Goal: Information Seeking & Learning: Learn about a topic

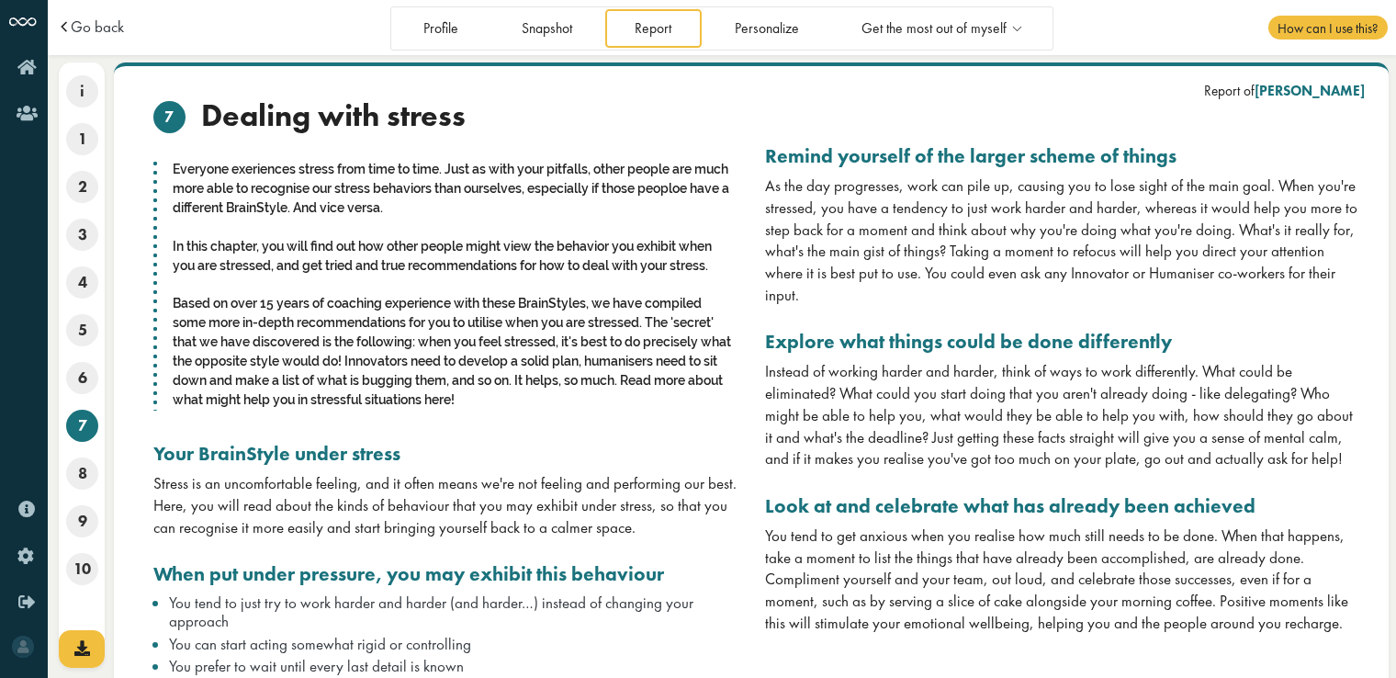
scroll to position [73, 0]
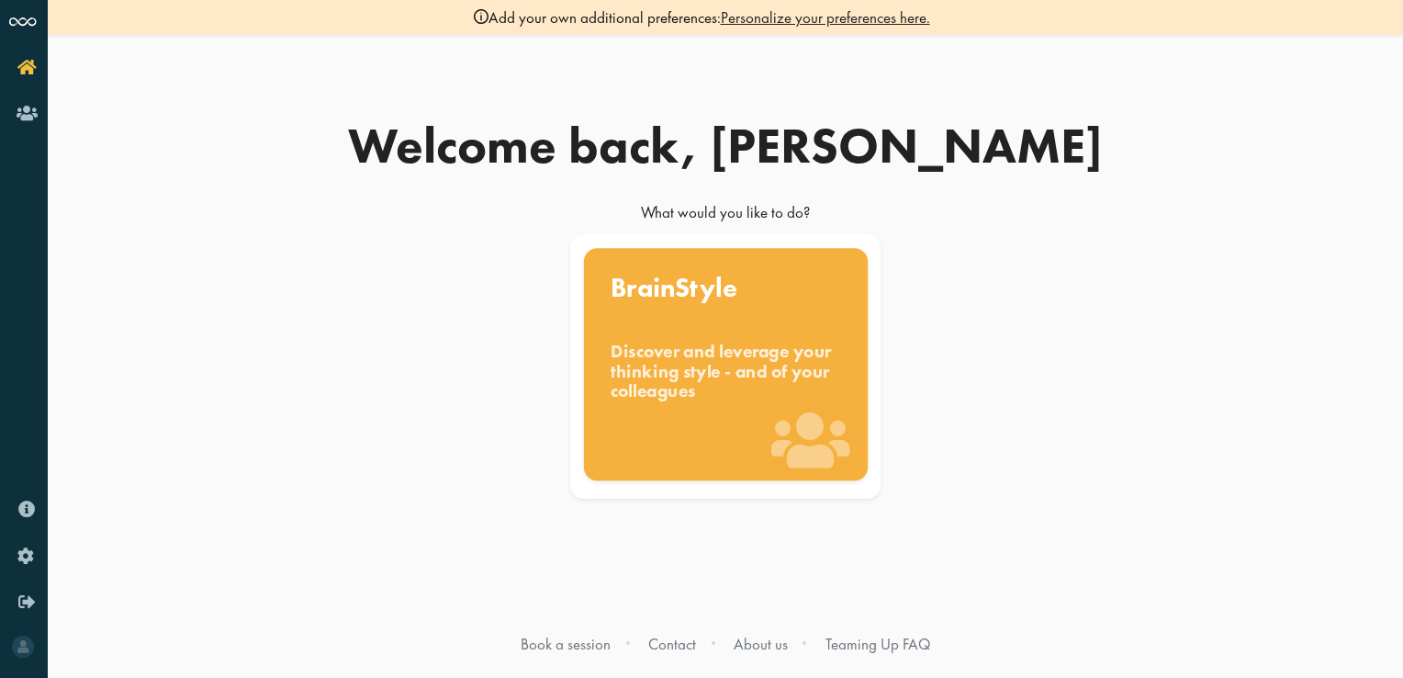
click at [736, 351] on div "Discover and leverage your thinking style - and of your colleagues" at bounding box center [726, 372] width 230 height 62
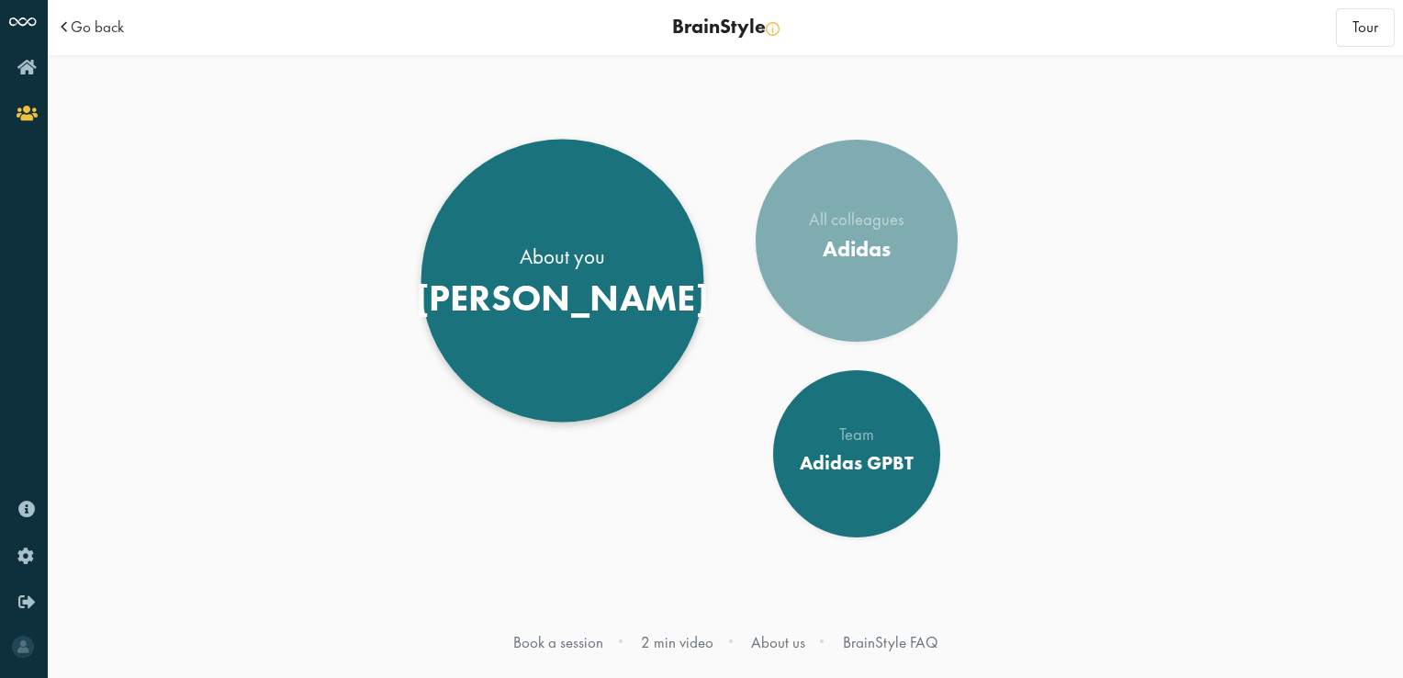
click at [585, 285] on div "Michael" at bounding box center [562, 297] width 293 height 44
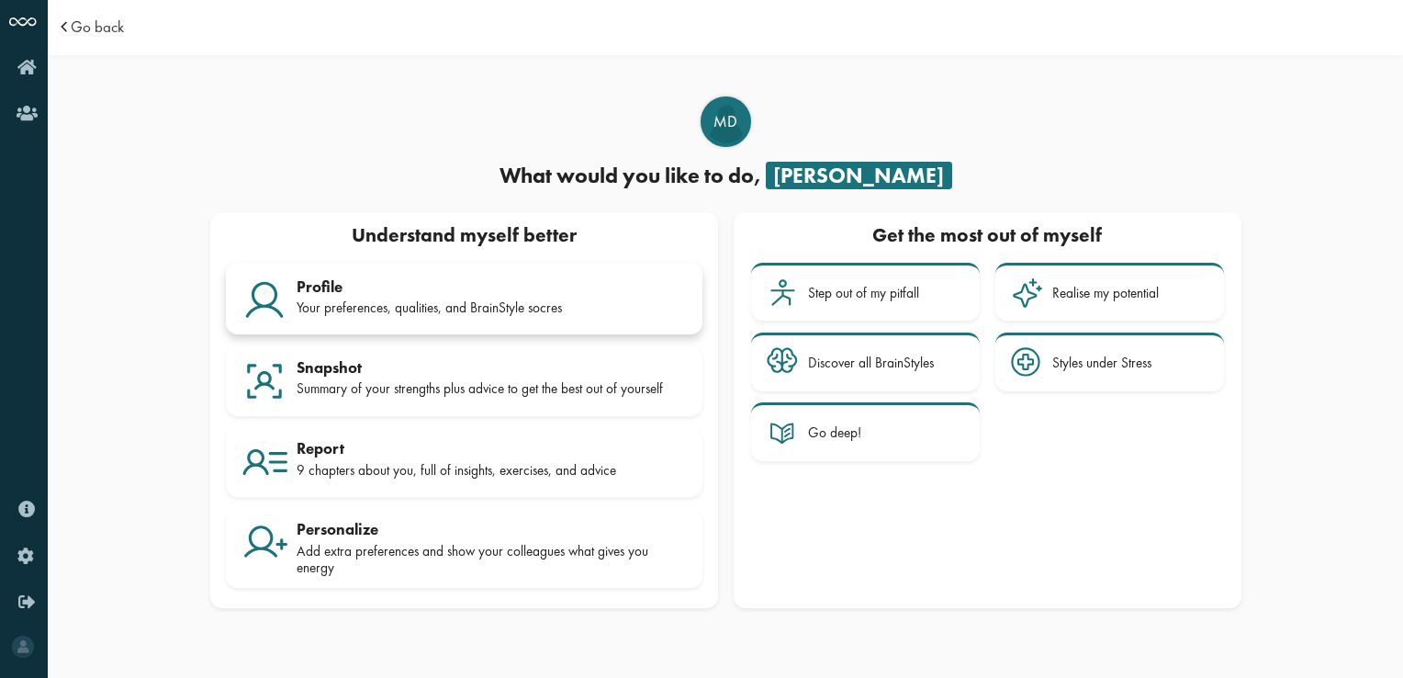
click at [527, 287] on div "Profile" at bounding box center [492, 286] width 390 height 18
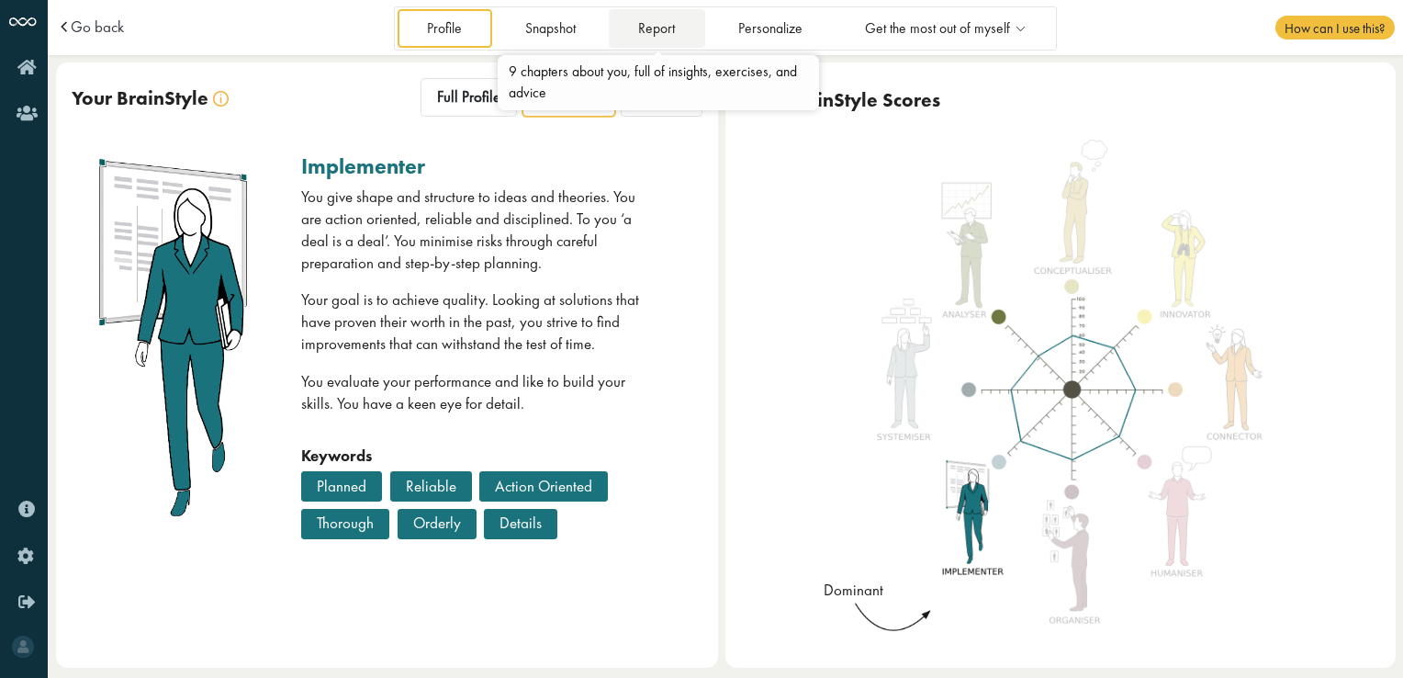
click at [661, 33] on link "Report" at bounding box center [657, 28] width 96 height 38
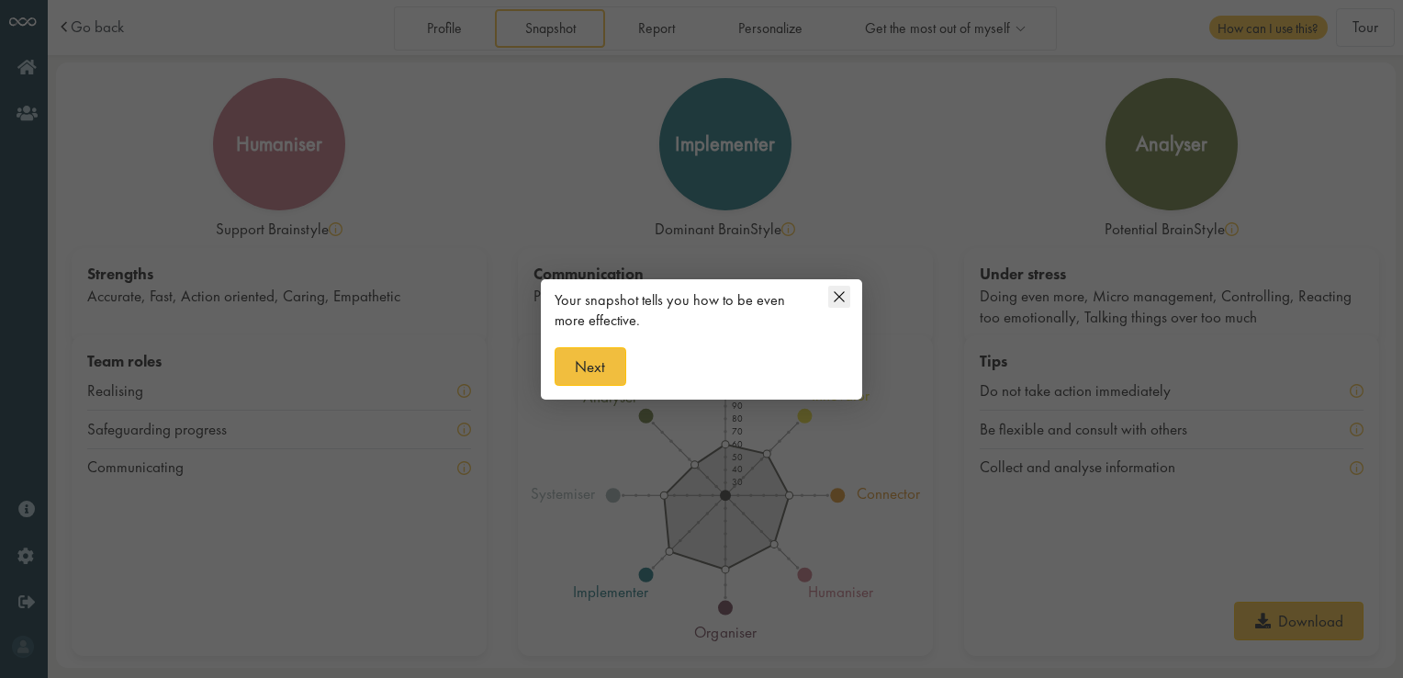
click at [839, 298] on icon at bounding box center [839, 297] width 22 height 22
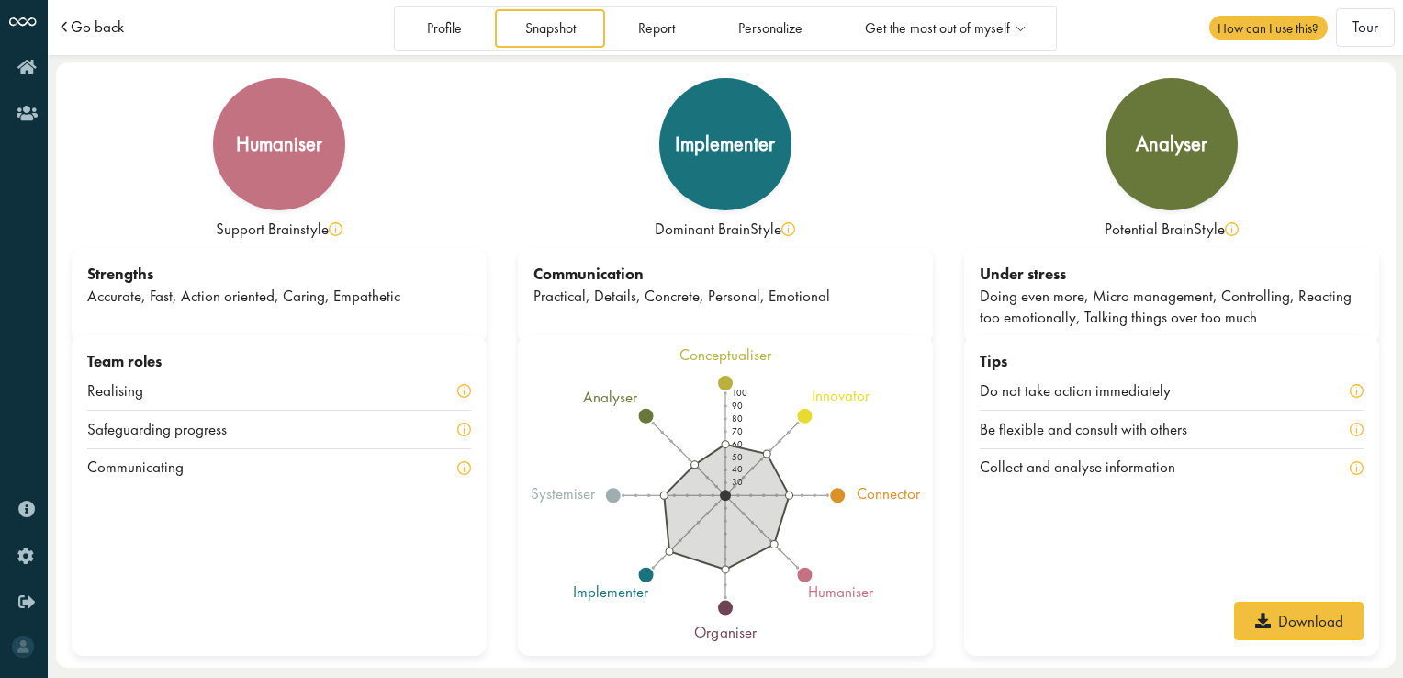
click at [112, 31] on span "Go back" at bounding box center [97, 27] width 53 height 16
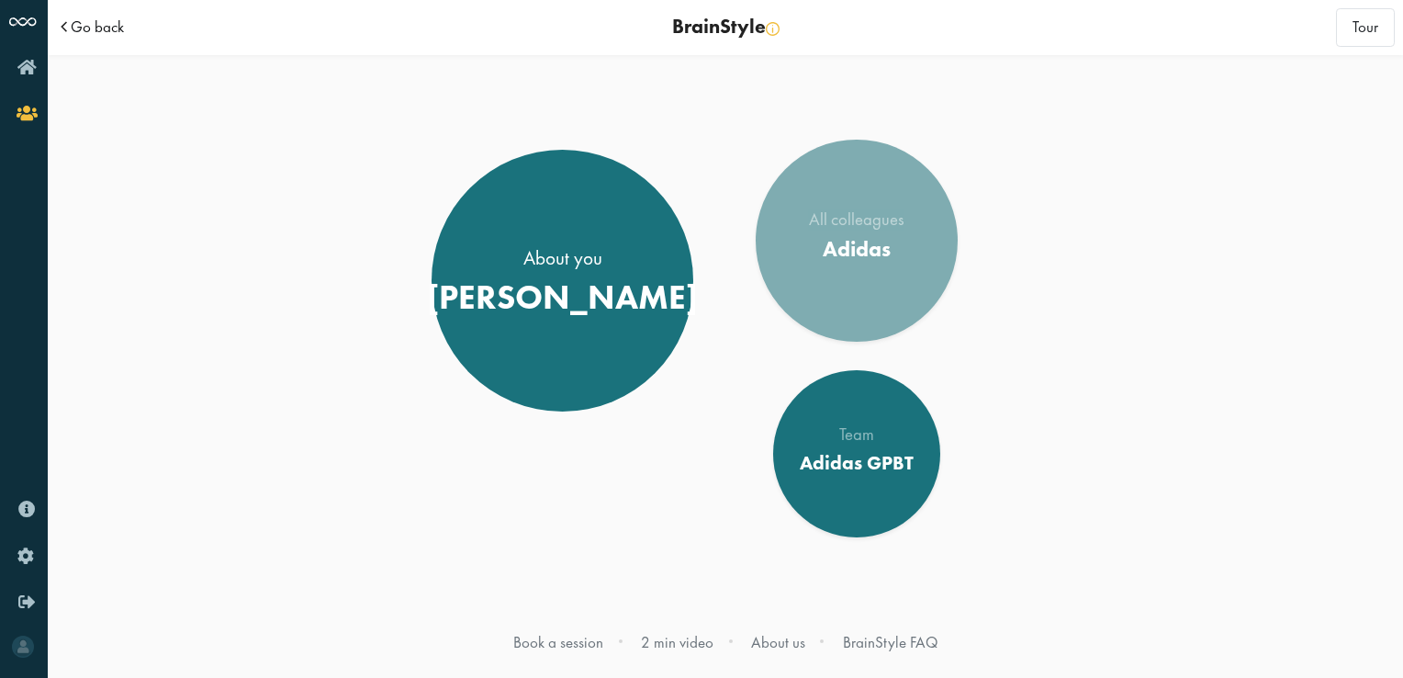
click at [91, 29] on span "Go back" at bounding box center [97, 27] width 53 height 16
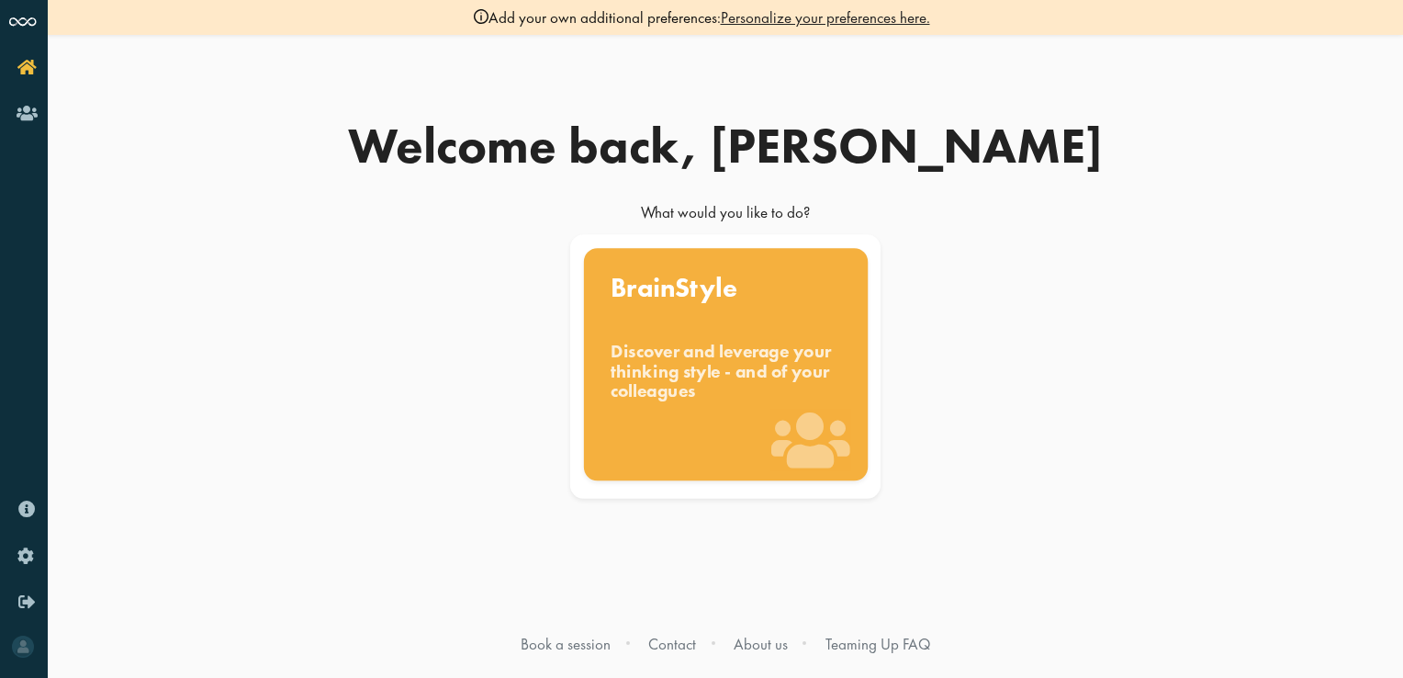
click at [722, 355] on div "Discover and leverage your thinking style - and of your colleagues" at bounding box center [726, 372] width 230 height 62
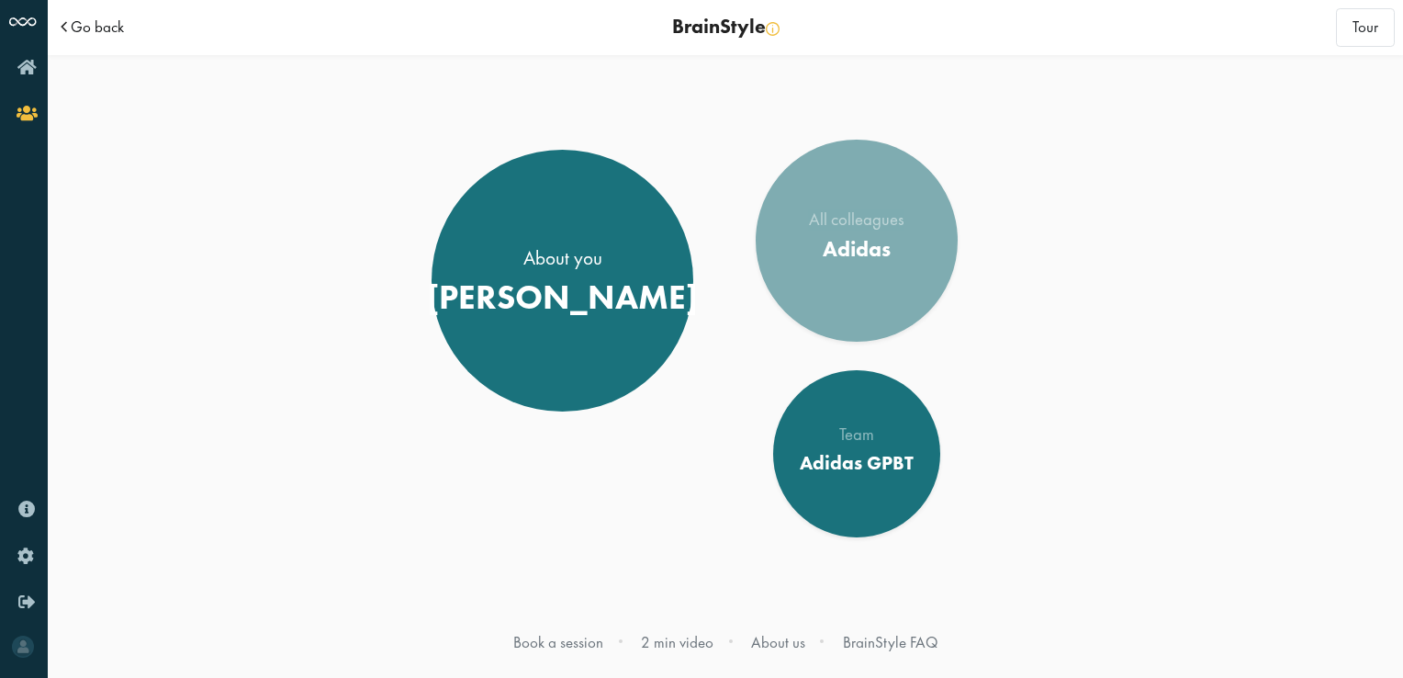
click at [94, 27] on span "Go back" at bounding box center [97, 27] width 53 height 16
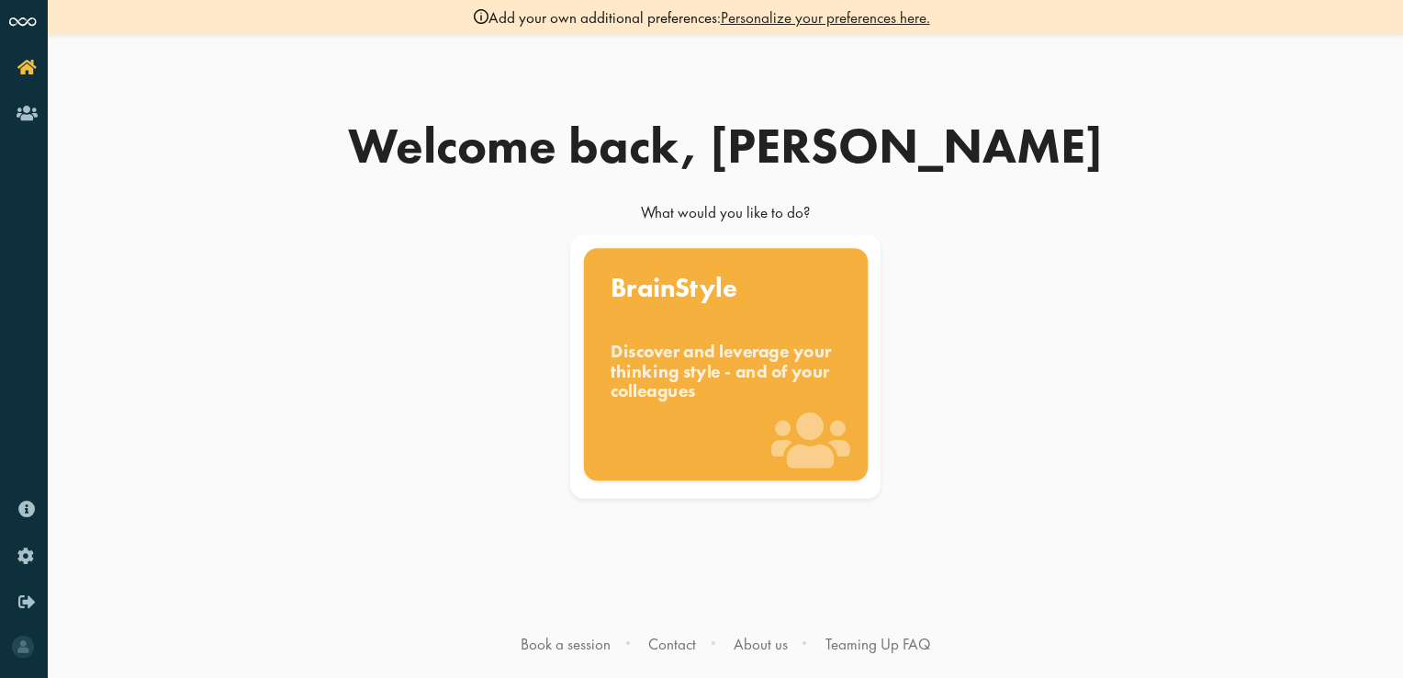
click at [721, 321] on div "BrainStyle Discover and leverage your thinking style - and of your colleagues" at bounding box center [725, 364] width 284 height 232
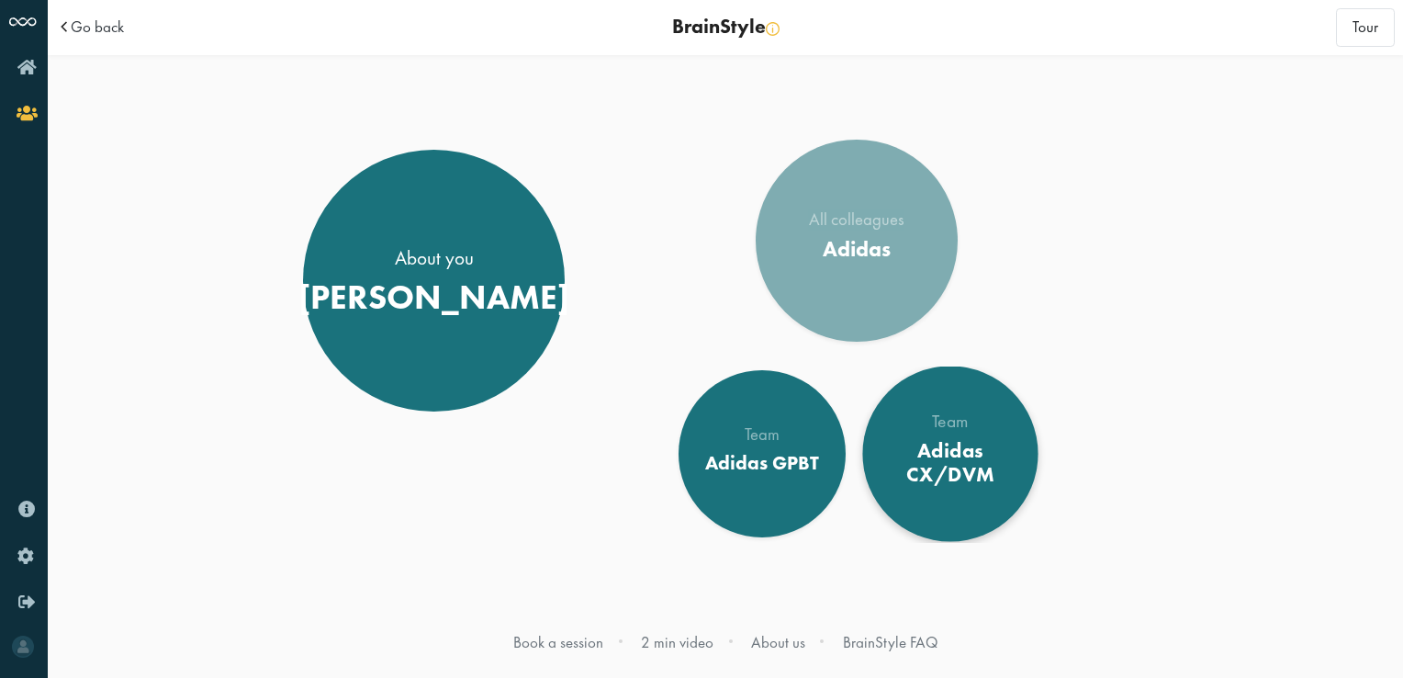
click at [944, 430] on div "Team" at bounding box center [950, 421] width 142 height 18
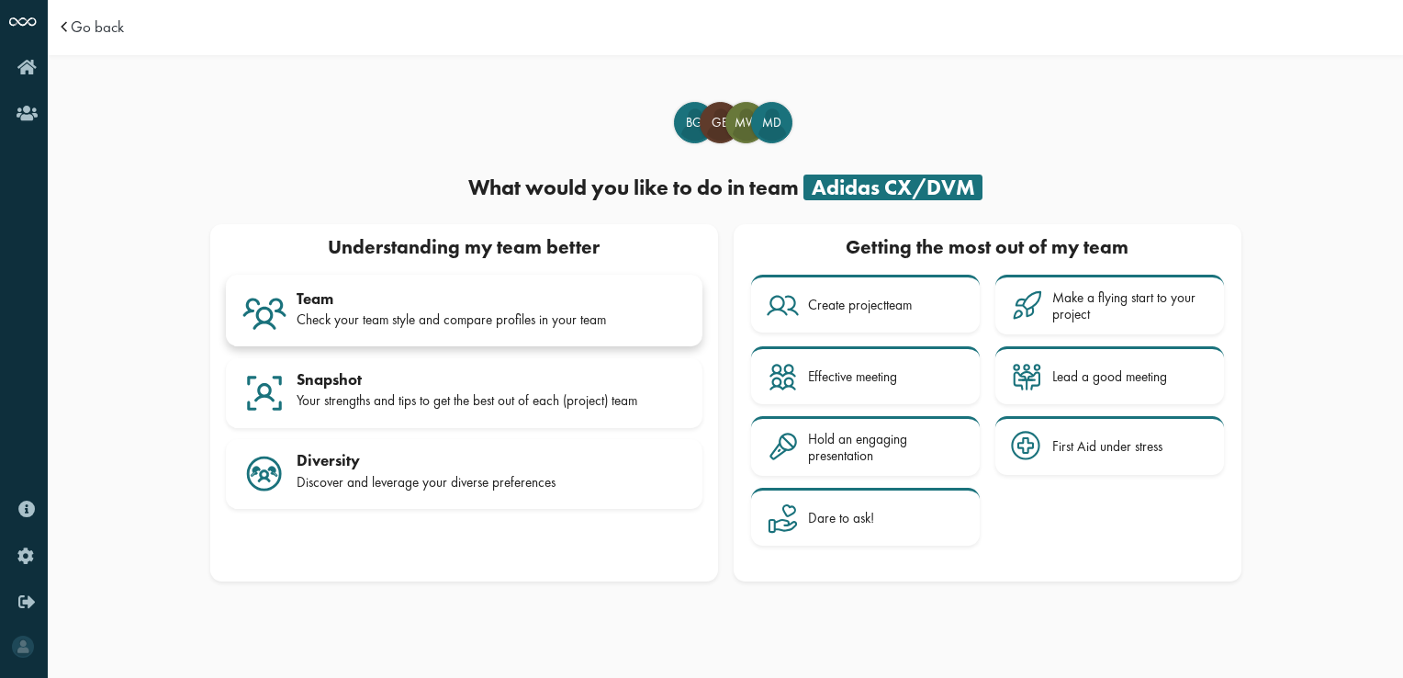
click at [426, 314] on div "Check your team style and compare profiles in your team" at bounding box center [492, 319] width 390 height 17
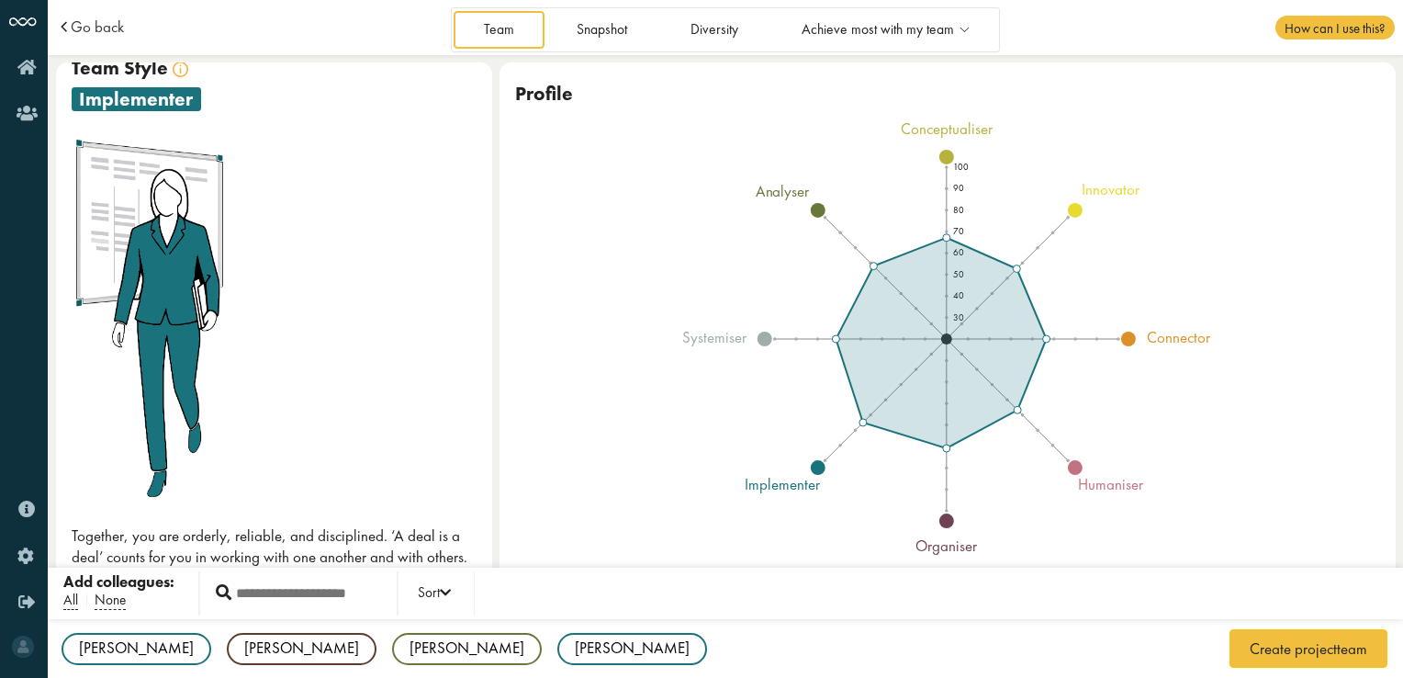
scroll to position [24, 0]
click at [118, 39] on td "Go back" at bounding box center [190, 27] width 268 height 55
click at [85, 19] on span "Go back" at bounding box center [97, 27] width 53 height 16
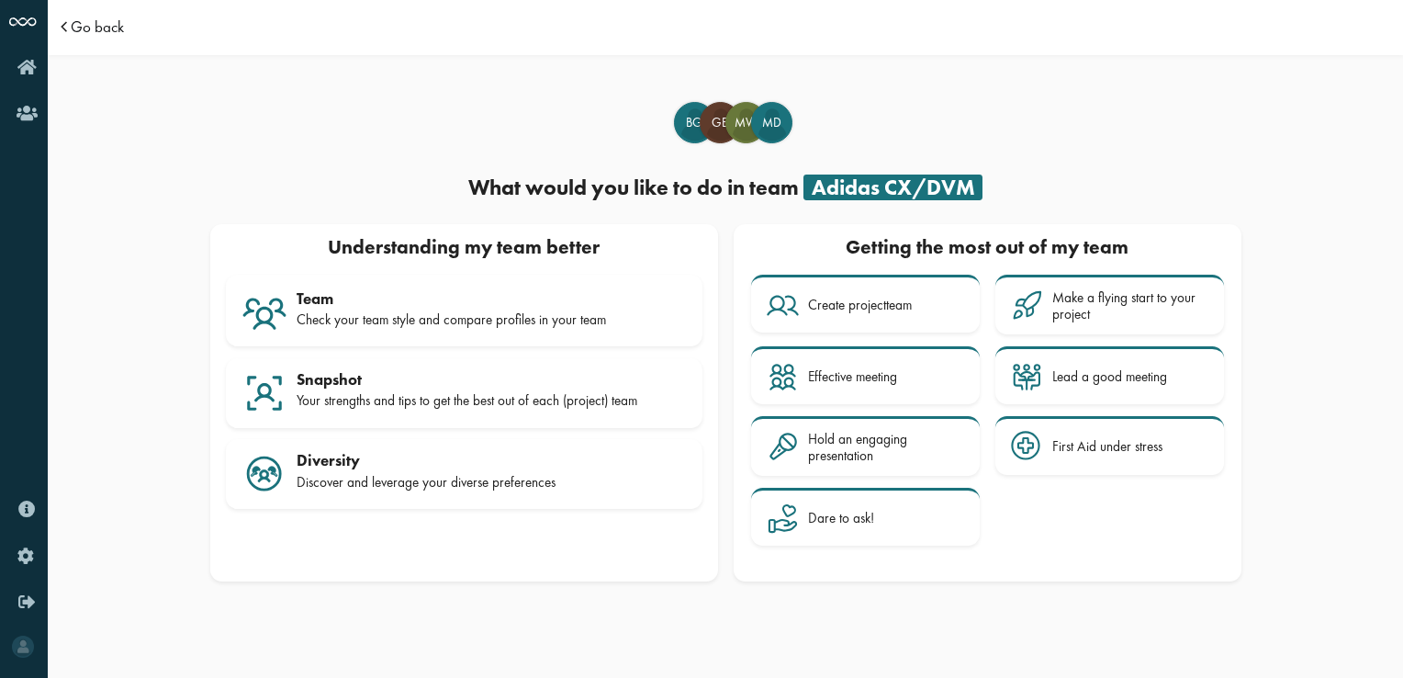
click at [85, 19] on span "Go back" at bounding box center [97, 27] width 53 height 16
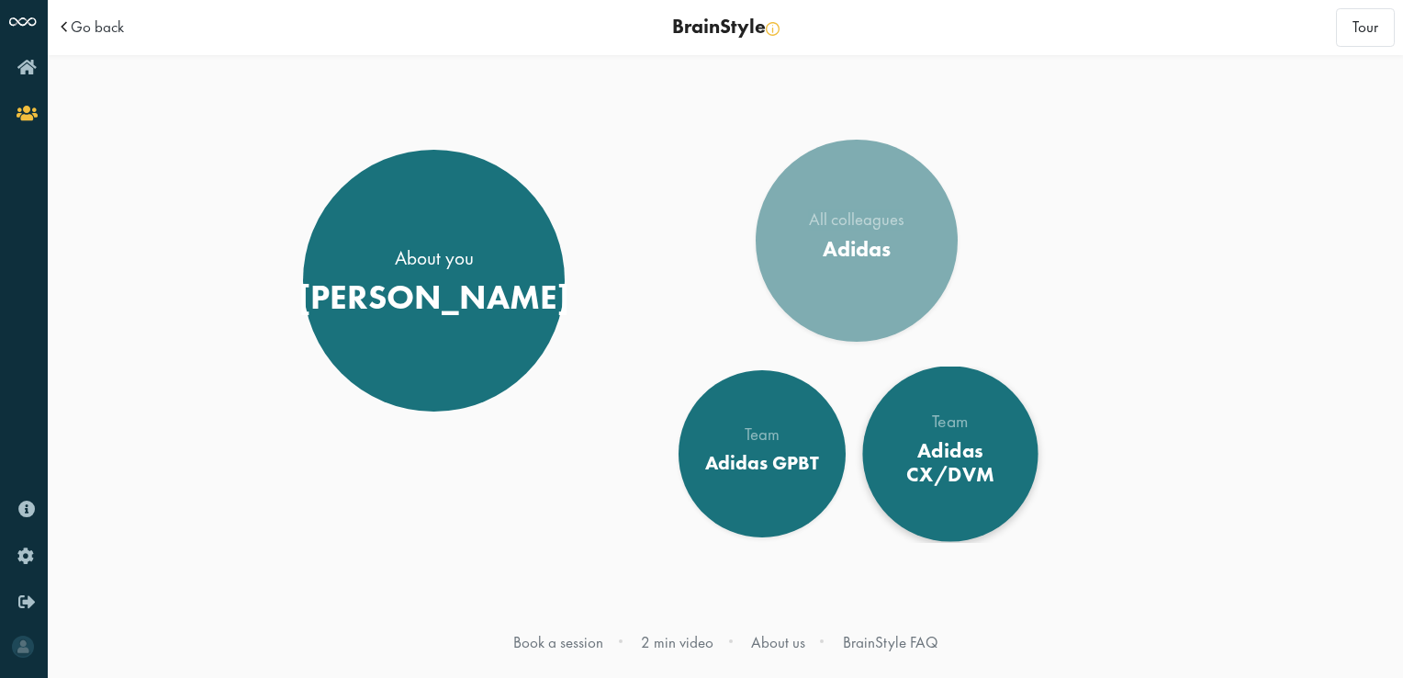
click at [973, 446] on div "Adidas CX/DVM" at bounding box center [950, 463] width 142 height 50
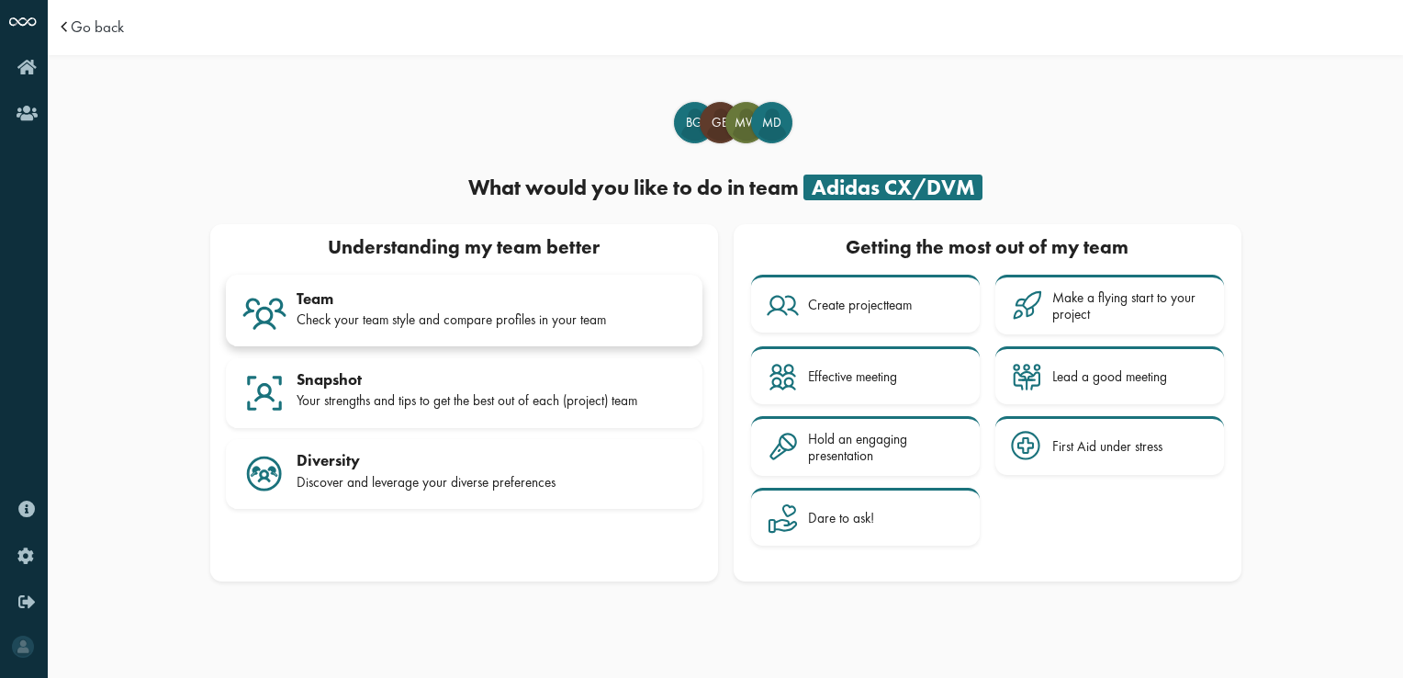
click at [411, 307] on div "Team" at bounding box center [492, 298] width 390 height 18
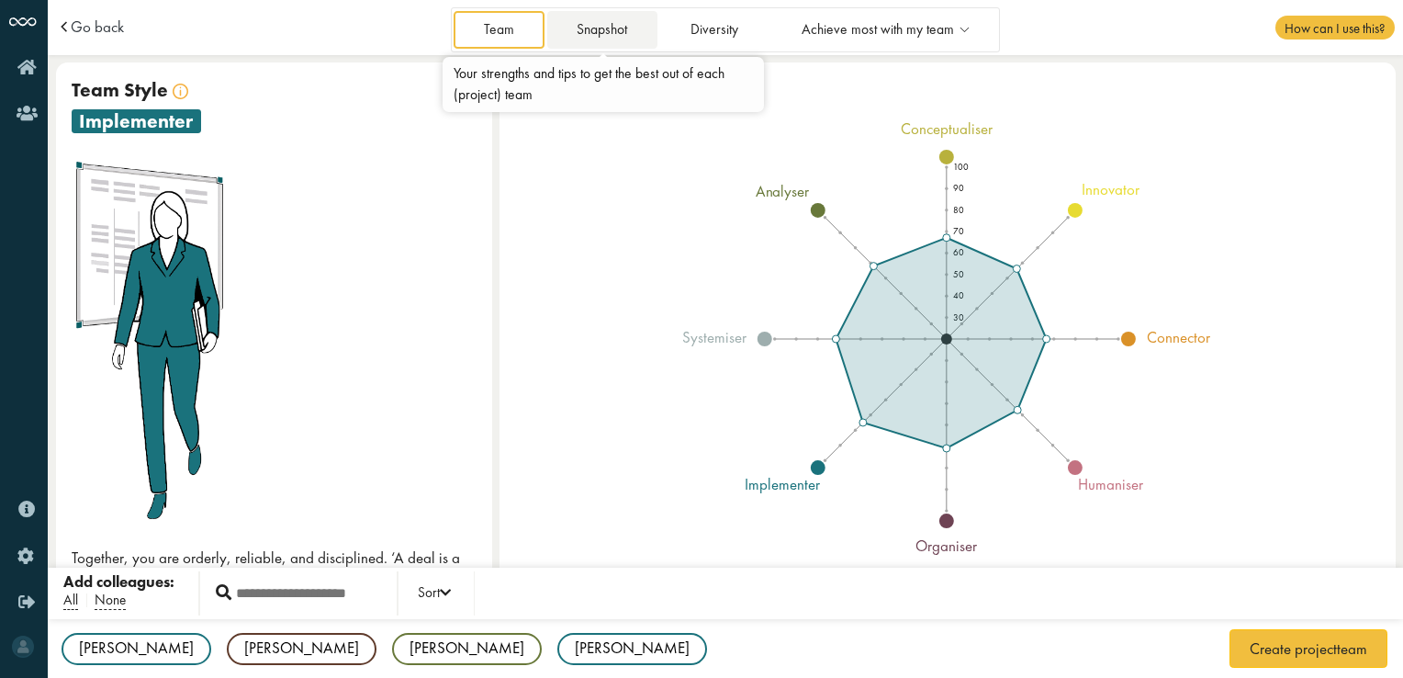
click at [596, 31] on link "Snapshot" at bounding box center [602, 30] width 110 height 38
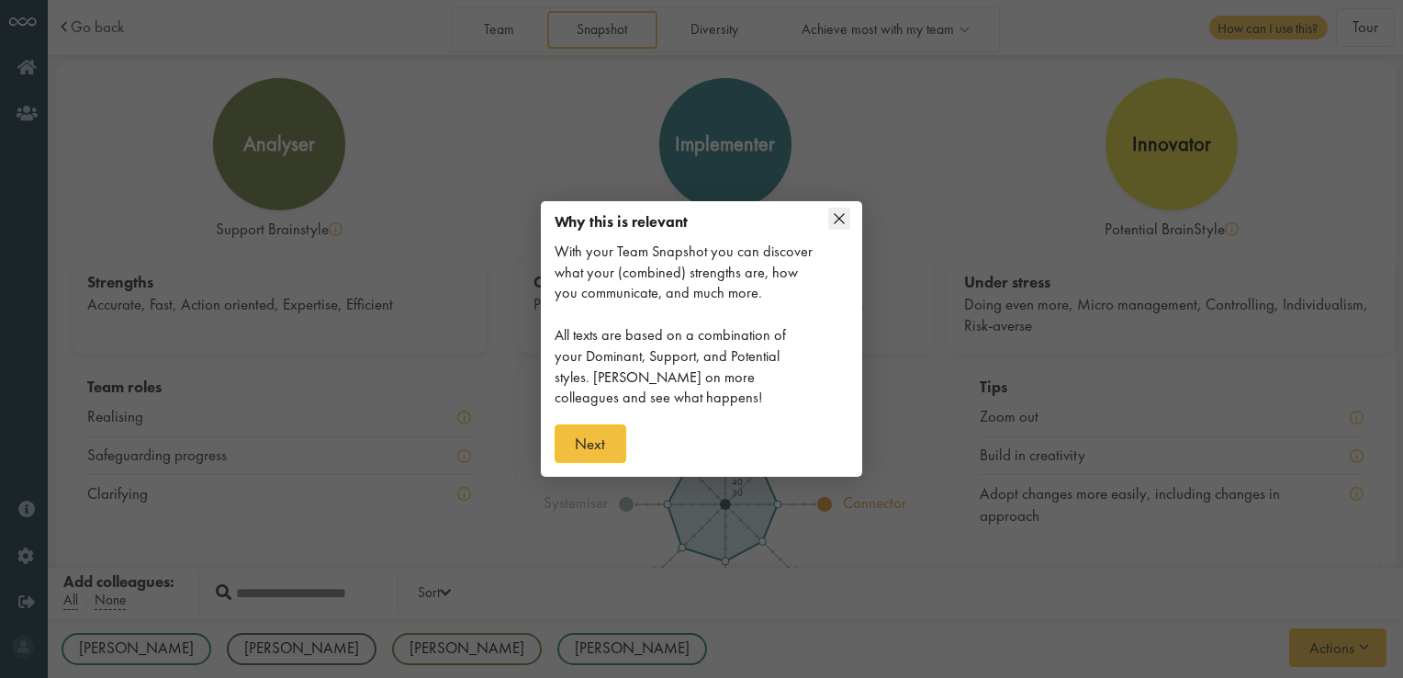
click at [831, 208] on icon at bounding box center [839, 219] width 22 height 22
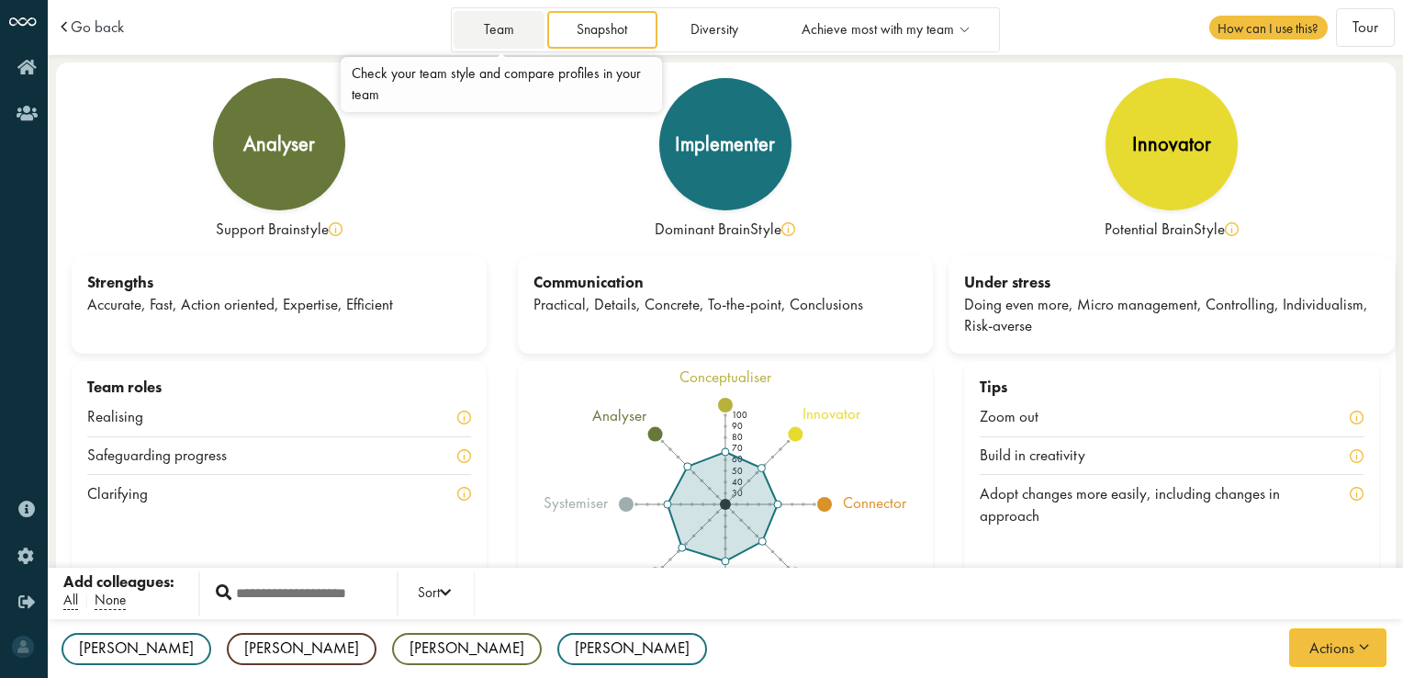
click at [507, 35] on link "Team" at bounding box center [499, 30] width 90 height 38
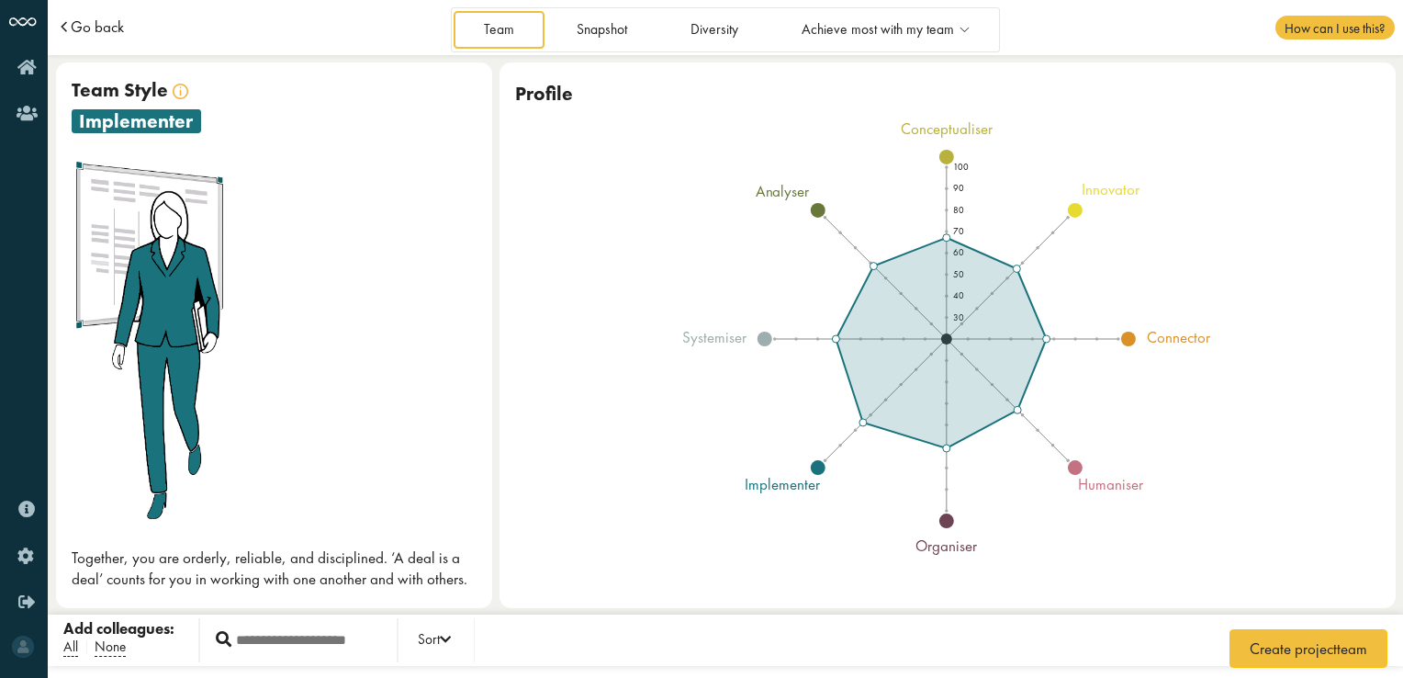
click at [81, 30] on span "Go back" at bounding box center [97, 27] width 53 height 16
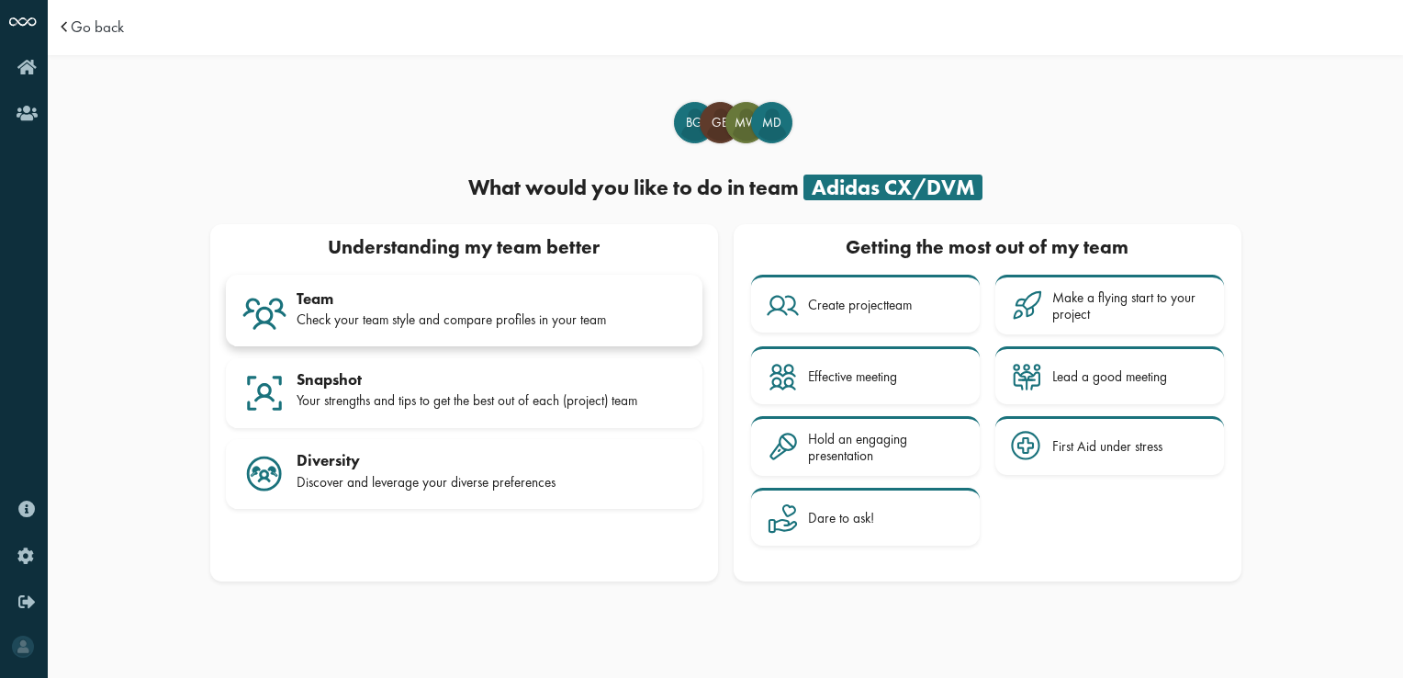
click at [558, 325] on div "Check your team style and compare profiles in your team" at bounding box center [492, 319] width 390 height 17
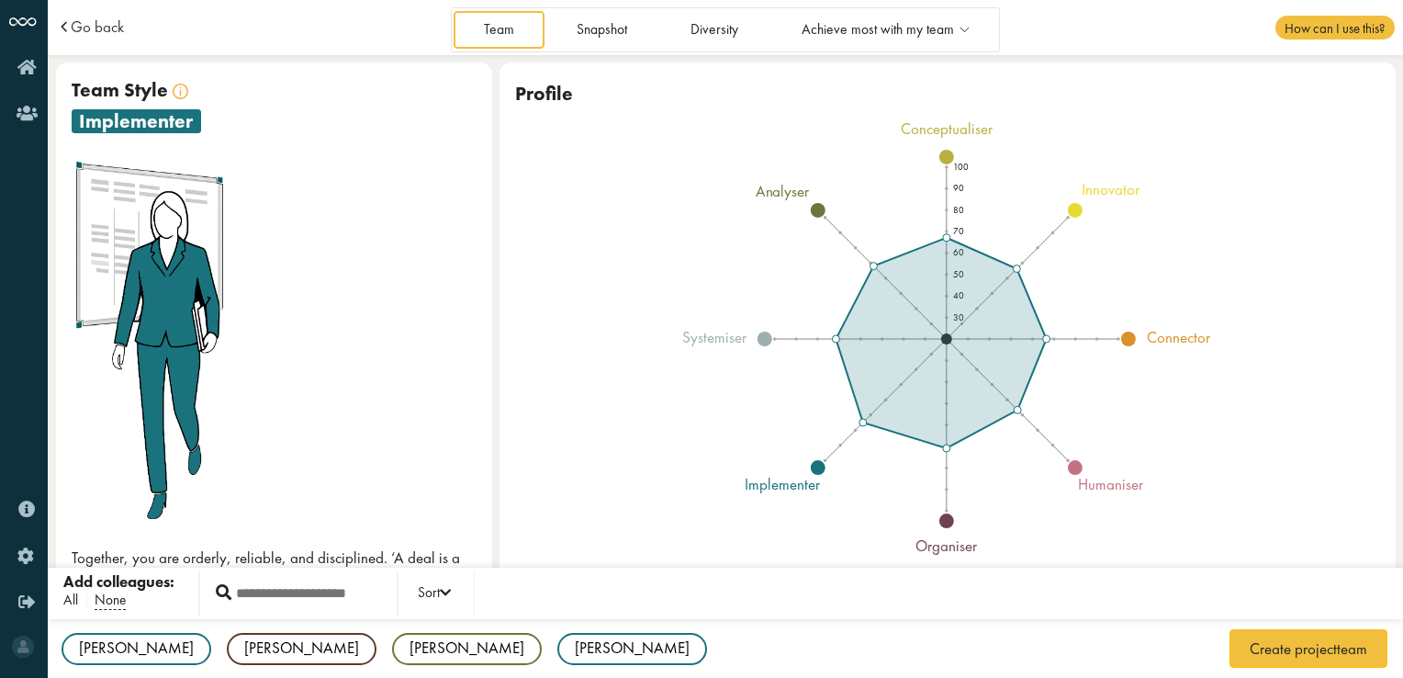
click at [73, 604] on span "All" at bounding box center [70, 599] width 15 height 19
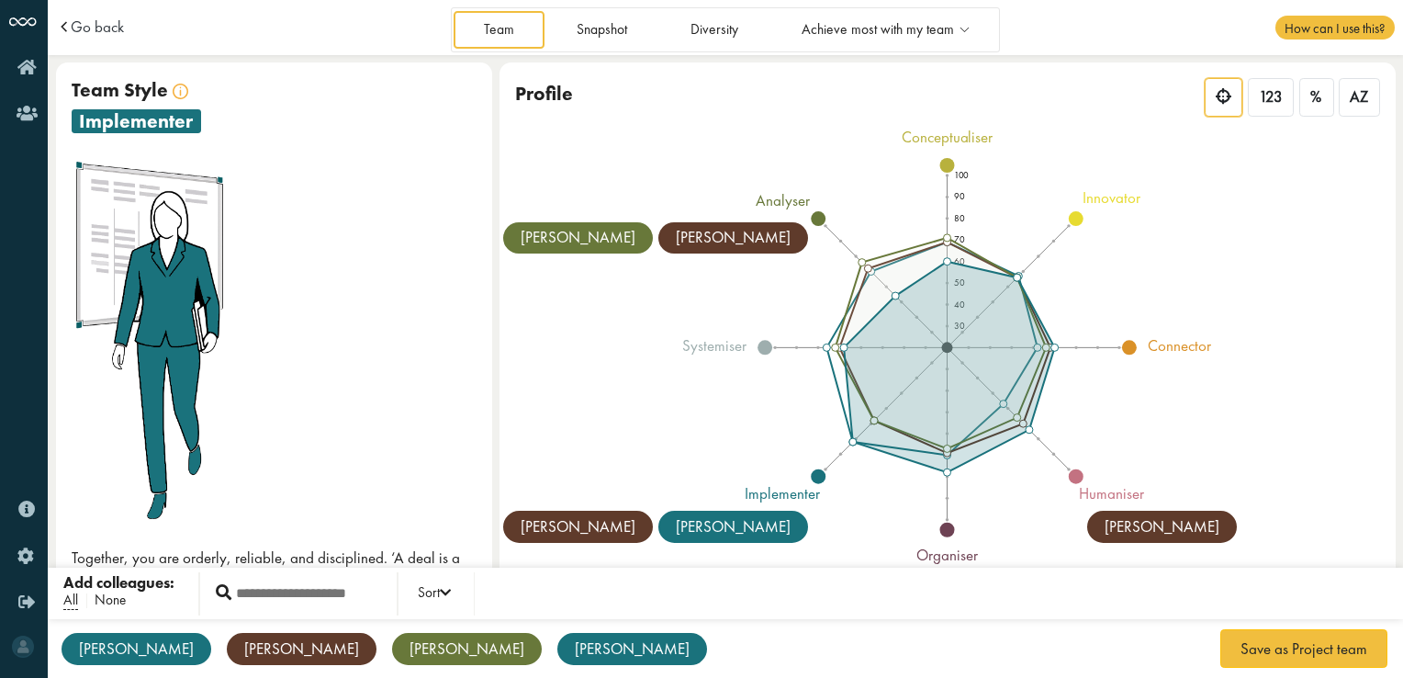
click at [110, 604] on span "None" at bounding box center [110, 599] width 31 height 19
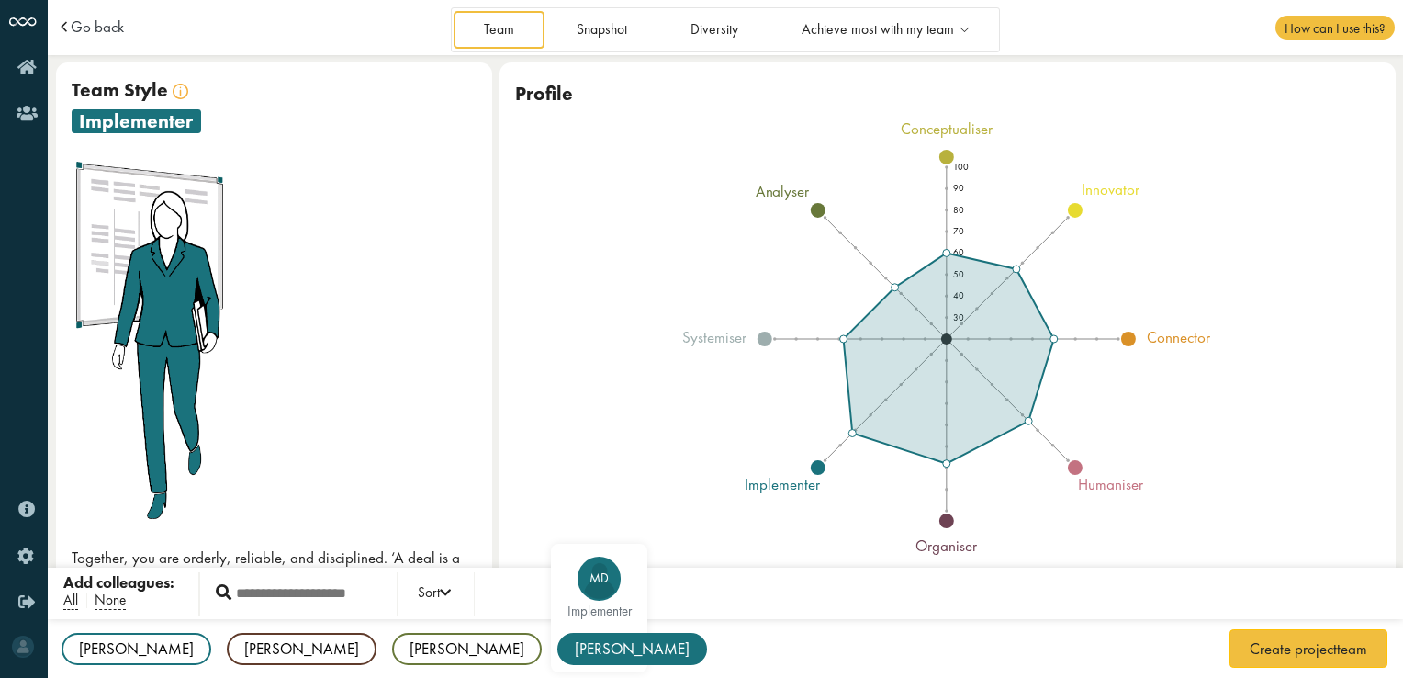
click at [557, 650] on div "[PERSON_NAME]" at bounding box center [632, 649] width 150 height 32
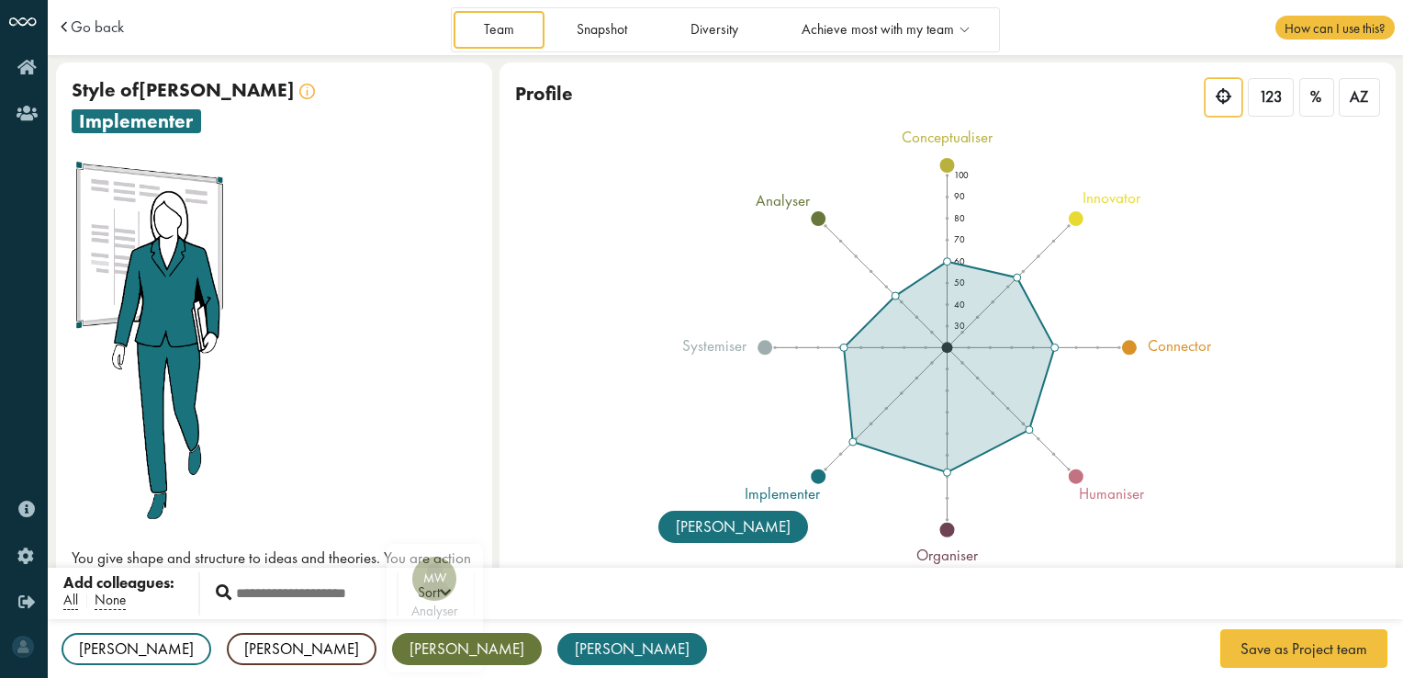
click at [392, 656] on div "[PERSON_NAME]" at bounding box center [467, 649] width 150 height 32
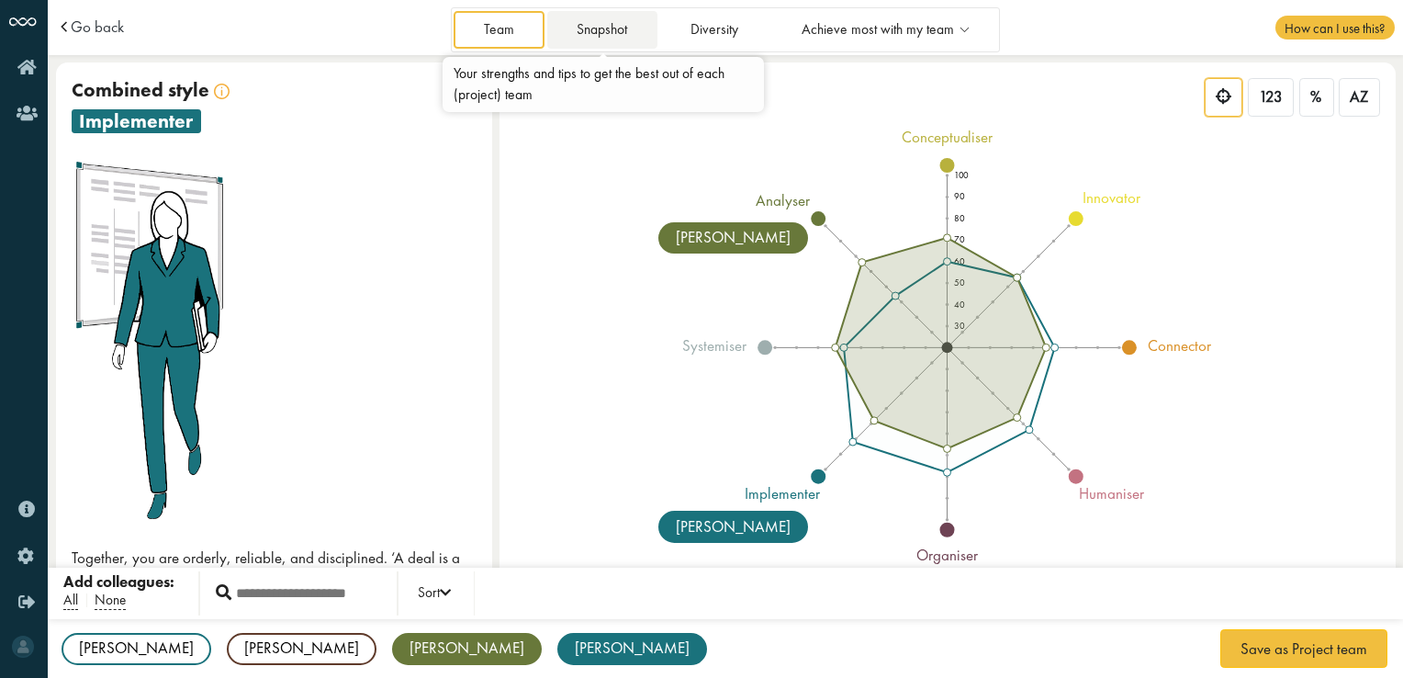
click at [583, 35] on link "Snapshot" at bounding box center [602, 30] width 110 height 38
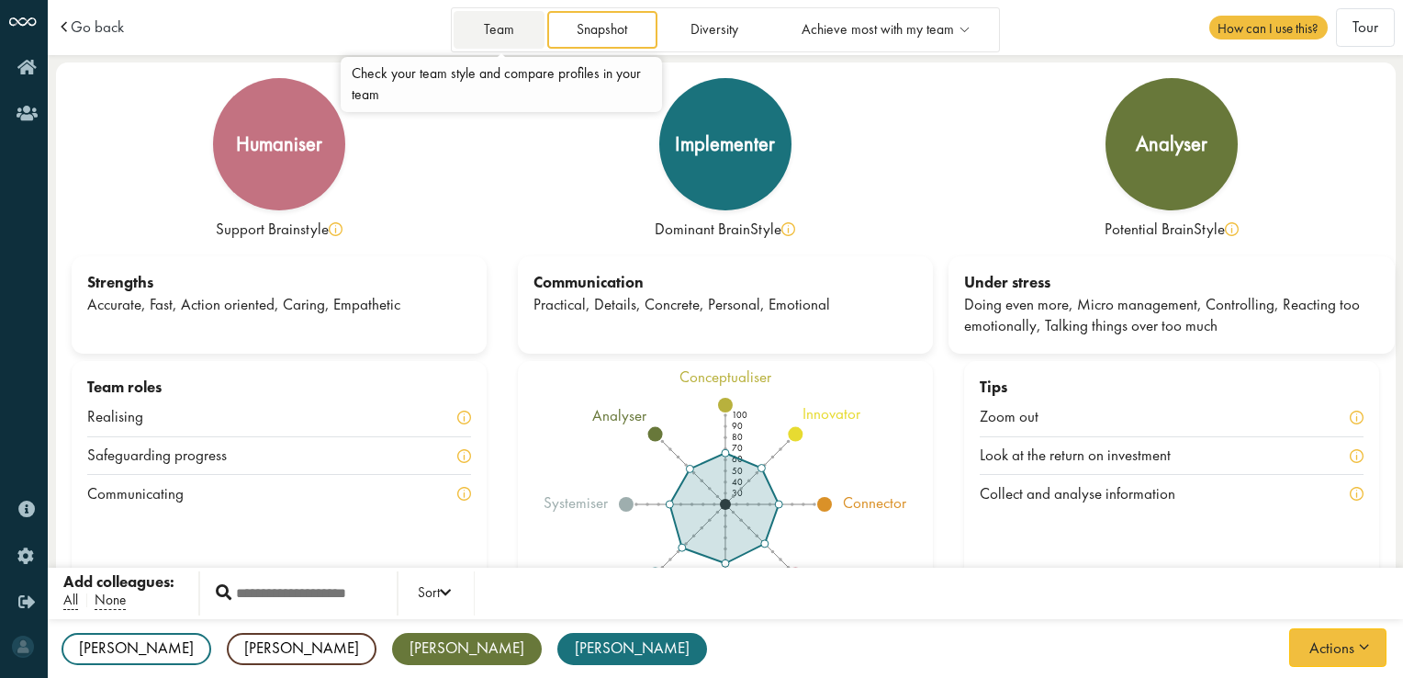
click at [512, 41] on link "Team" at bounding box center [499, 30] width 90 height 38
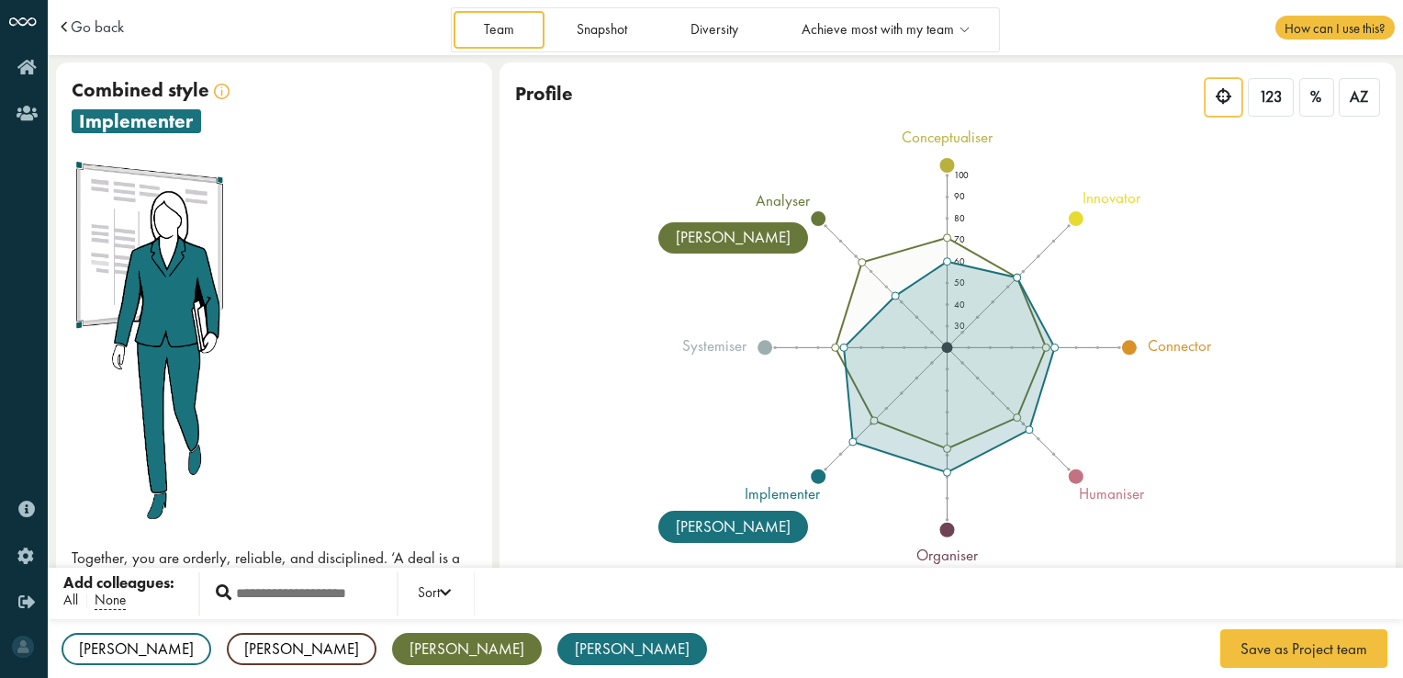
click at [76, 597] on span "All" at bounding box center [70, 599] width 15 height 19
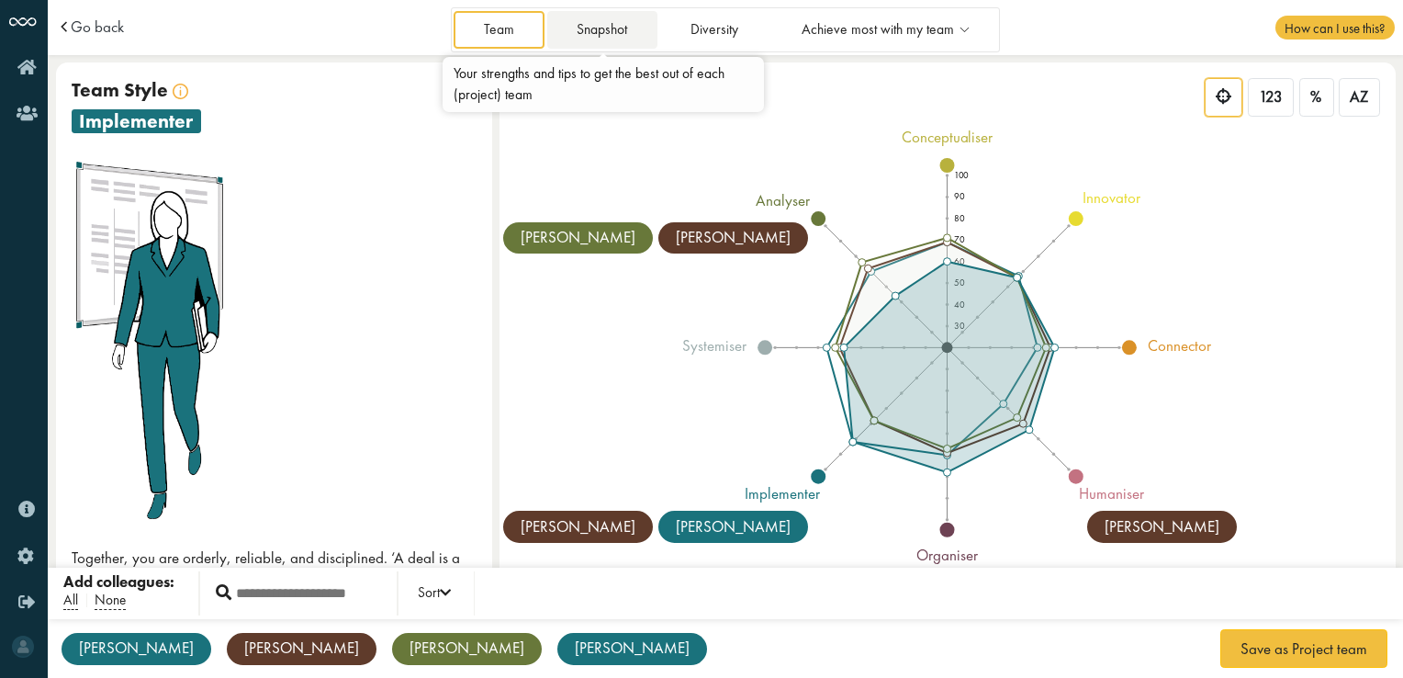
click at [578, 29] on link "Snapshot" at bounding box center [602, 30] width 110 height 38
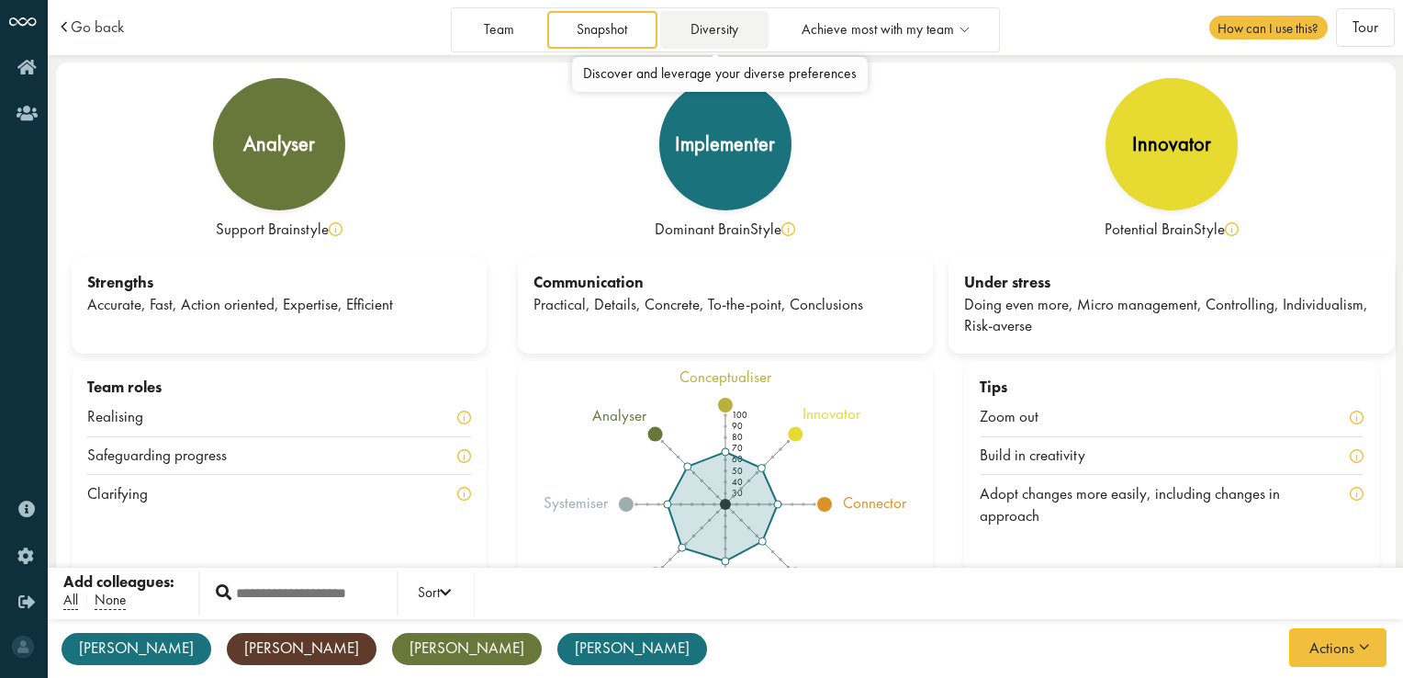
click at [734, 39] on link "Diversity" at bounding box center [713, 30] width 107 height 38
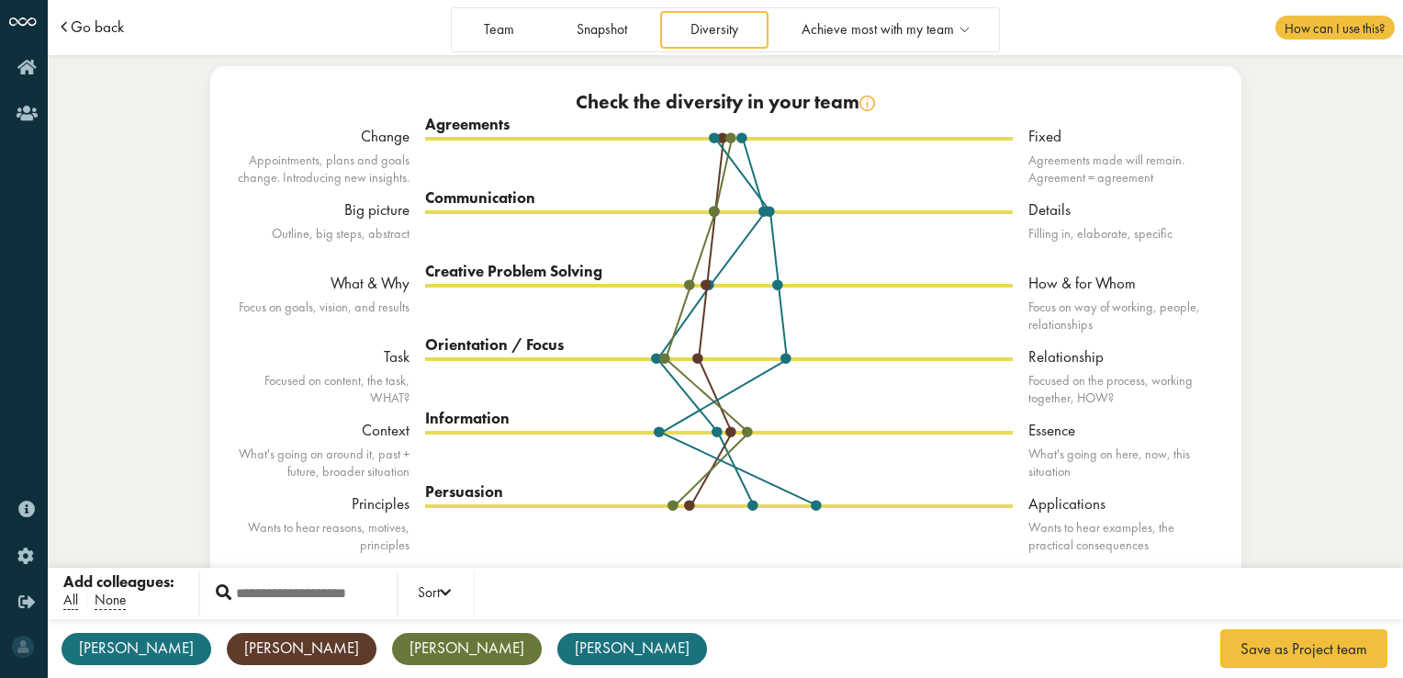
click at [114, 28] on span "Go back" at bounding box center [97, 27] width 53 height 16
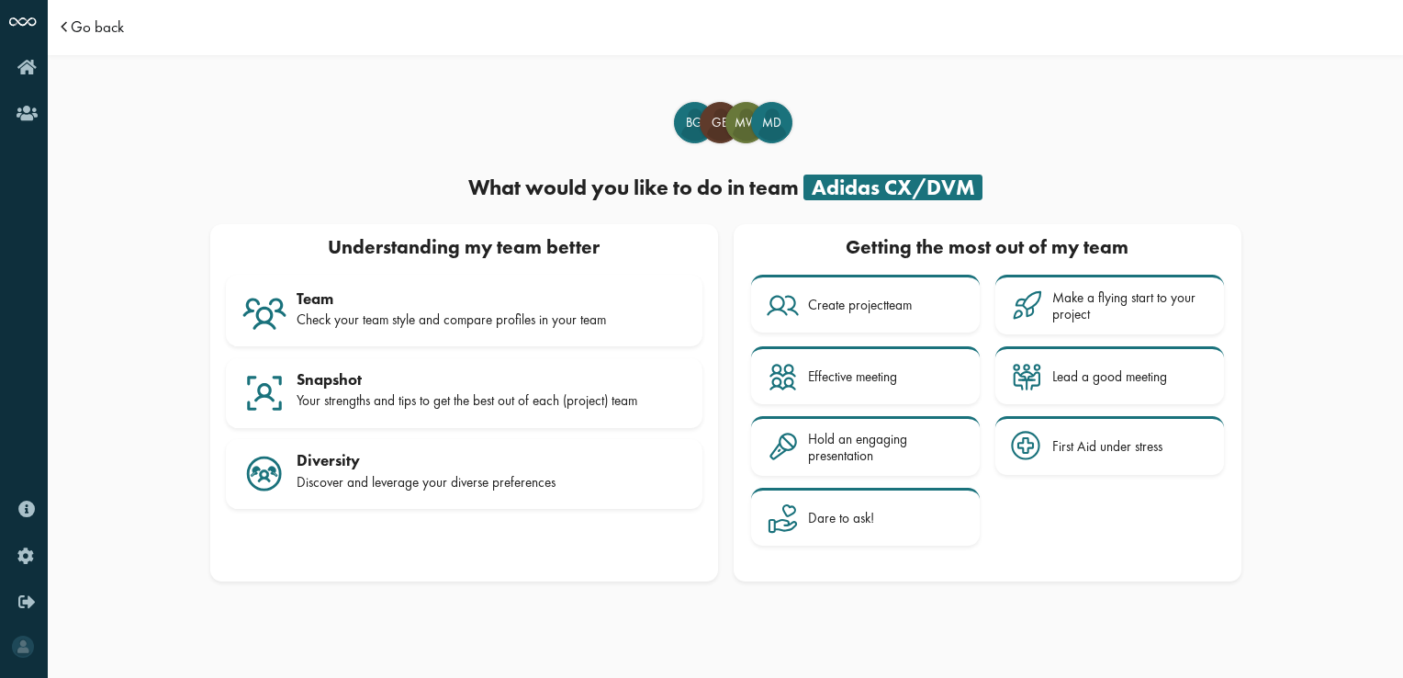
click at [79, 20] on span "Go back" at bounding box center [97, 27] width 53 height 16
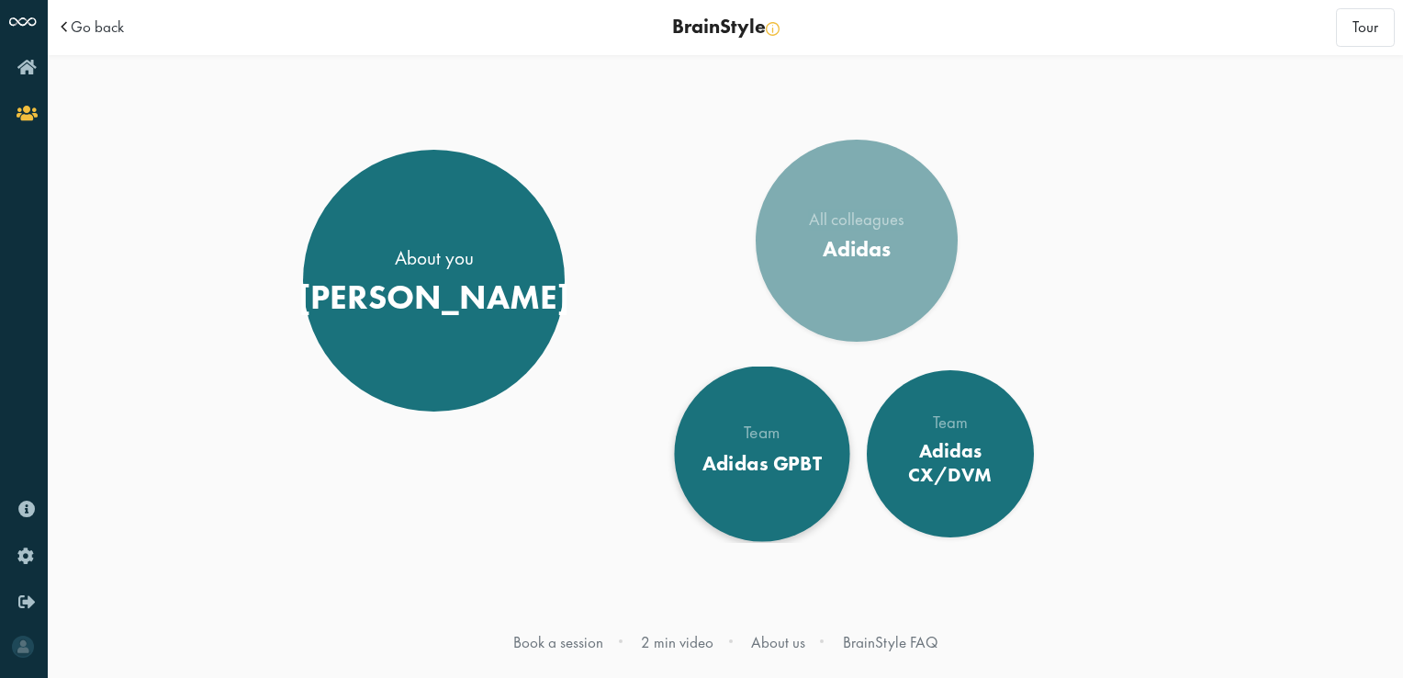
click at [737, 457] on div "Adidas GPBT" at bounding box center [762, 463] width 119 height 25
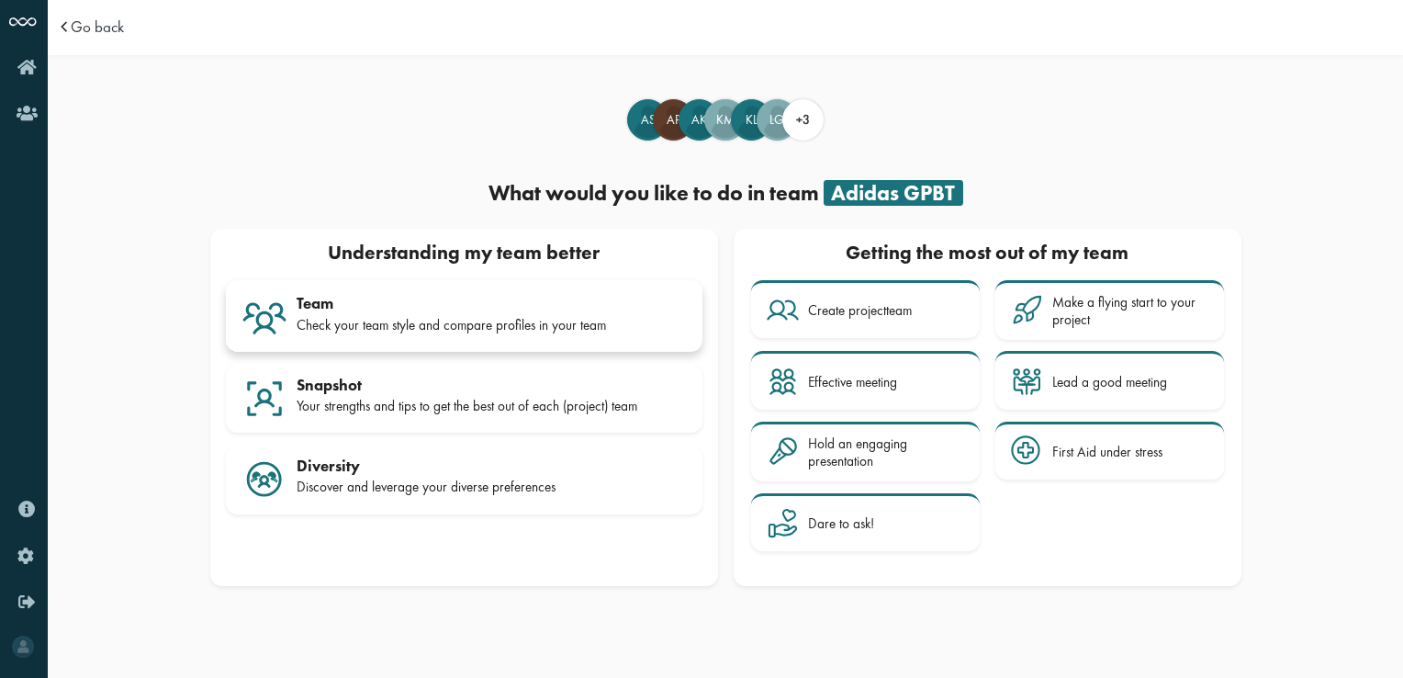
click at [401, 292] on link "Team Check your team style and compare profiles in your team" at bounding box center [464, 316] width 477 height 73
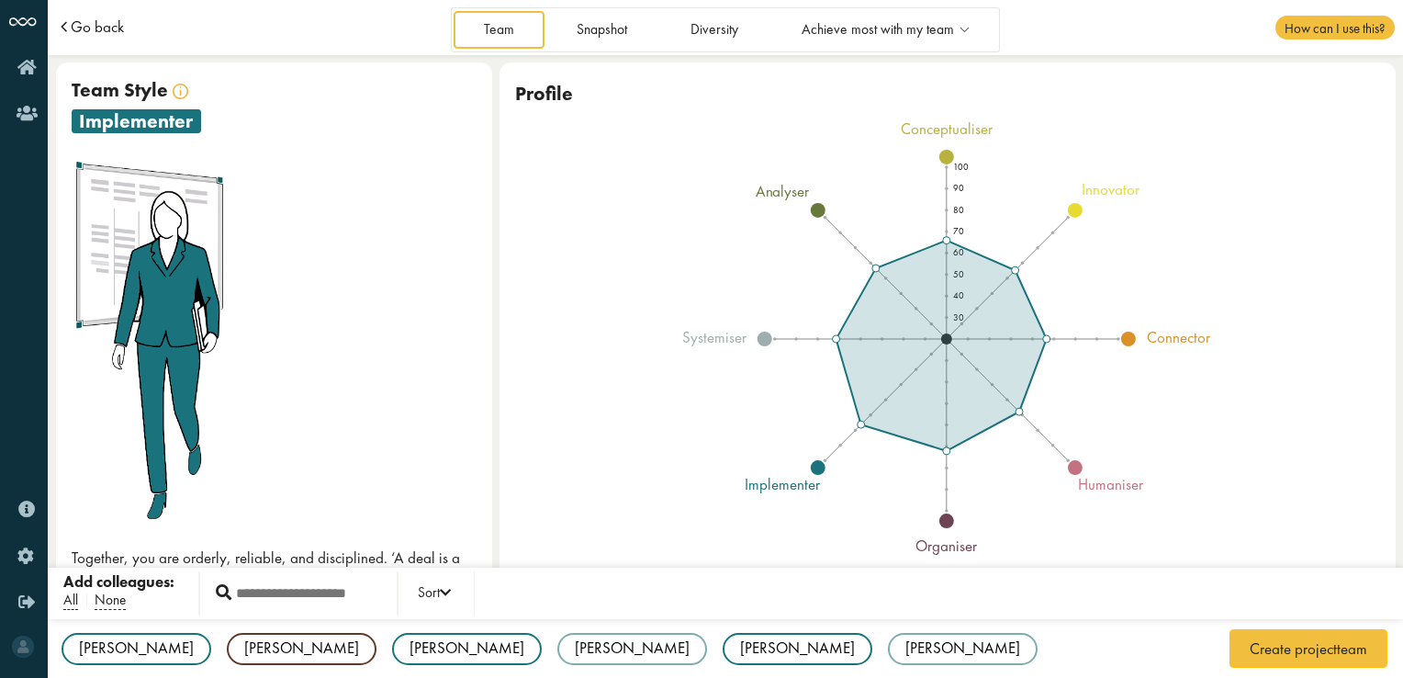
click at [97, 28] on span "Go back" at bounding box center [97, 27] width 53 height 16
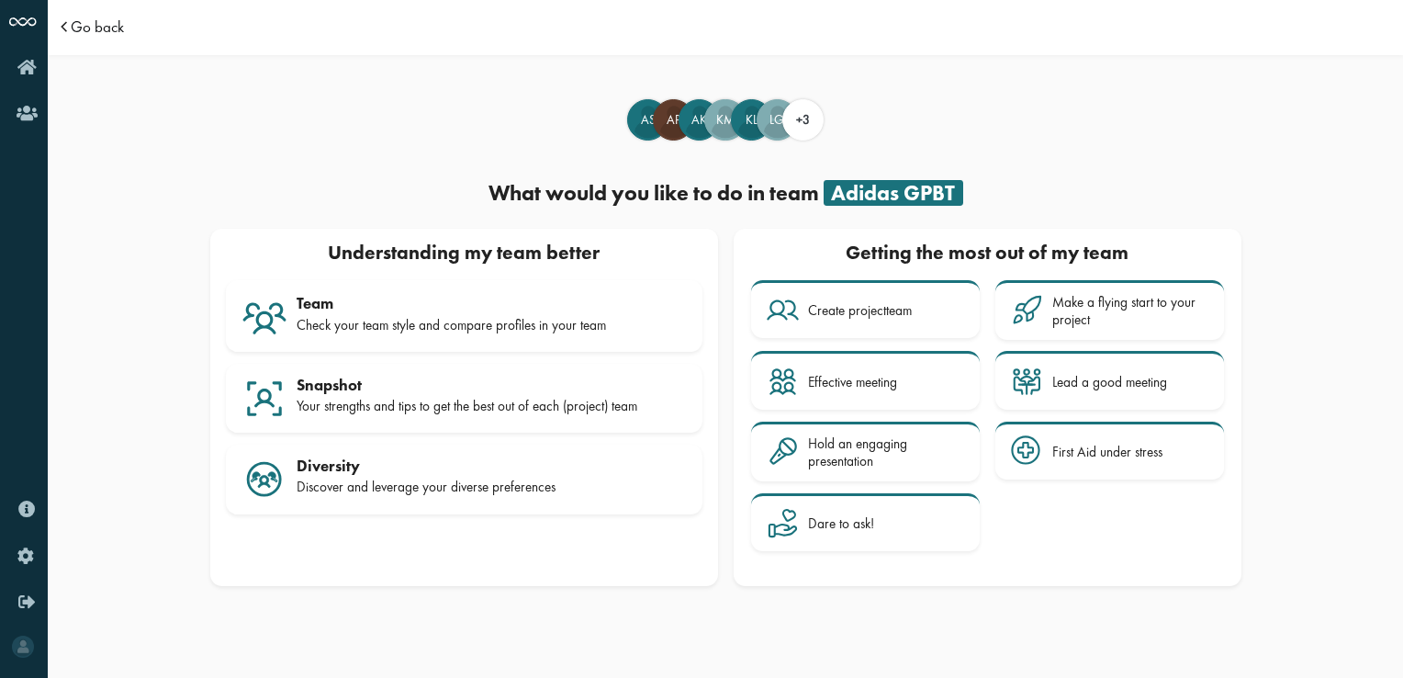
click at [96, 35] on span "Go back" at bounding box center [97, 27] width 53 height 16
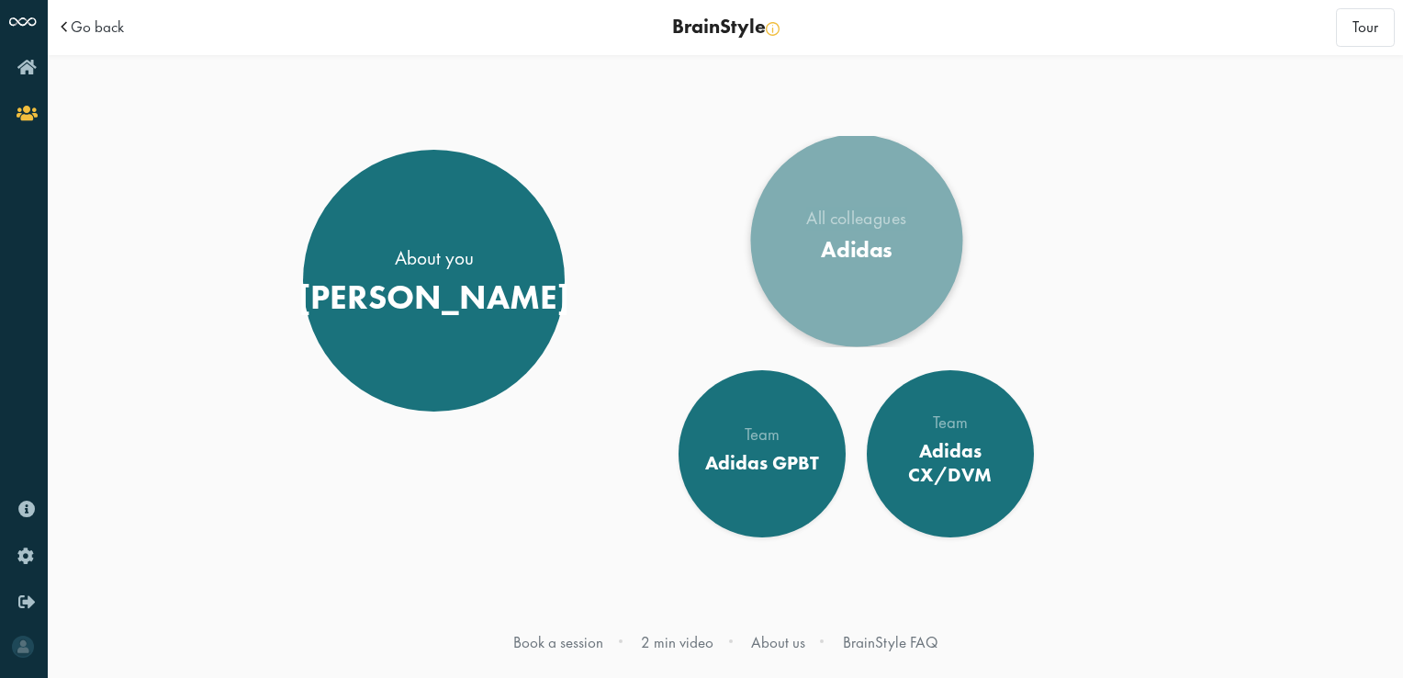
click at [806, 253] on div "Adidas" at bounding box center [856, 250] width 100 height 28
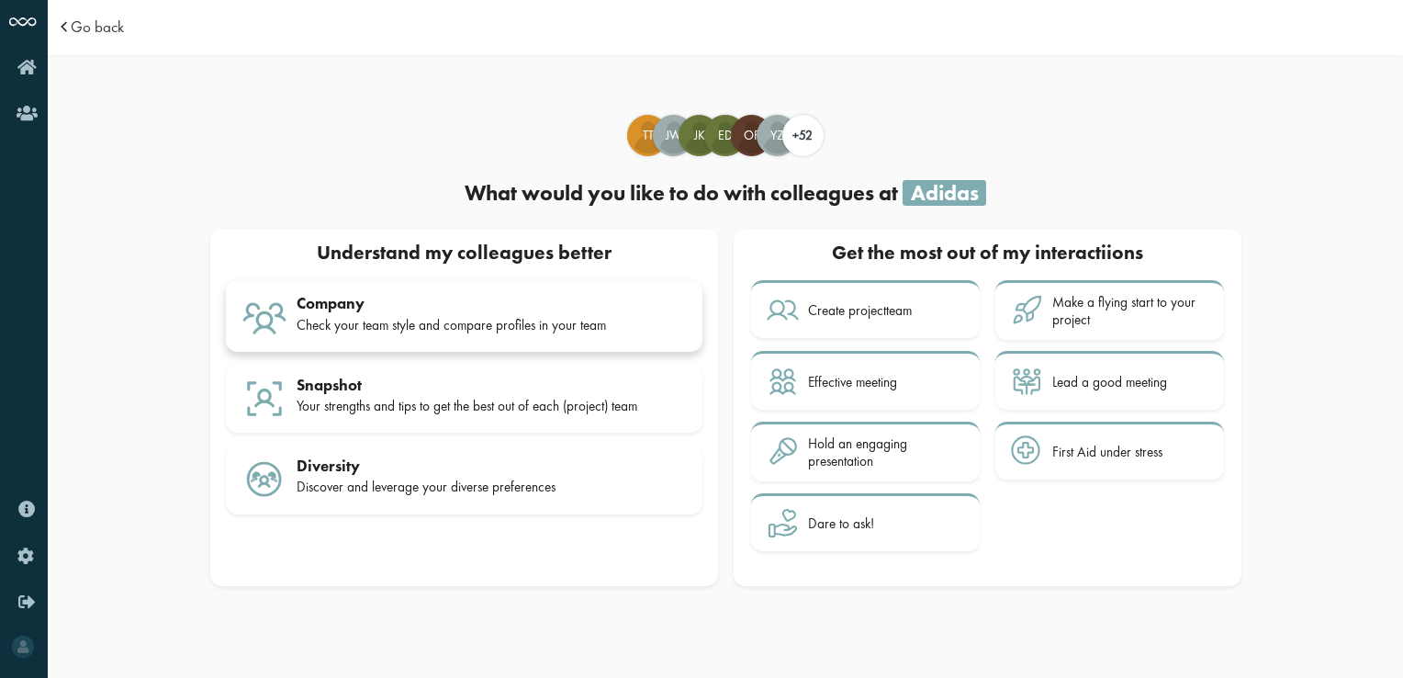
click at [513, 330] on div "Check your team style and compare profiles in your team" at bounding box center [492, 325] width 390 height 17
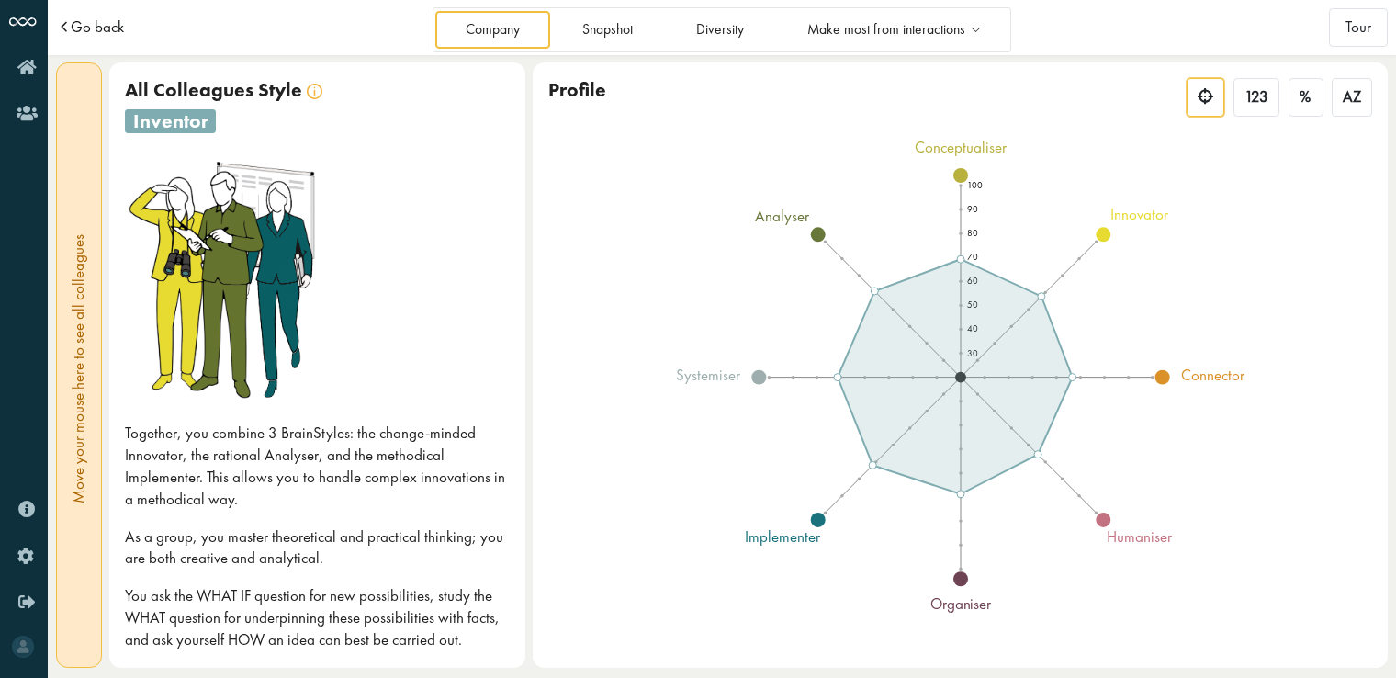
click at [99, 20] on span "Go back" at bounding box center [97, 27] width 53 height 16
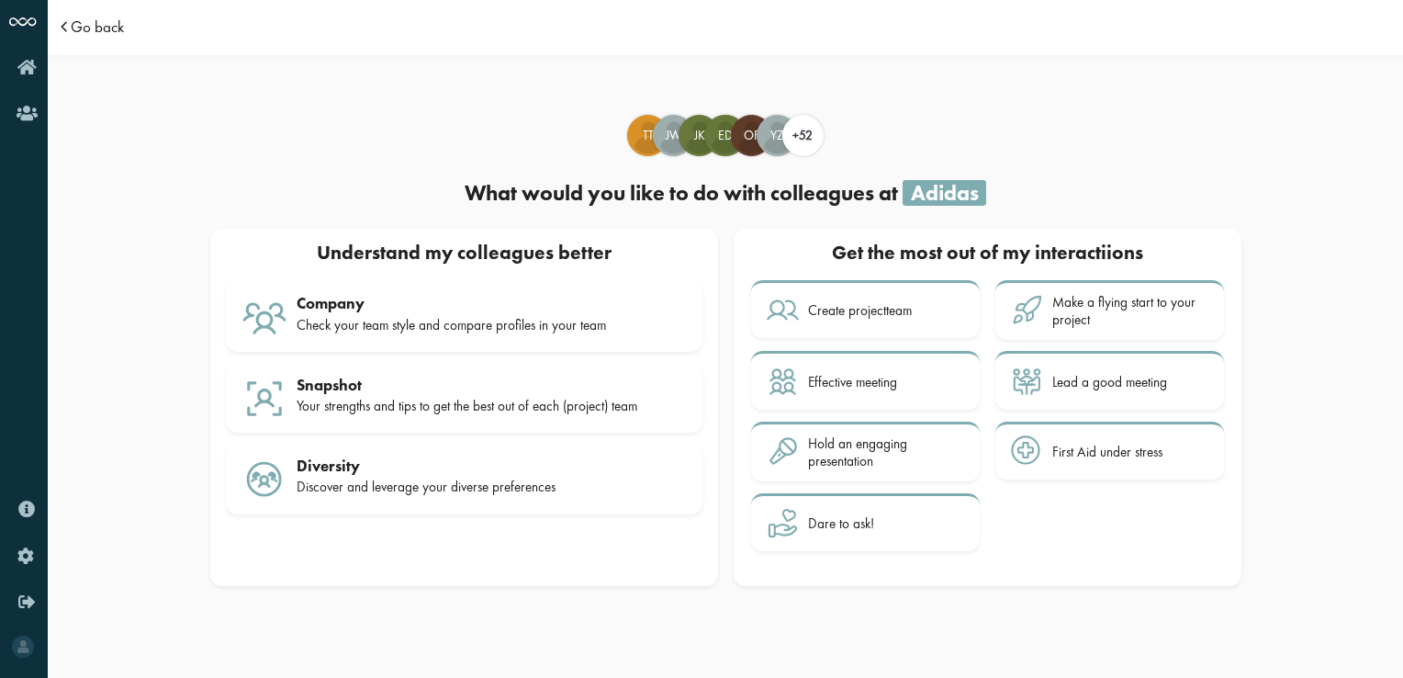
click at [87, 35] on span "Go back" at bounding box center [97, 27] width 53 height 16
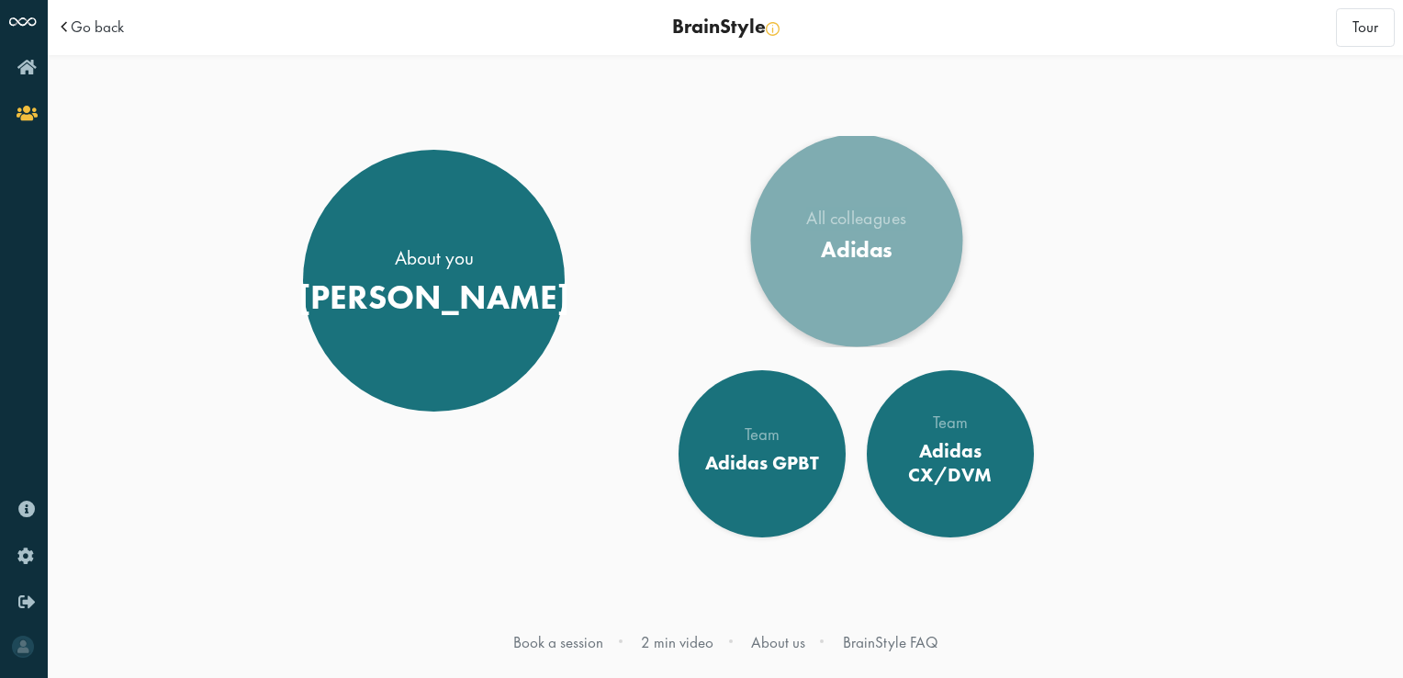
click at [788, 244] on link "All colleagues Adidas" at bounding box center [856, 240] width 212 height 212
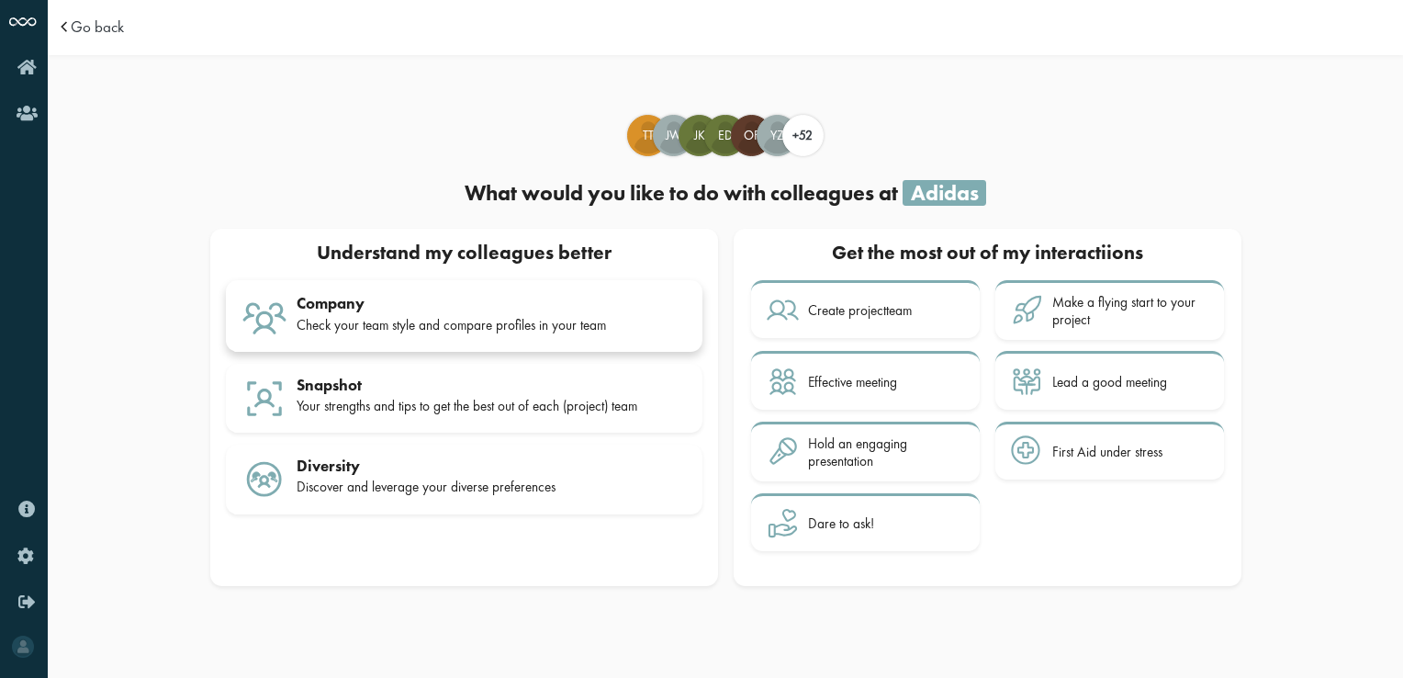
click at [448, 336] on div "Company Check your team style and compare profiles in your team" at bounding box center [492, 317] width 390 height 46
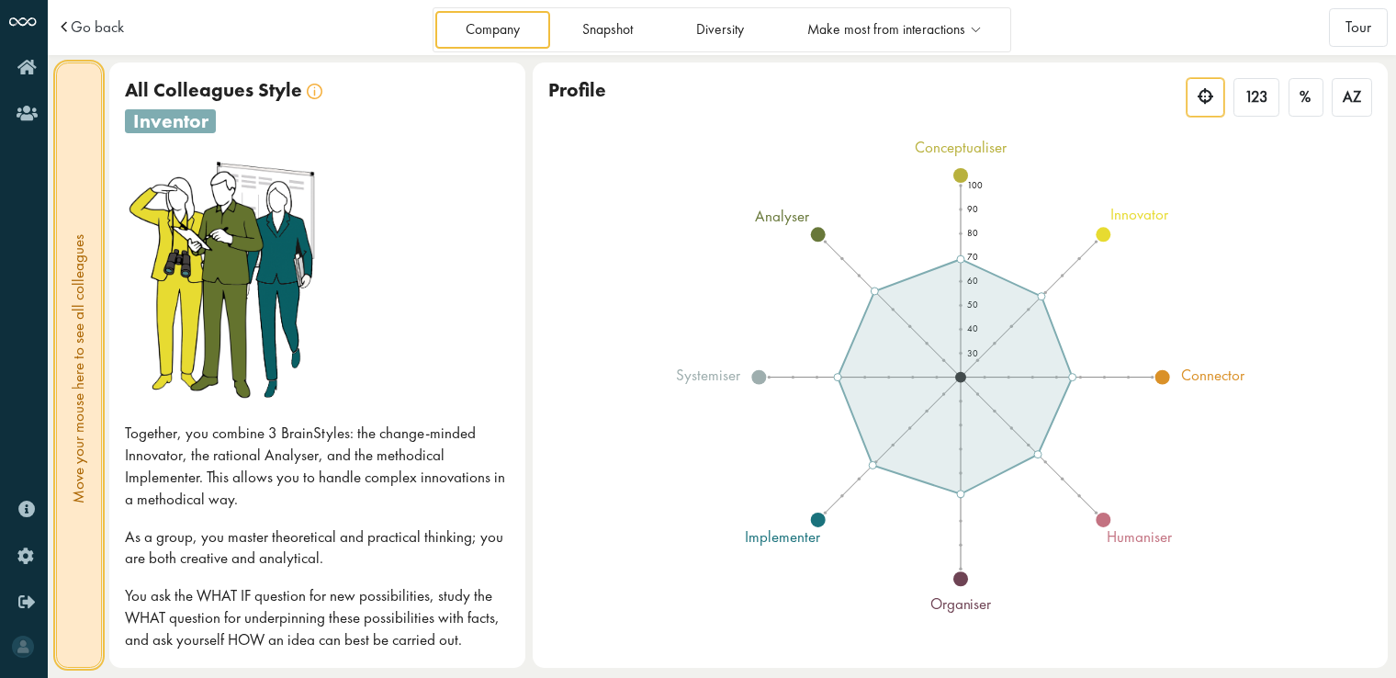
scroll to position [2, 0]
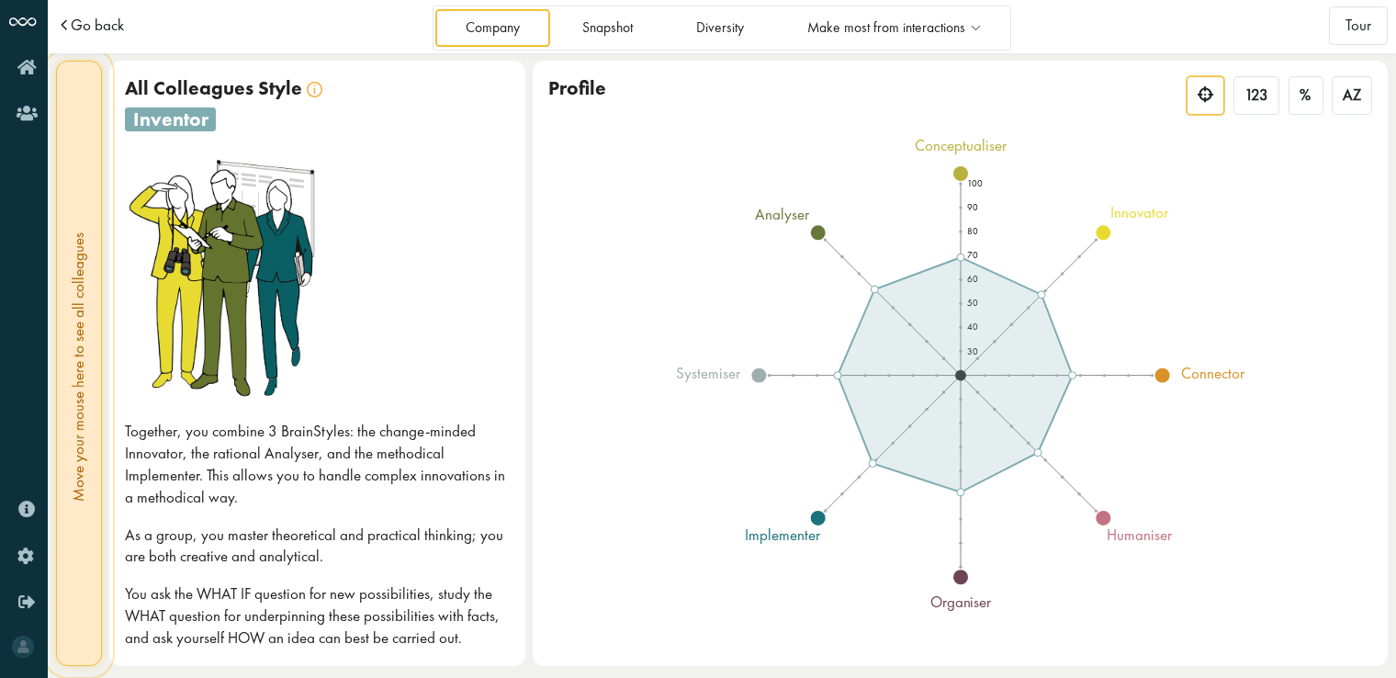
click at [107, 31] on span "Go back" at bounding box center [97, 25] width 53 height 16
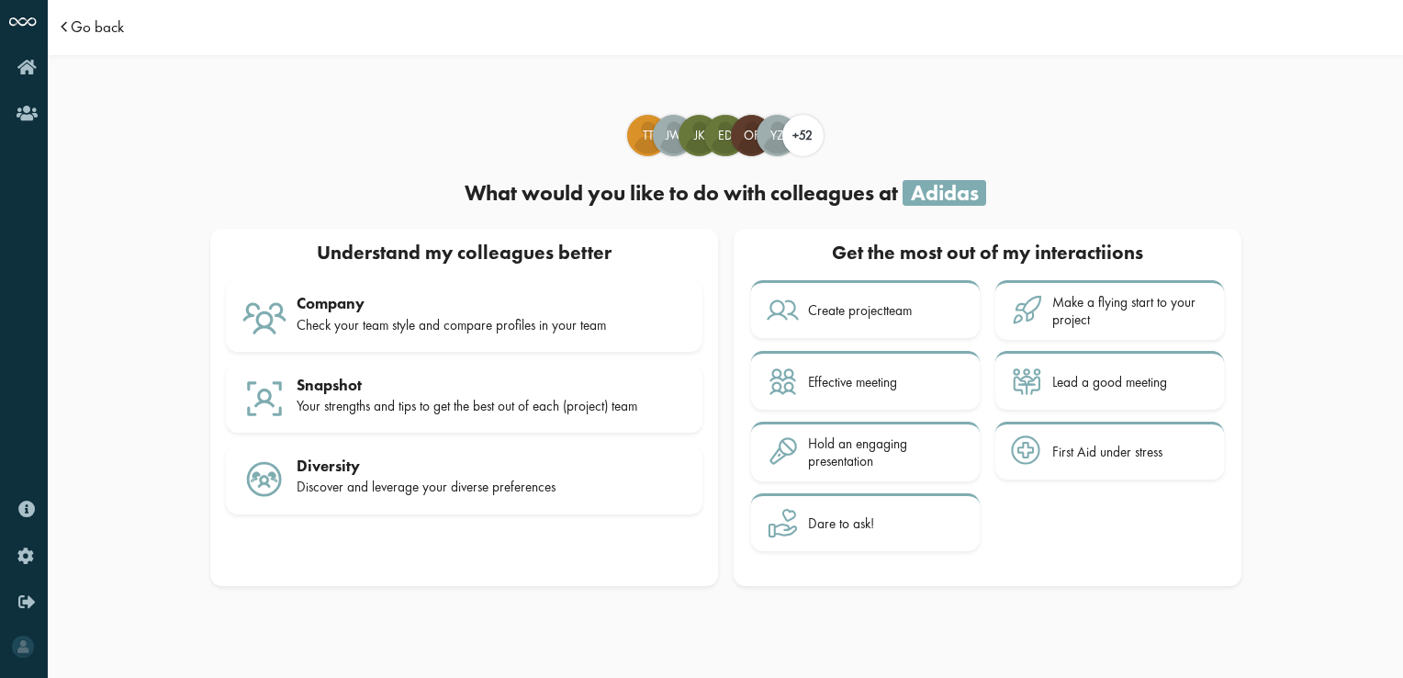
click at [107, 28] on span "Go back" at bounding box center [97, 27] width 53 height 16
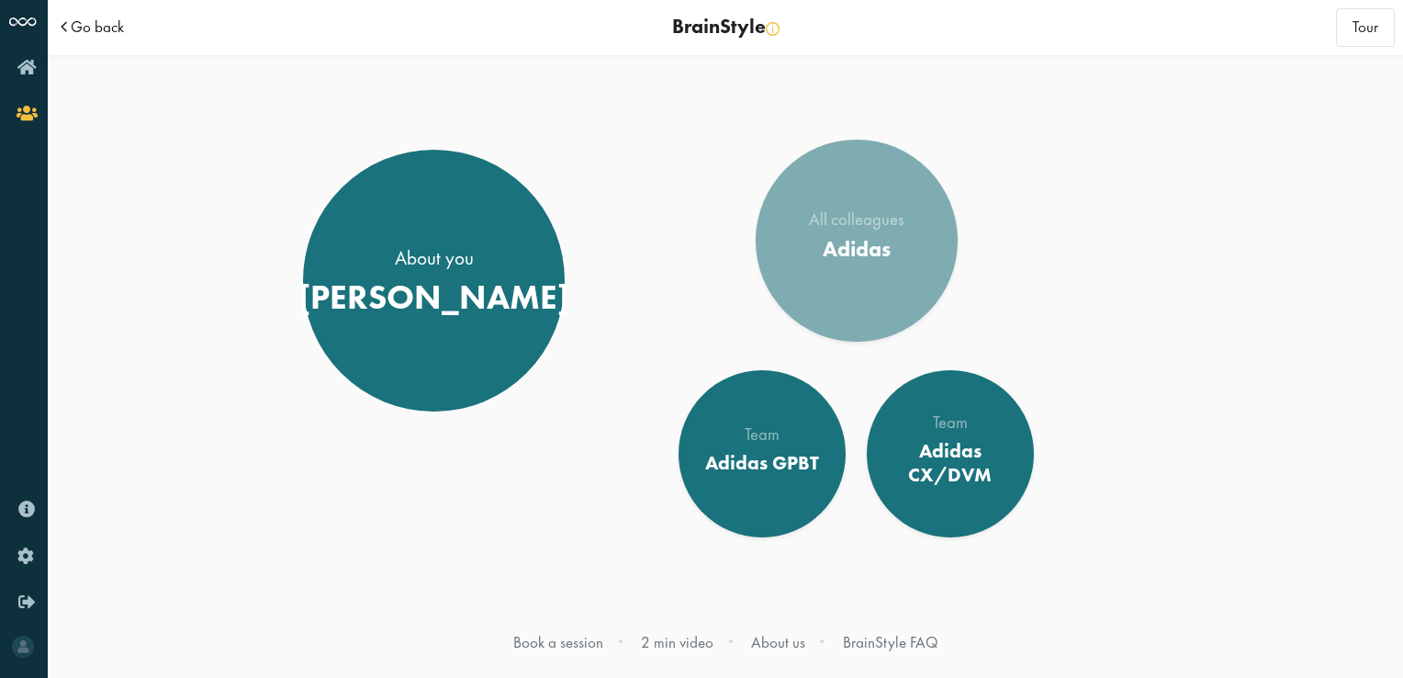
click at [73, 29] on span "Go back" at bounding box center [97, 27] width 53 height 16
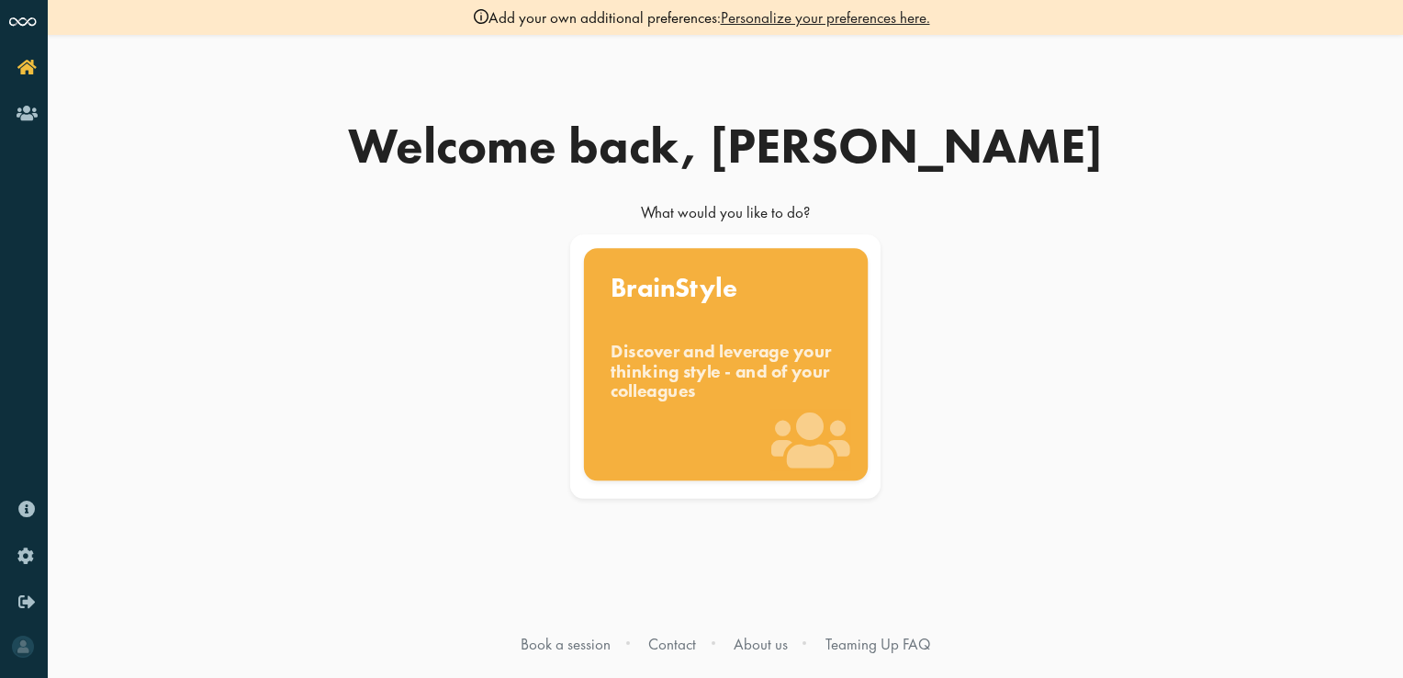
click at [650, 315] on div "BrainStyle Discover and leverage your thinking style - and of your colleagues" at bounding box center [725, 364] width 284 height 232
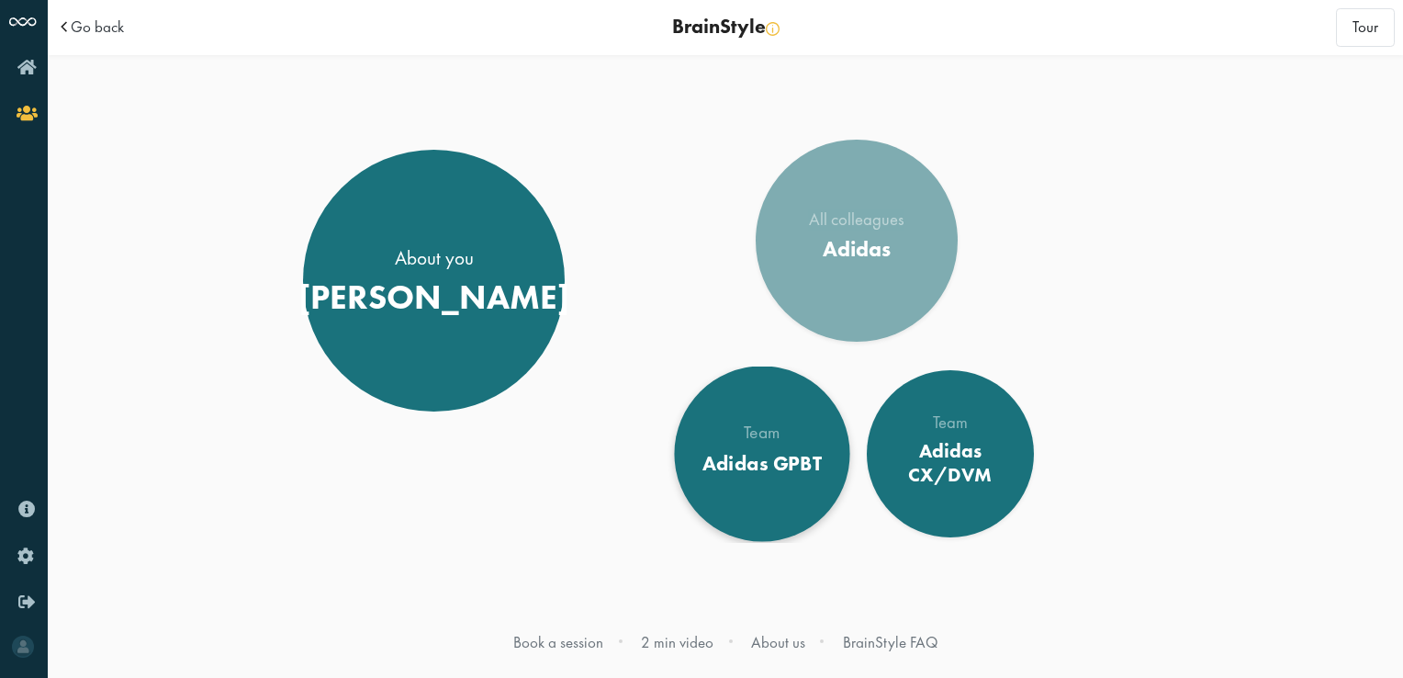
click at [781, 447] on div "Team Adidas GPBT" at bounding box center [762, 453] width 119 height 59
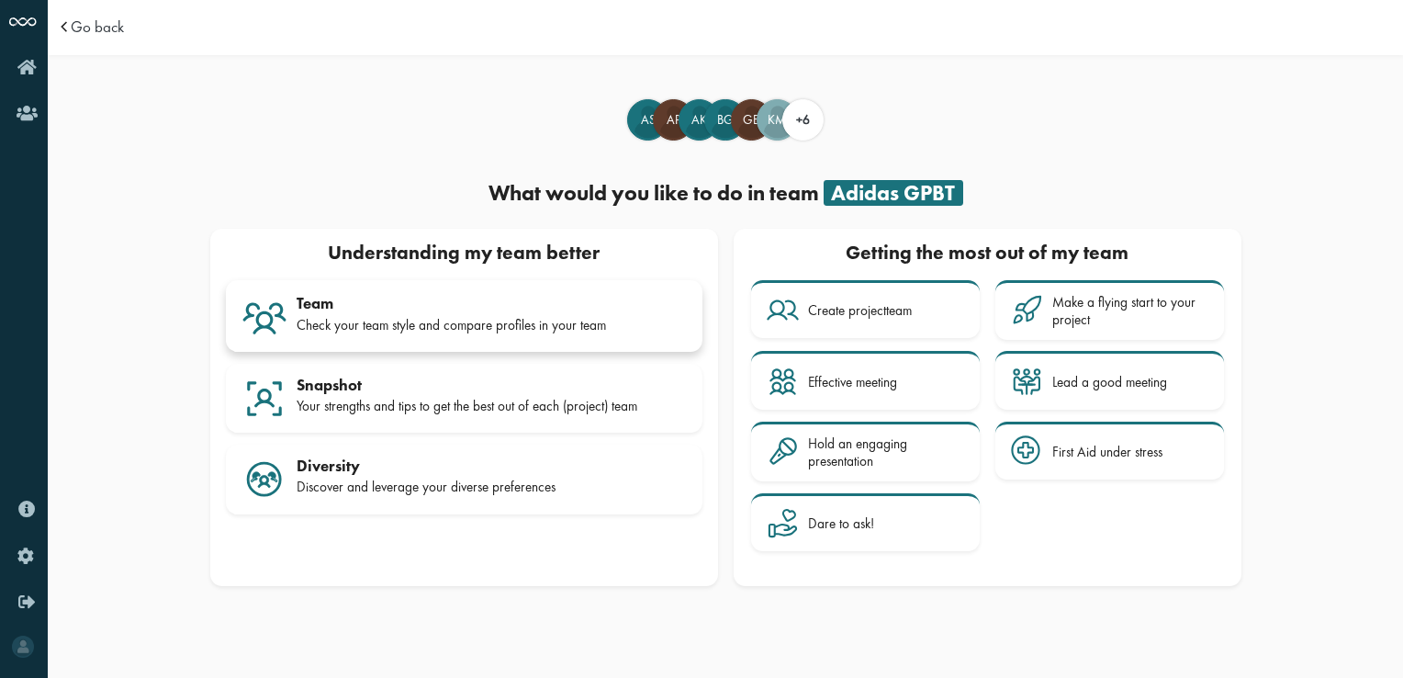
click at [535, 325] on div "Check your team style and compare profiles in your team" at bounding box center [492, 325] width 390 height 17
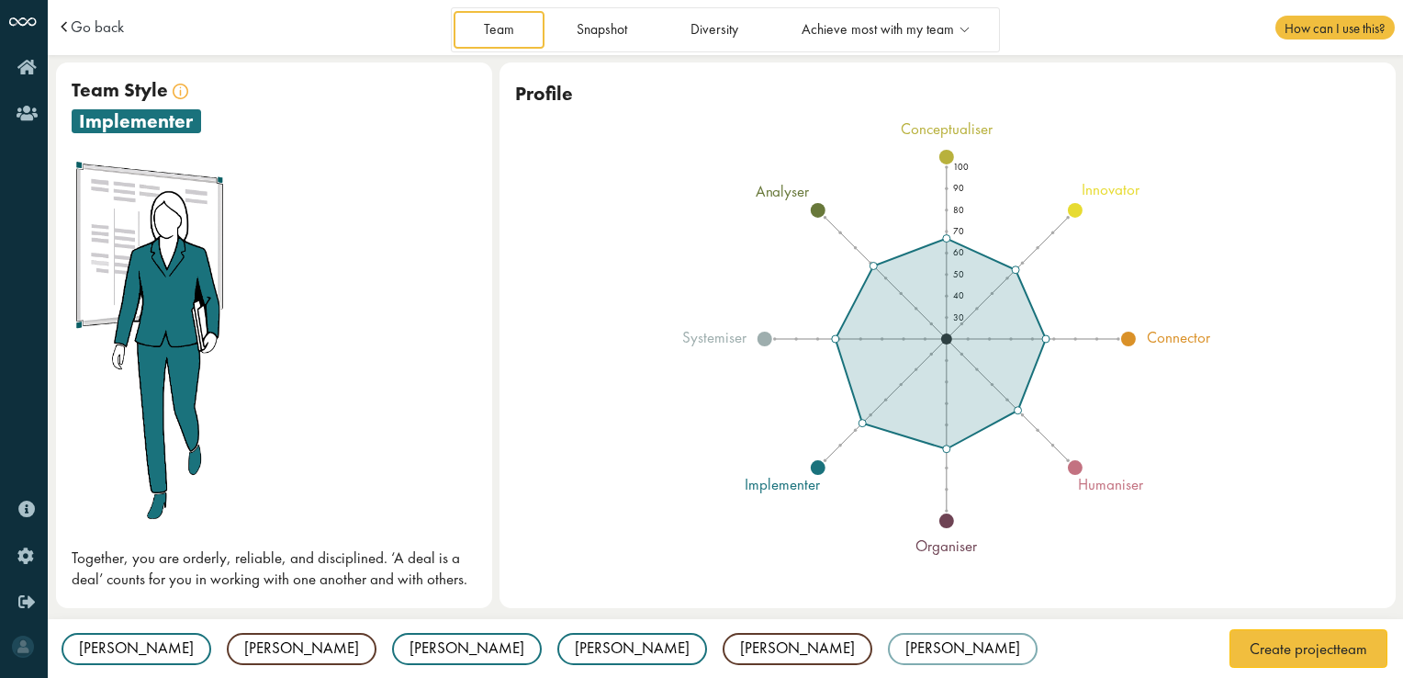
click at [189, 178] on img at bounding box center [152, 339] width 160 height 367
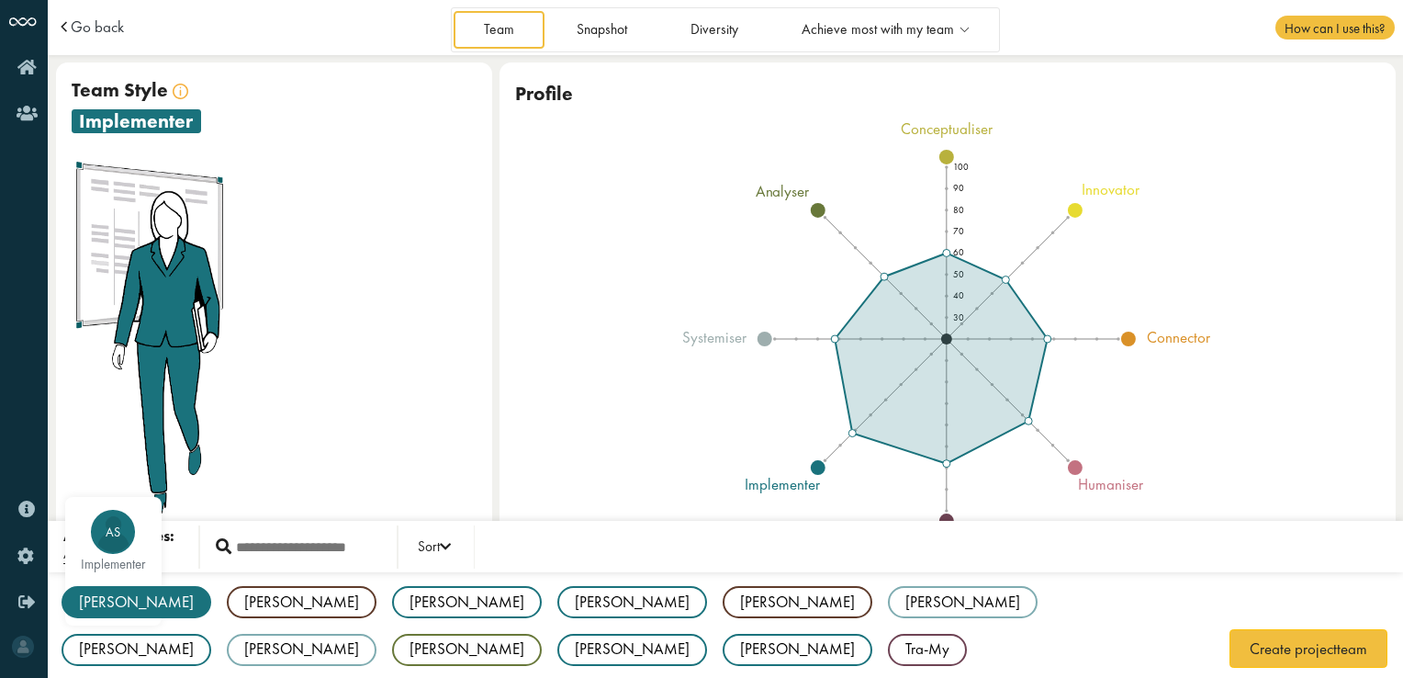
click at [114, 608] on div "[PERSON_NAME]" at bounding box center [137, 602] width 150 height 32
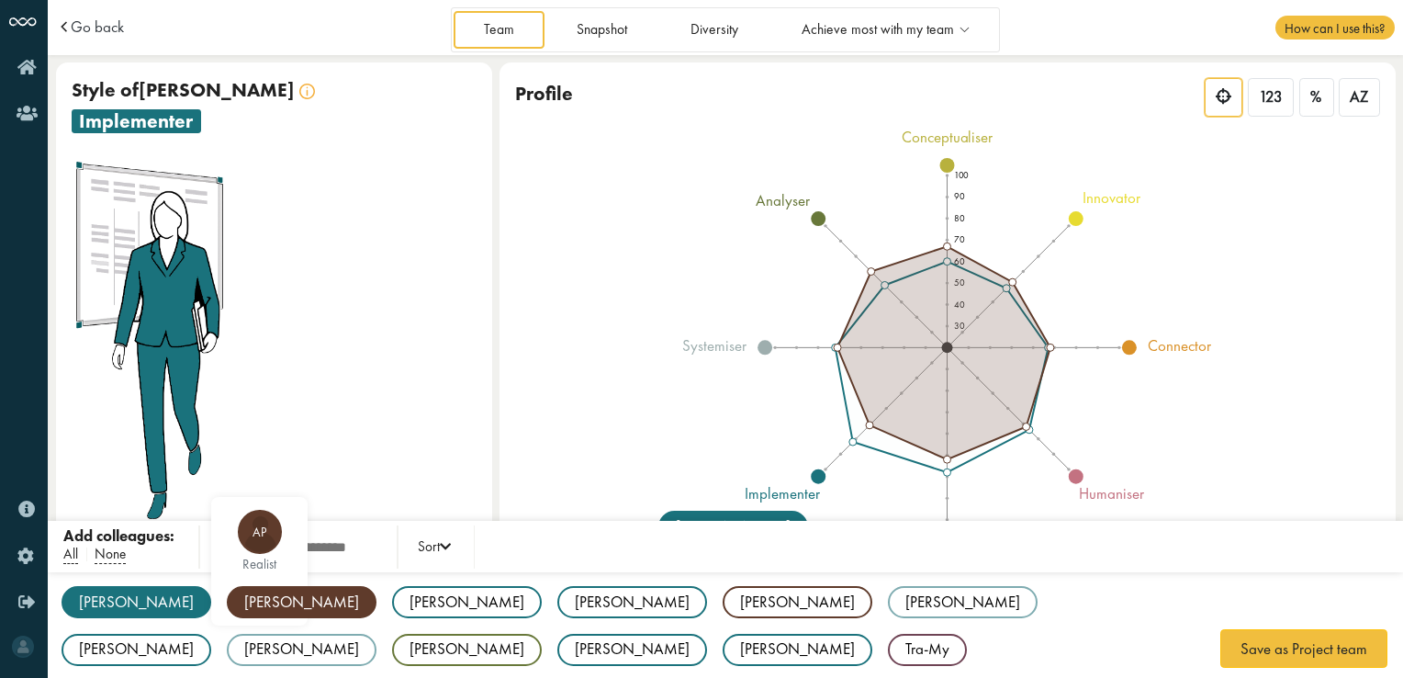
click at [227, 609] on div "[PERSON_NAME]" at bounding box center [302, 602] width 150 height 32
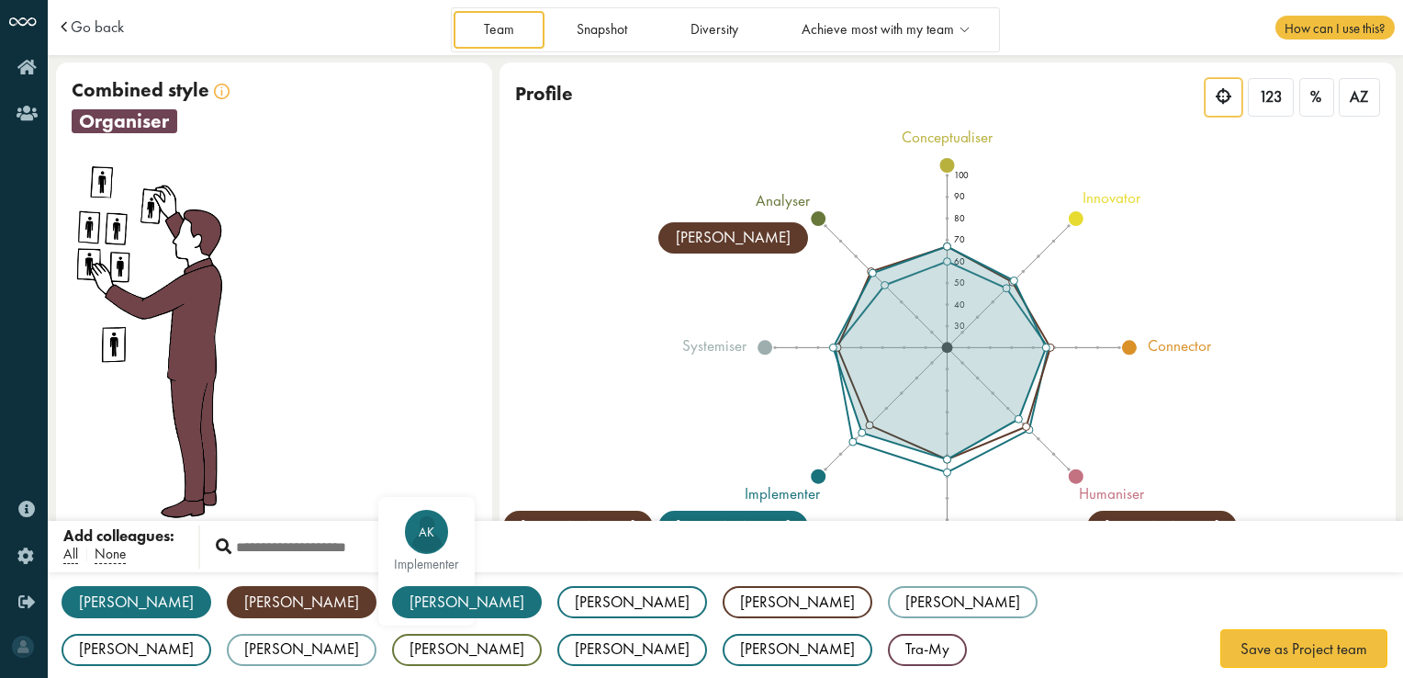
click at [392, 597] on div "[PERSON_NAME]" at bounding box center [467, 602] width 150 height 32
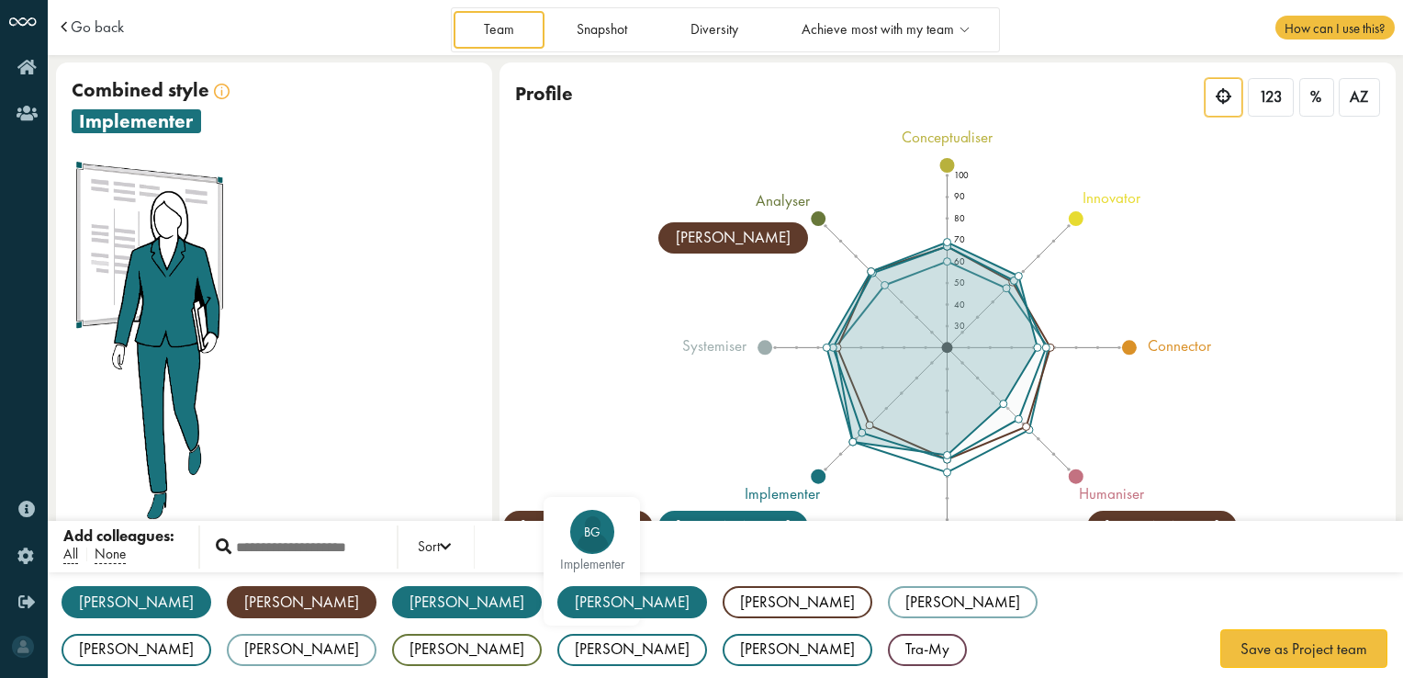
click at [557, 601] on div "[PERSON_NAME]" at bounding box center [632, 602] width 150 height 32
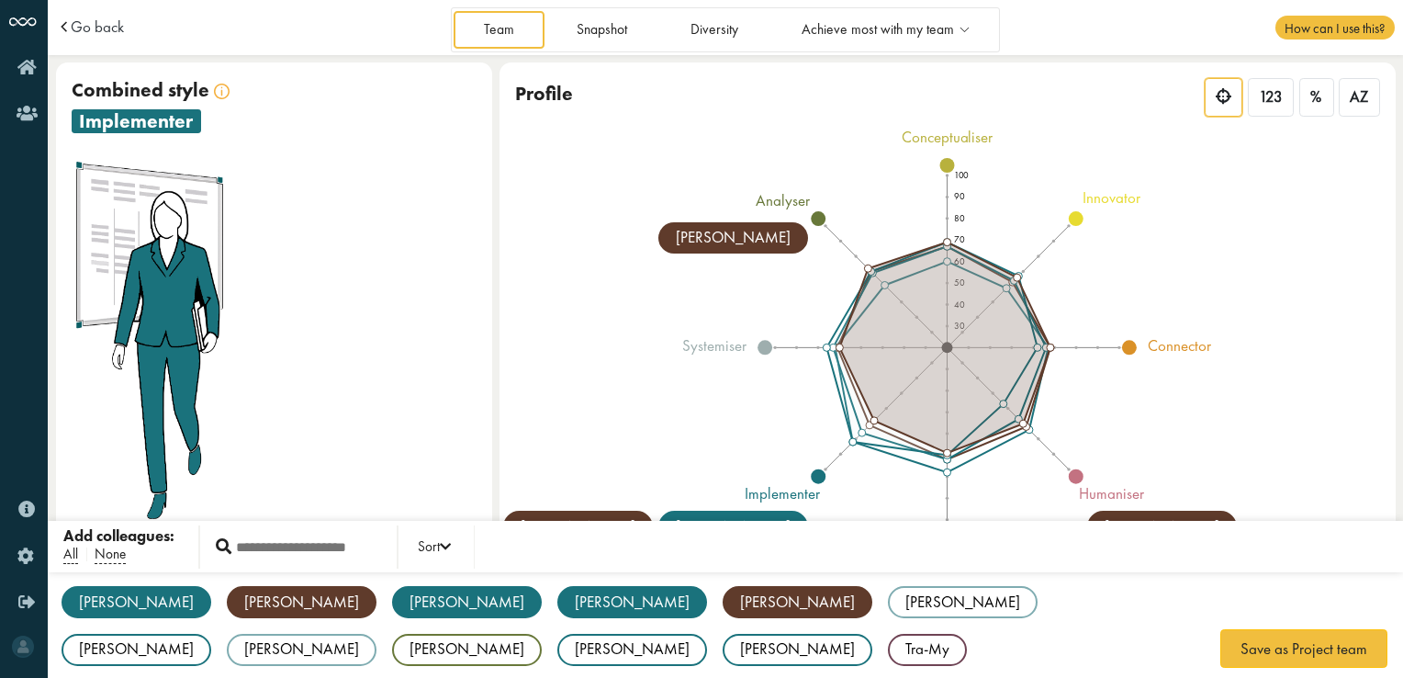
click at [723, 603] on div "Gregory" at bounding box center [798, 602] width 150 height 32
click at [531, 634] on div "Aleksandra AS implementer Anne AP realist Archit AK implementer Bruno BG implem…" at bounding box center [725, 626] width 1355 height 108
click at [107, 556] on span "None" at bounding box center [110, 554] width 31 height 19
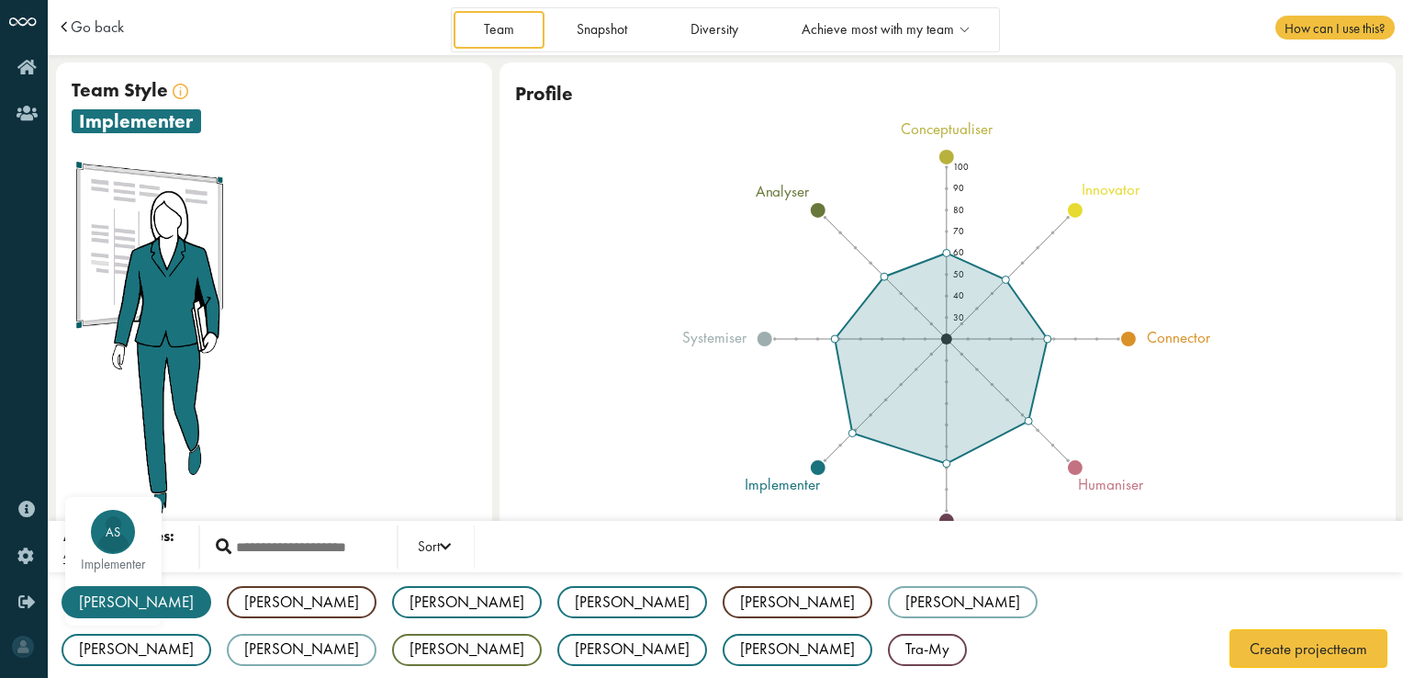
click at [105, 606] on div "Aleksandra" at bounding box center [137, 602] width 150 height 32
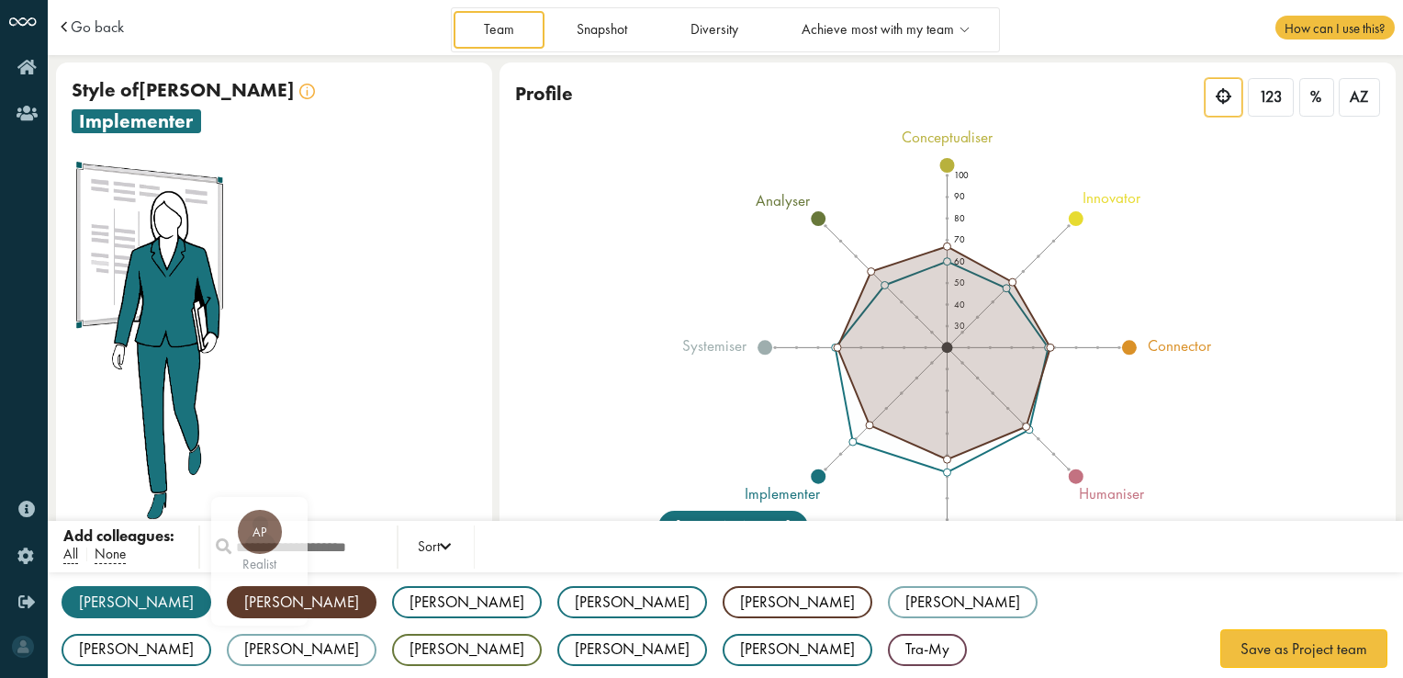
click at [227, 609] on div "Anne" at bounding box center [302, 602] width 150 height 32
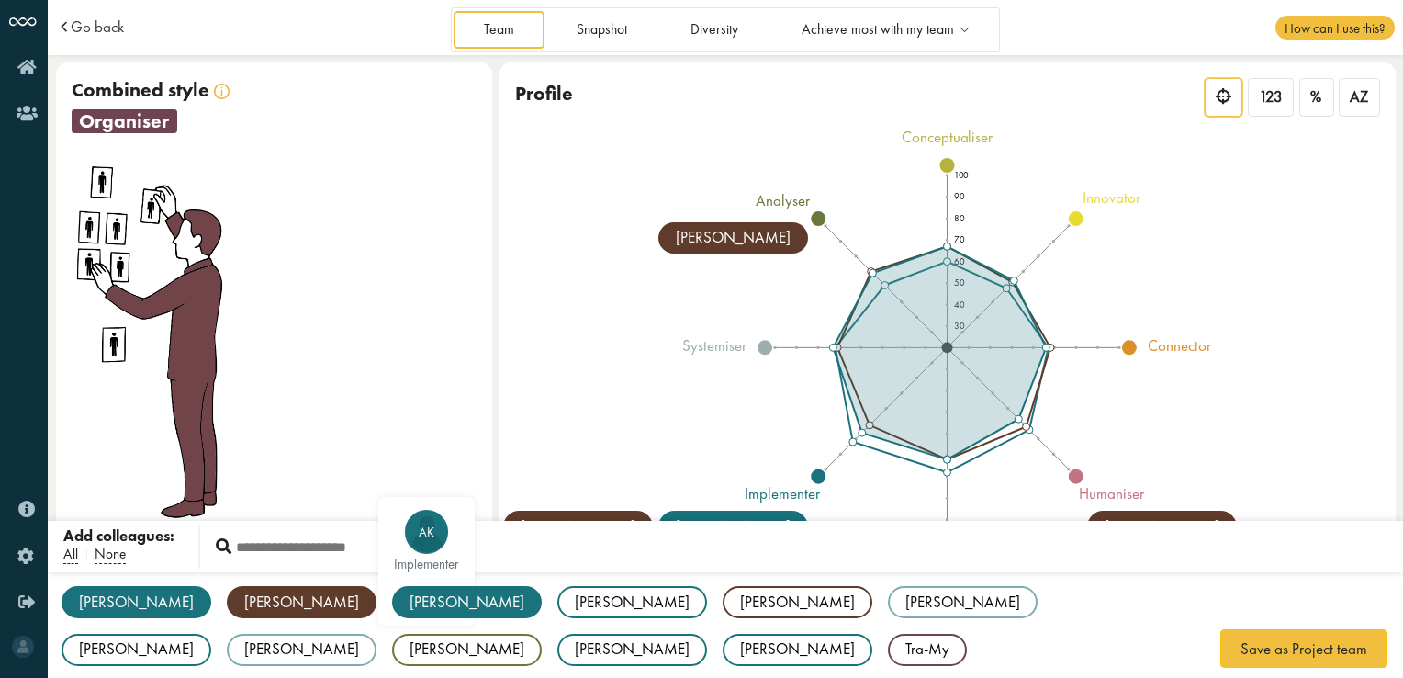
click at [392, 603] on div "Archit" at bounding box center [467, 602] width 150 height 32
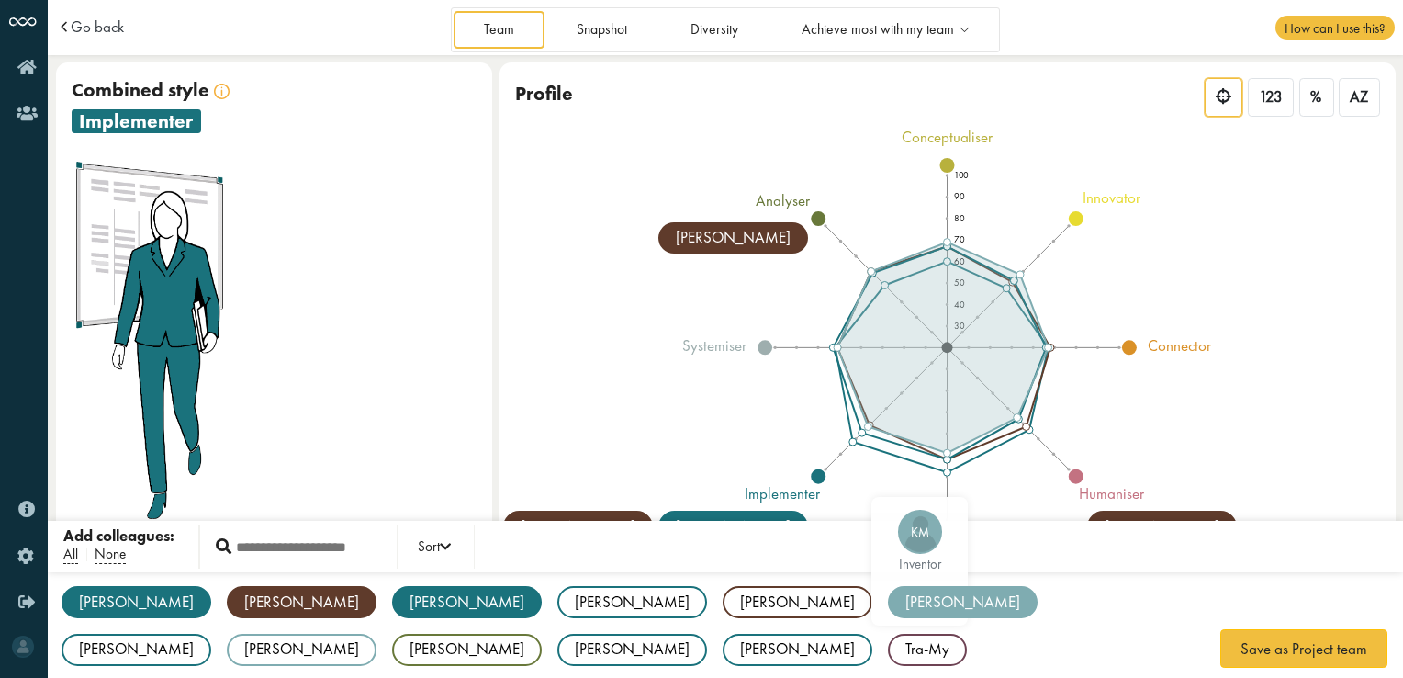
click at [888, 600] on div "[PERSON_NAME]" at bounding box center [963, 602] width 150 height 32
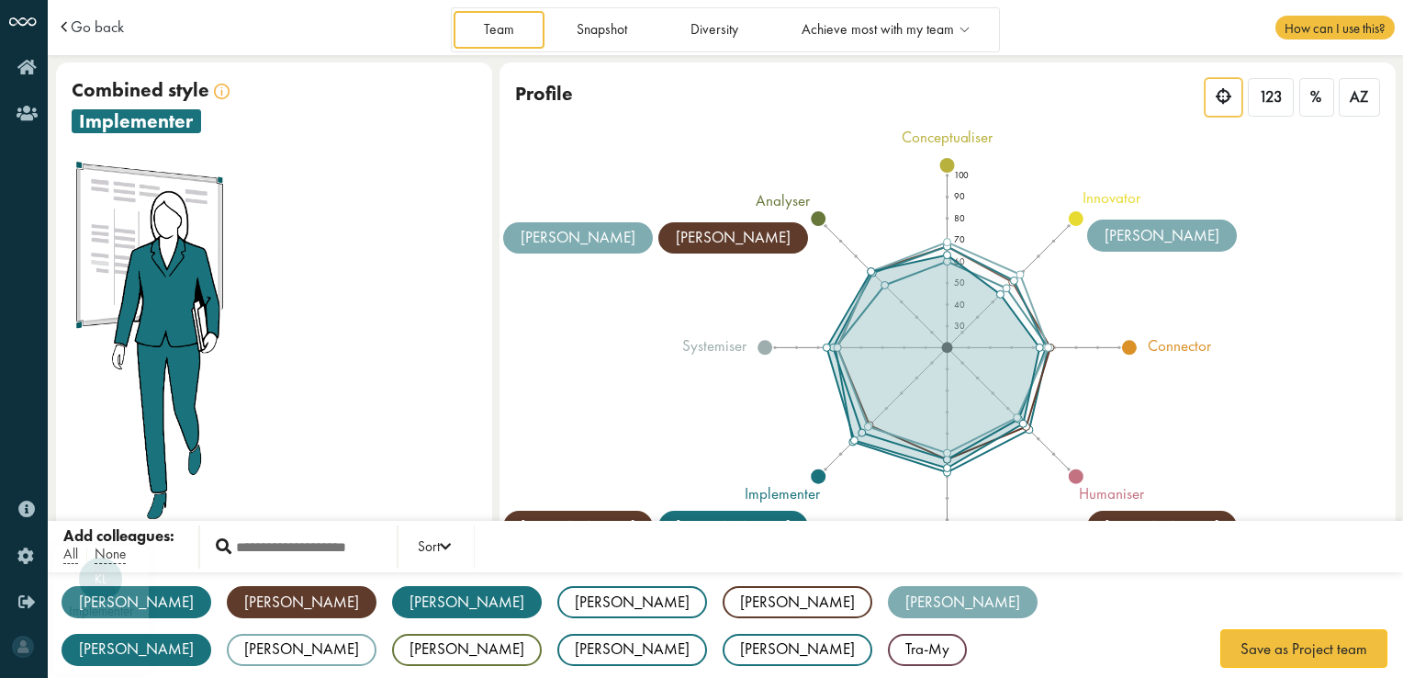
click at [211, 634] on div "[PERSON_NAME]" at bounding box center [137, 650] width 150 height 32
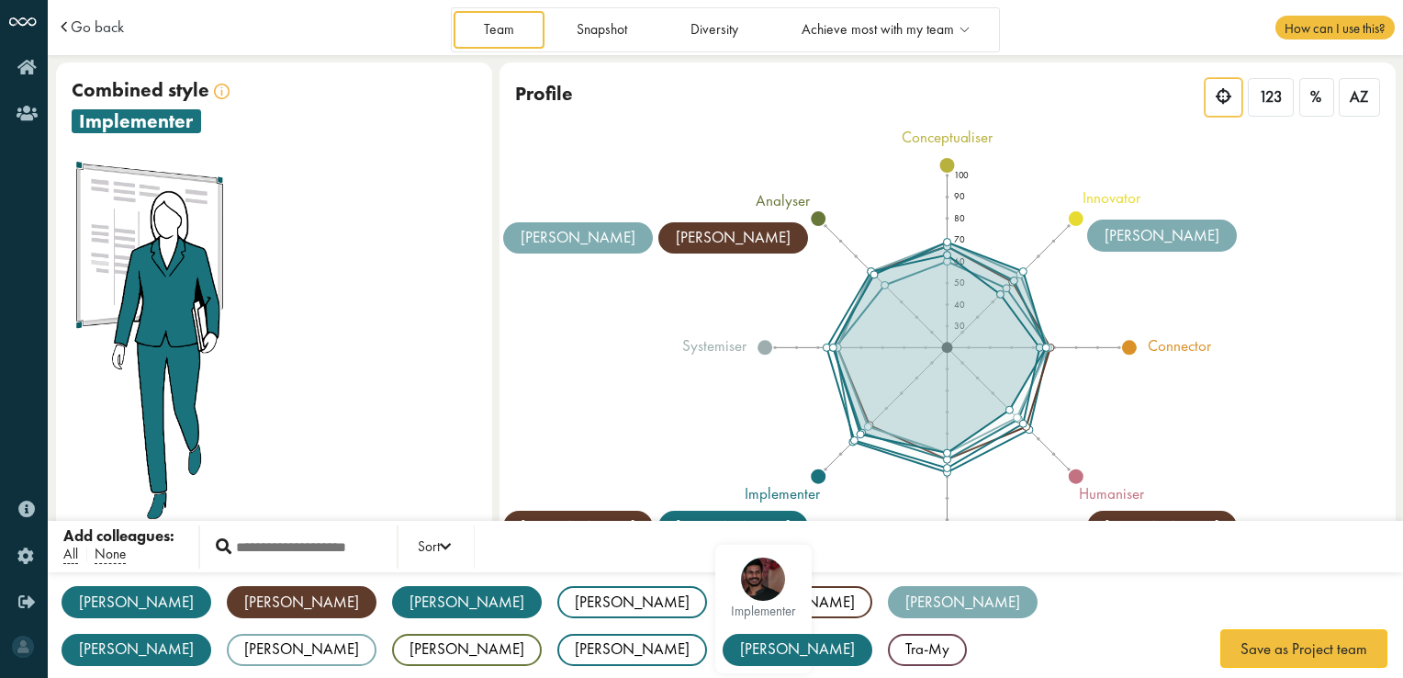
click at [872, 634] on div "[PERSON_NAME]" at bounding box center [798, 650] width 150 height 32
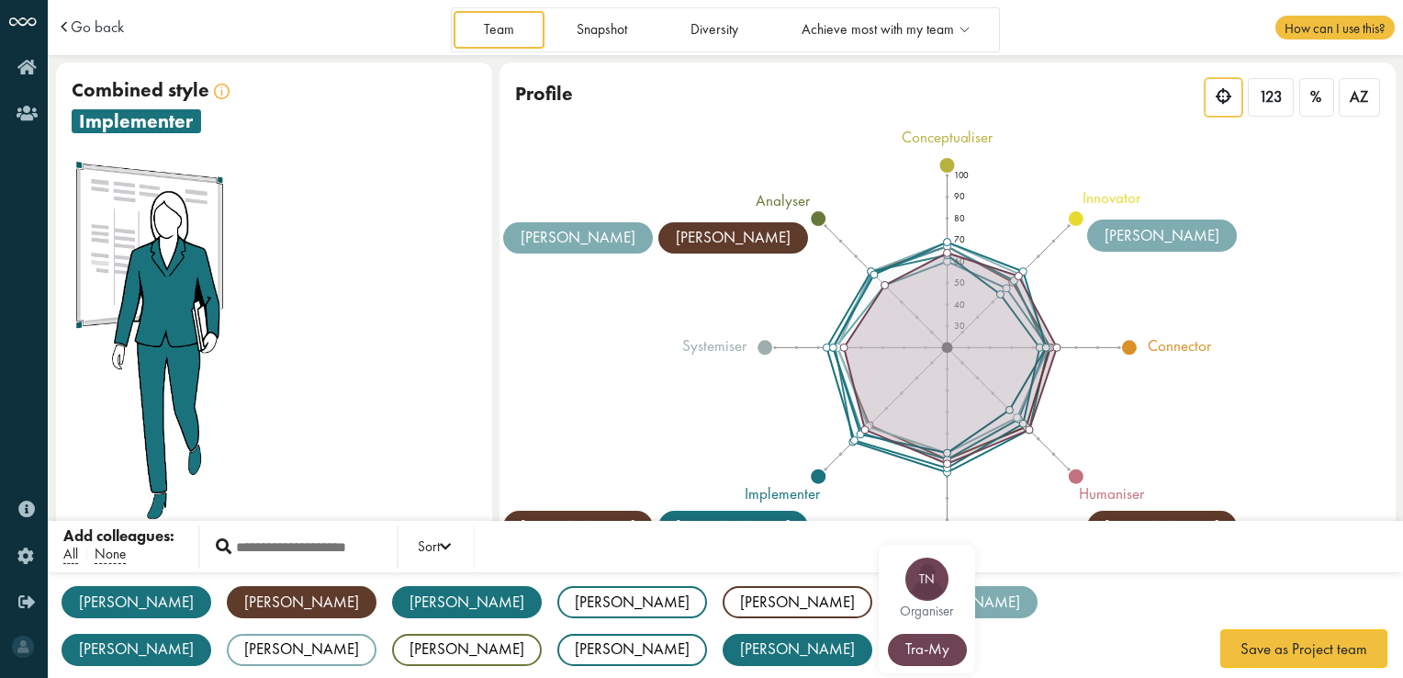
click at [888, 649] on div "Tra-My" at bounding box center [927, 650] width 79 height 32
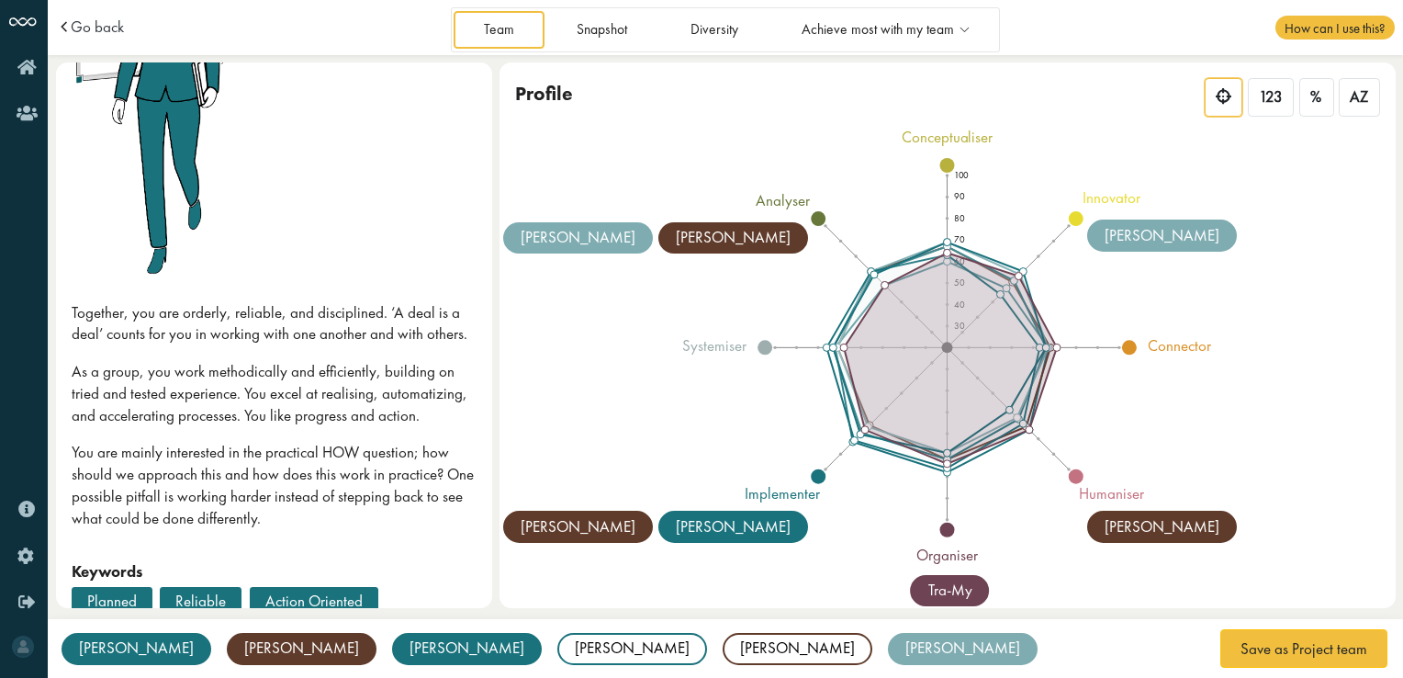
scroll to position [462, 0]
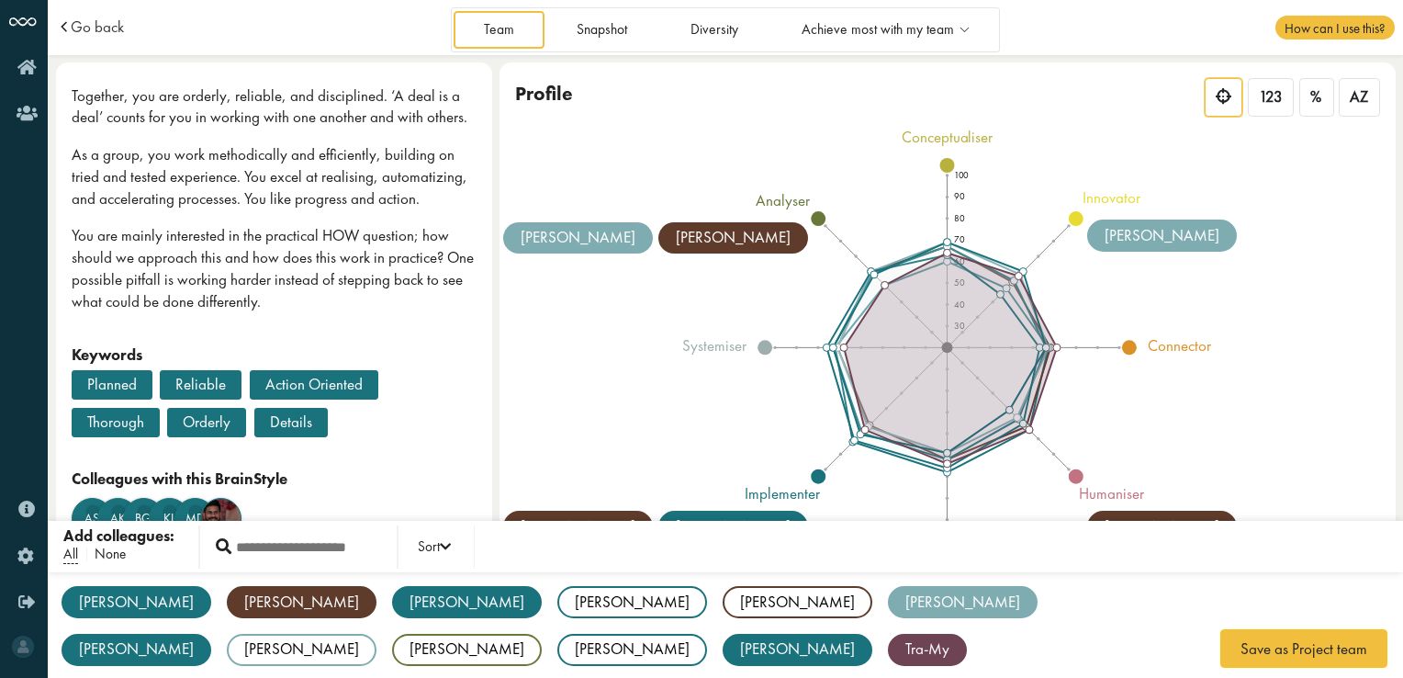
click at [107, 559] on span "None" at bounding box center [110, 554] width 31 height 19
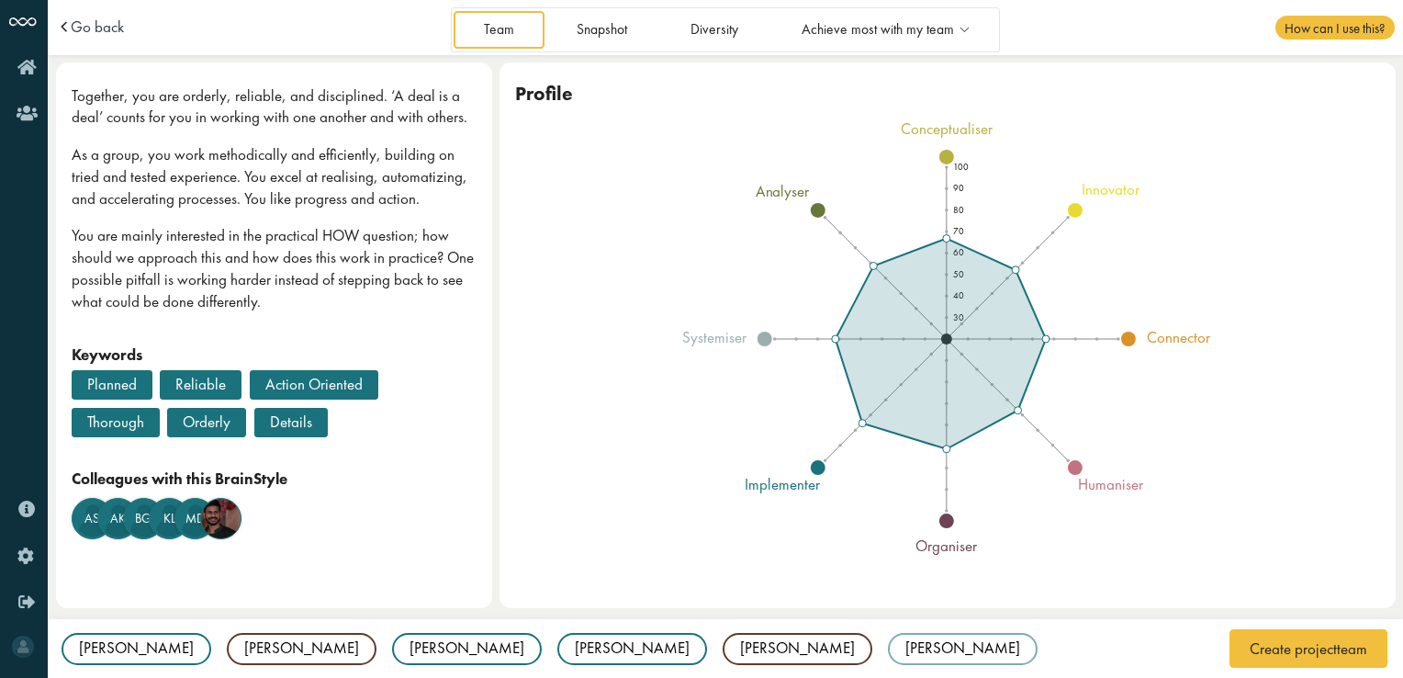
scroll to position [17, 0]
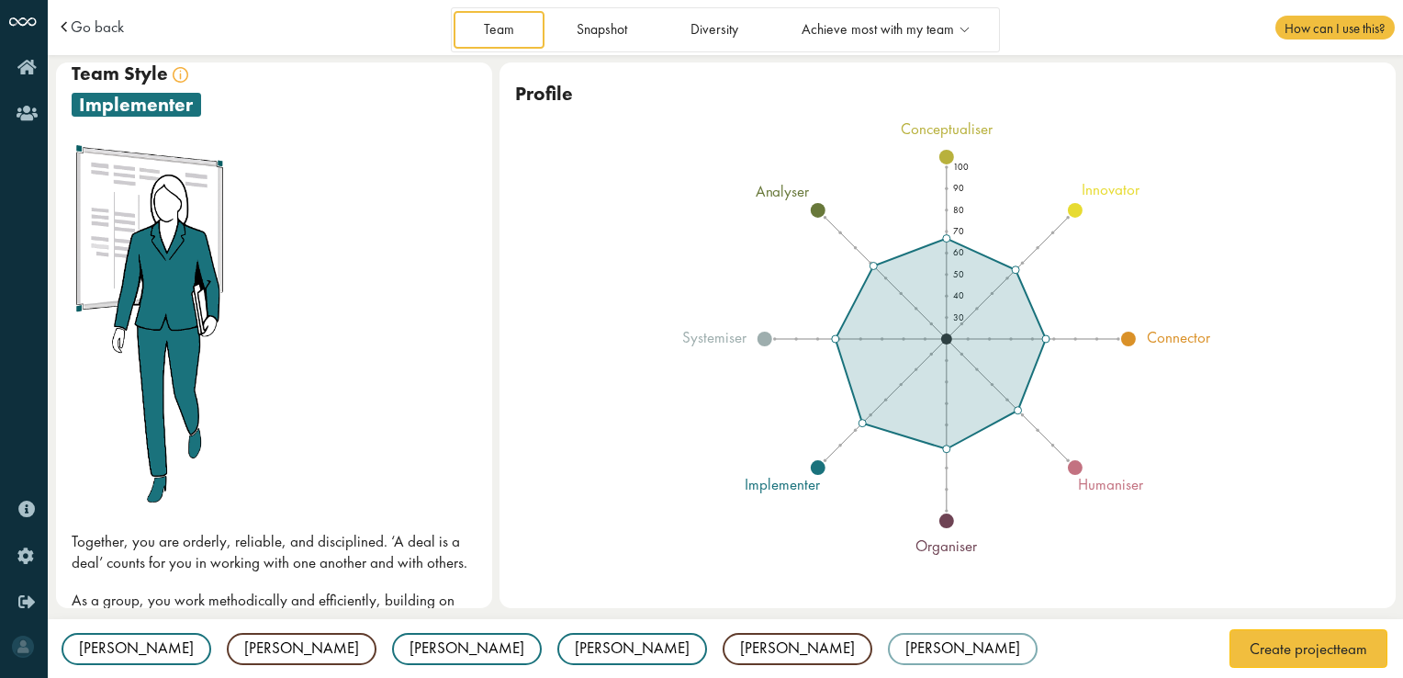
click at [65, 28] on span at bounding box center [66, 27] width 19 height 16
click at [57, 28] on span at bounding box center [66, 27] width 19 height 16
click at [71, 28] on span "Go back" at bounding box center [97, 27] width 53 height 16
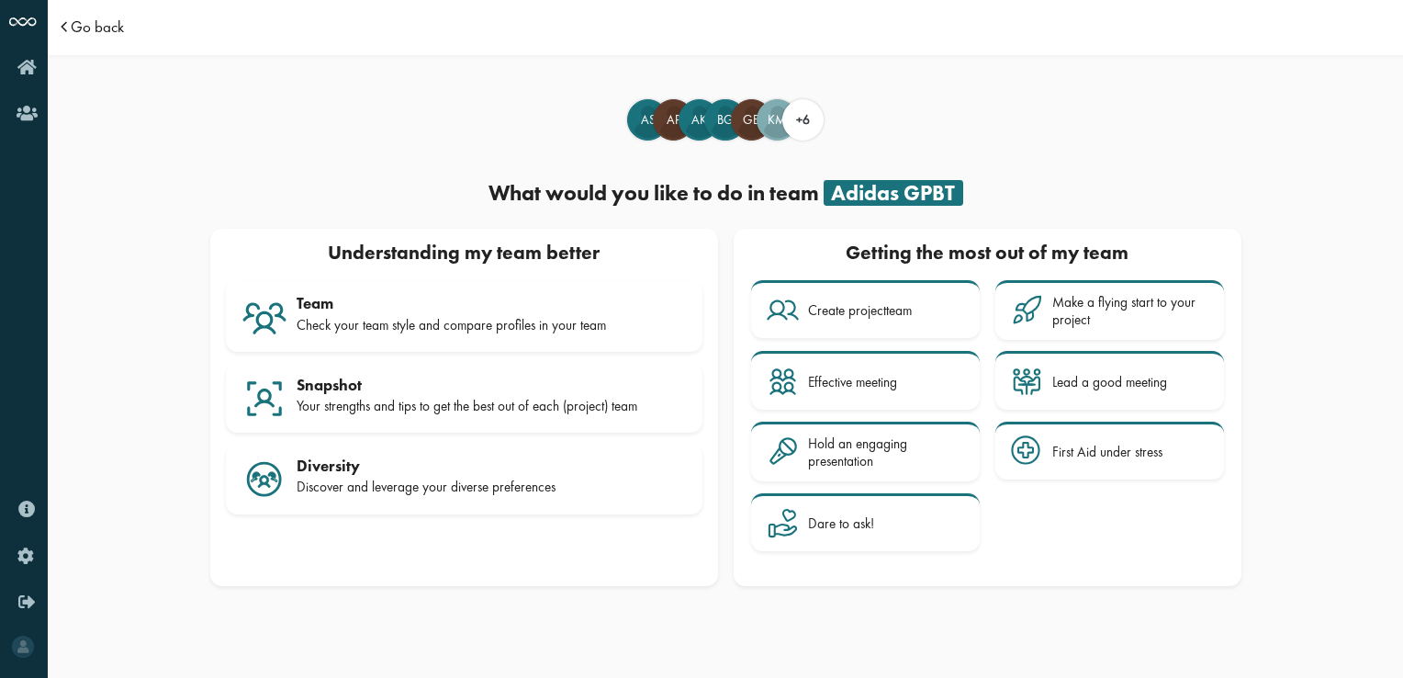
click at [78, 31] on span "Go back" at bounding box center [97, 27] width 53 height 16
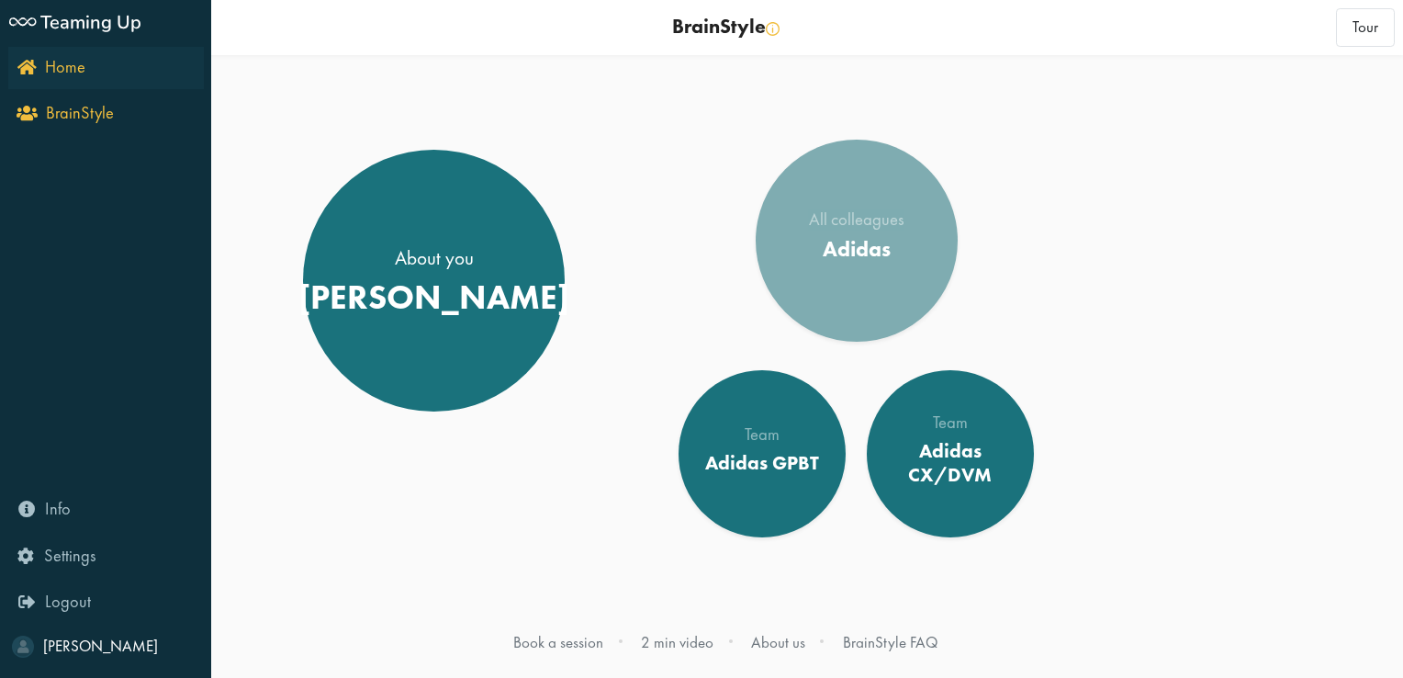
click at [26, 71] on icon "Home" at bounding box center [51, 66] width 68 height 17
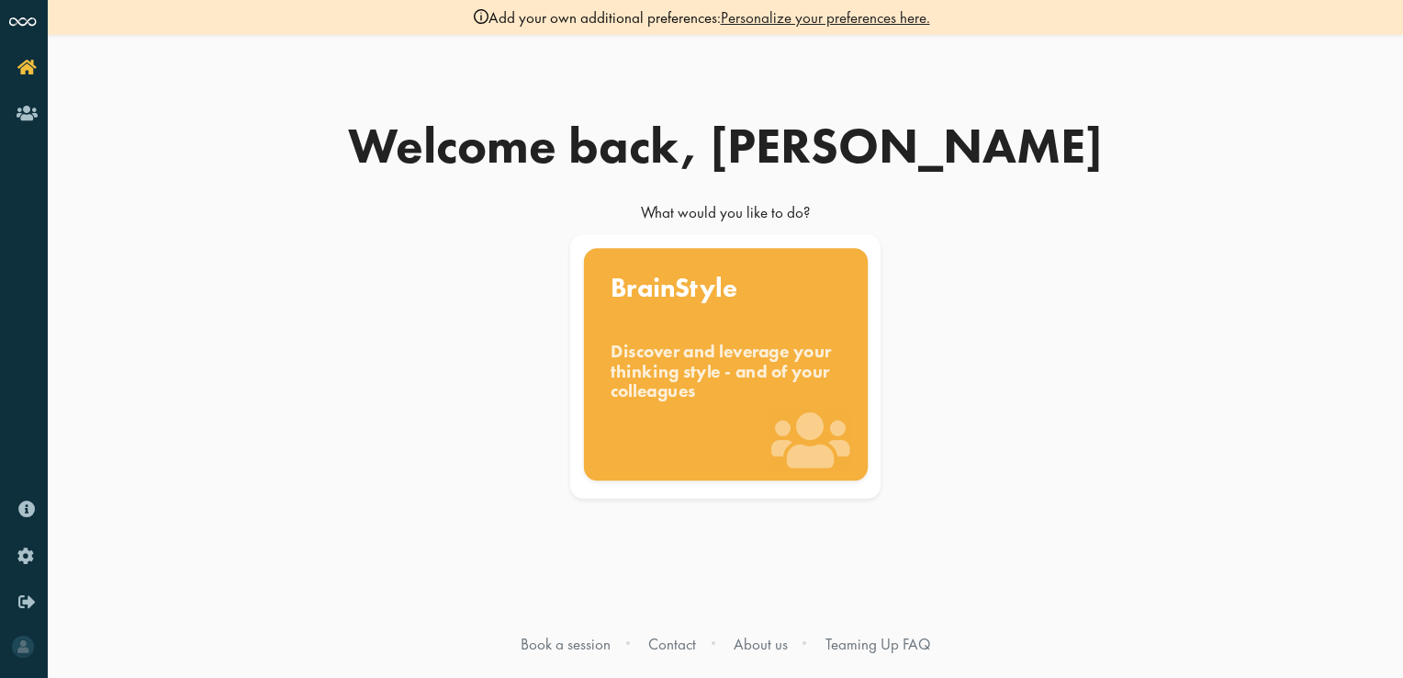
click at [698, 397] on div "Discover and leverage your thinking style - and of your colleagues" at bounding box center [726, 372] width 230 height 62
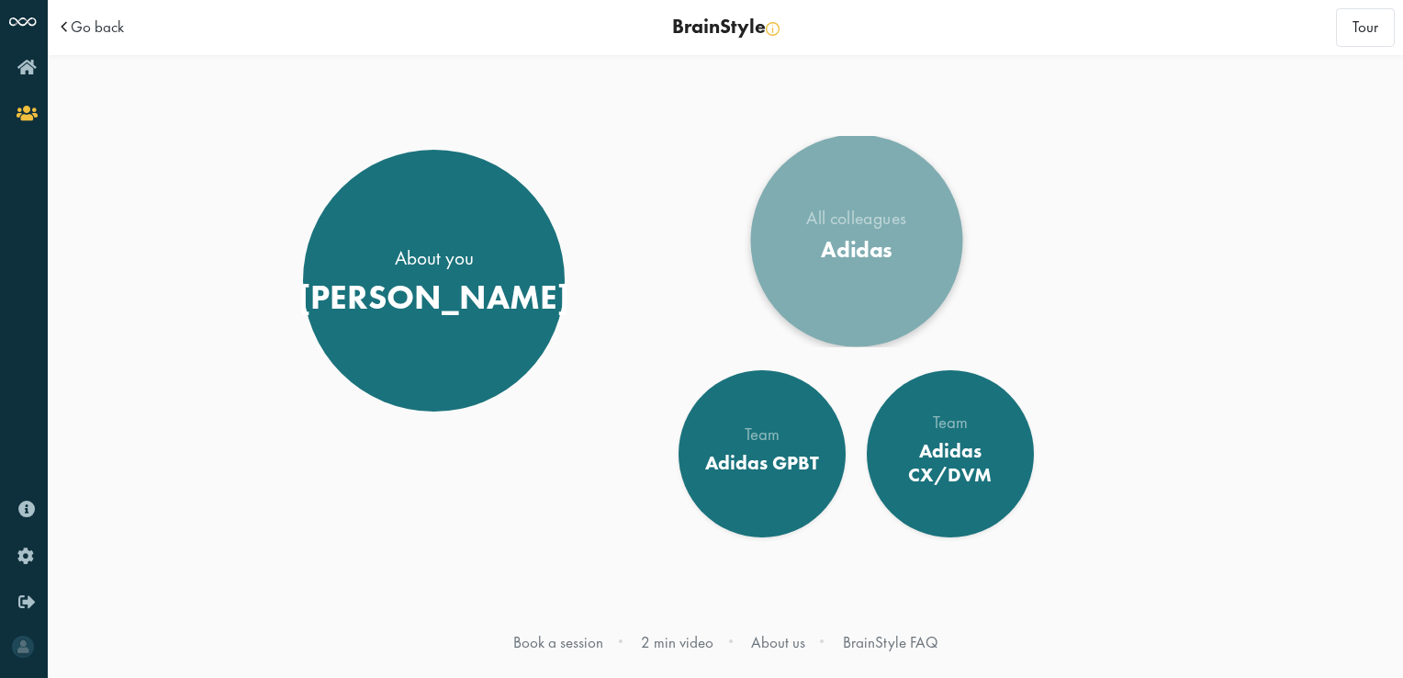
click at [849, 258] on div "Adidas" at bounding box center [856, 250] width 100 height 28
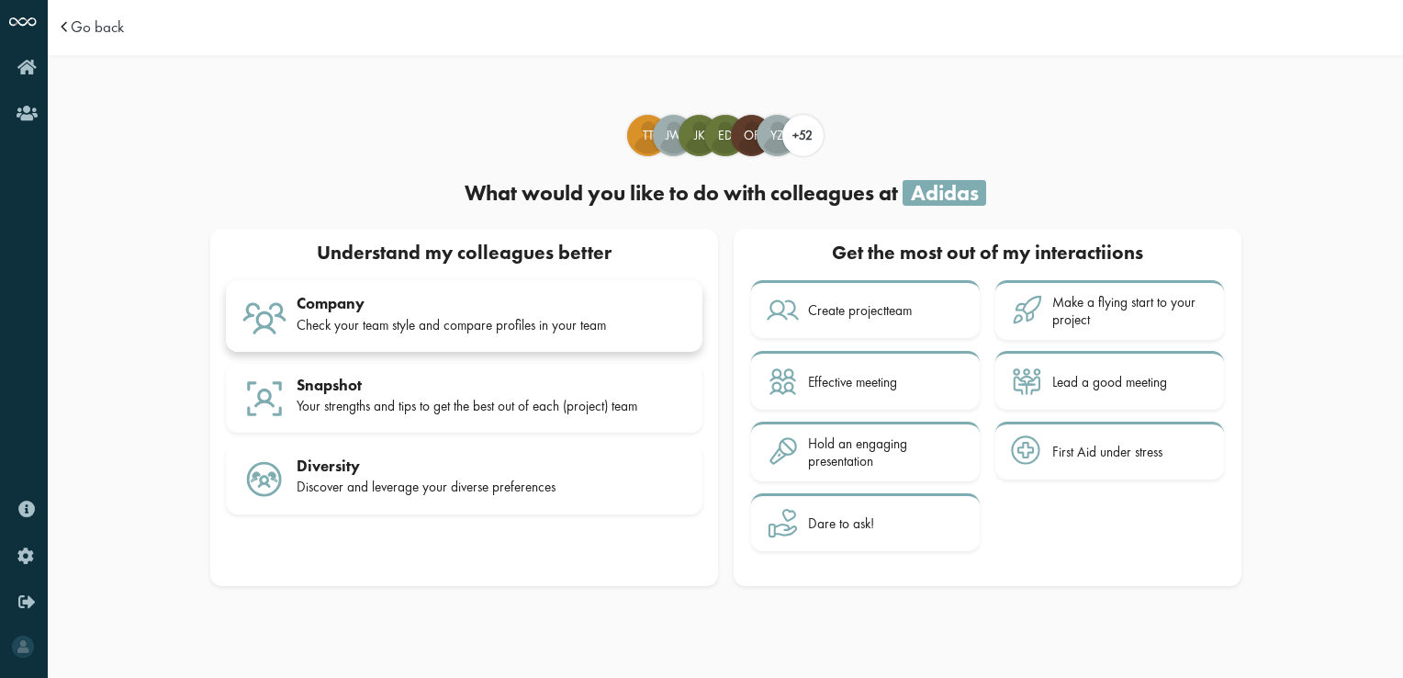
click at [418, 317] on div "Check your team style and compare profiles in your team" at bounding box center [492, 325] width 390 height 17
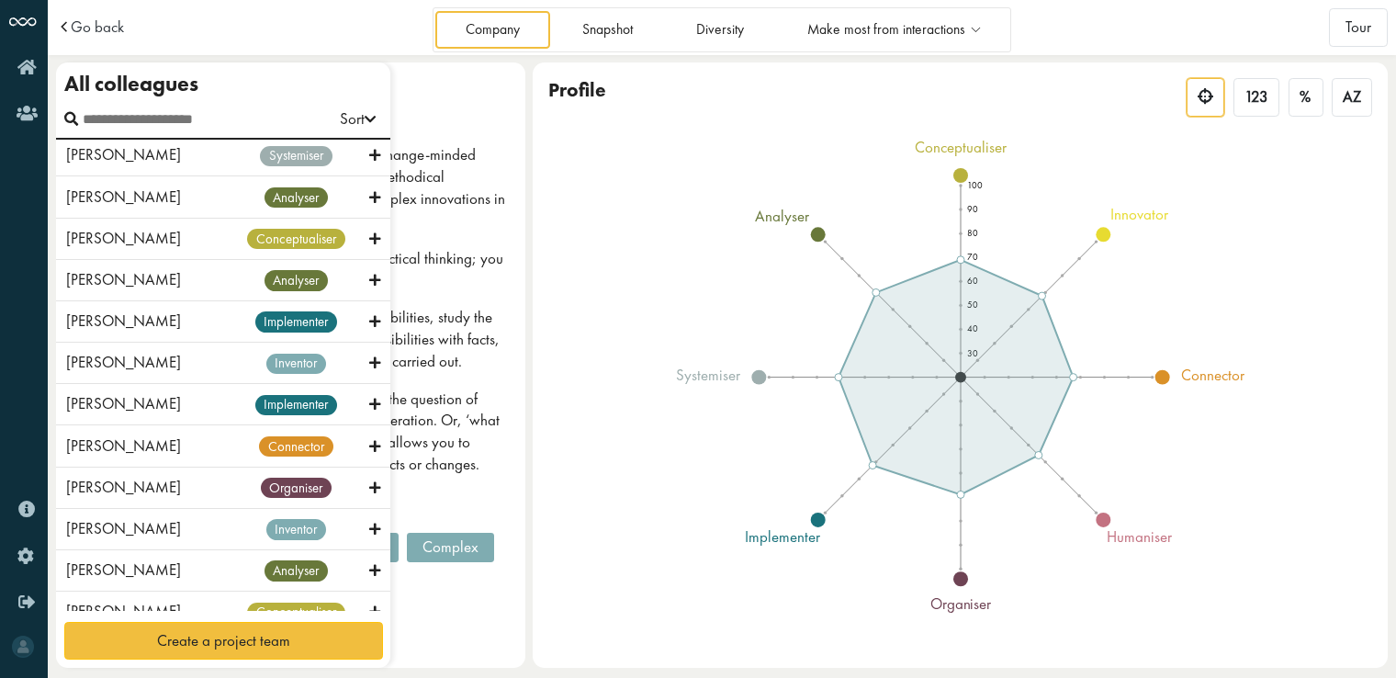
scroll to position [1042, 0]
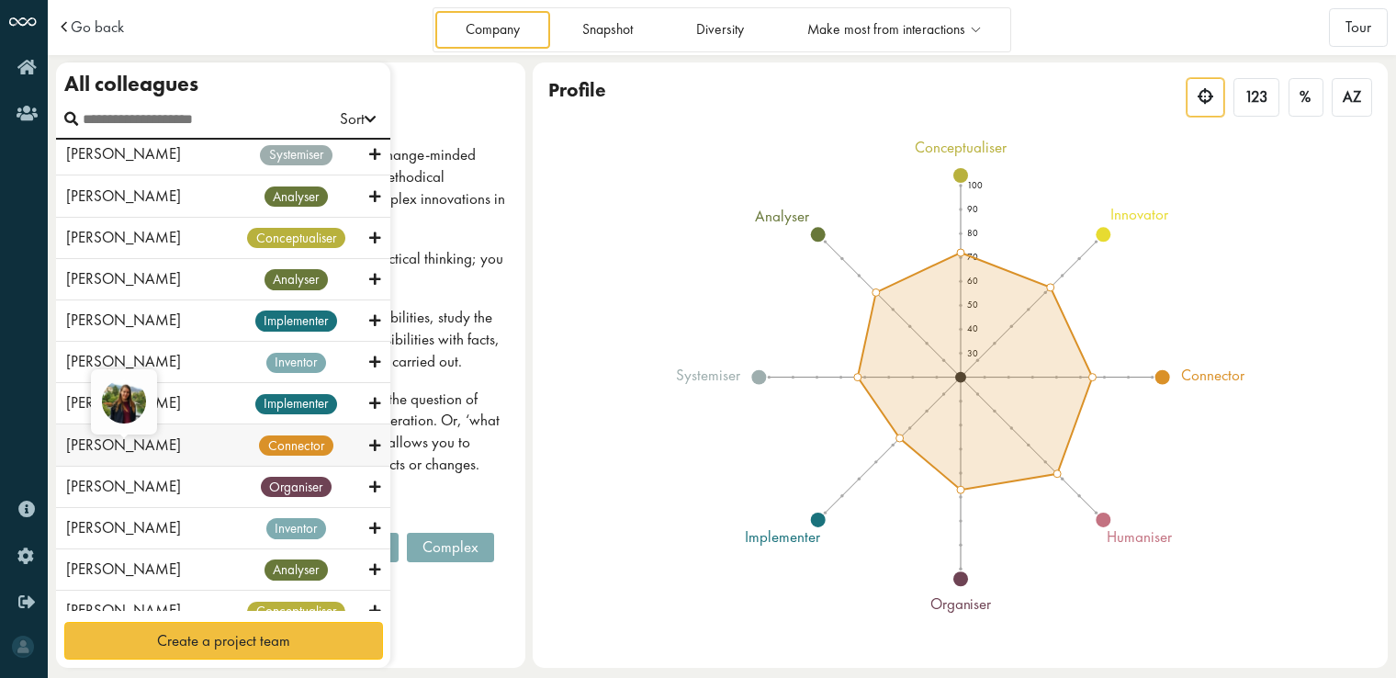
click at [137, 446] on span "Kseniya Kotlyarova" at bounding box center [123, 444] width 115 height 20
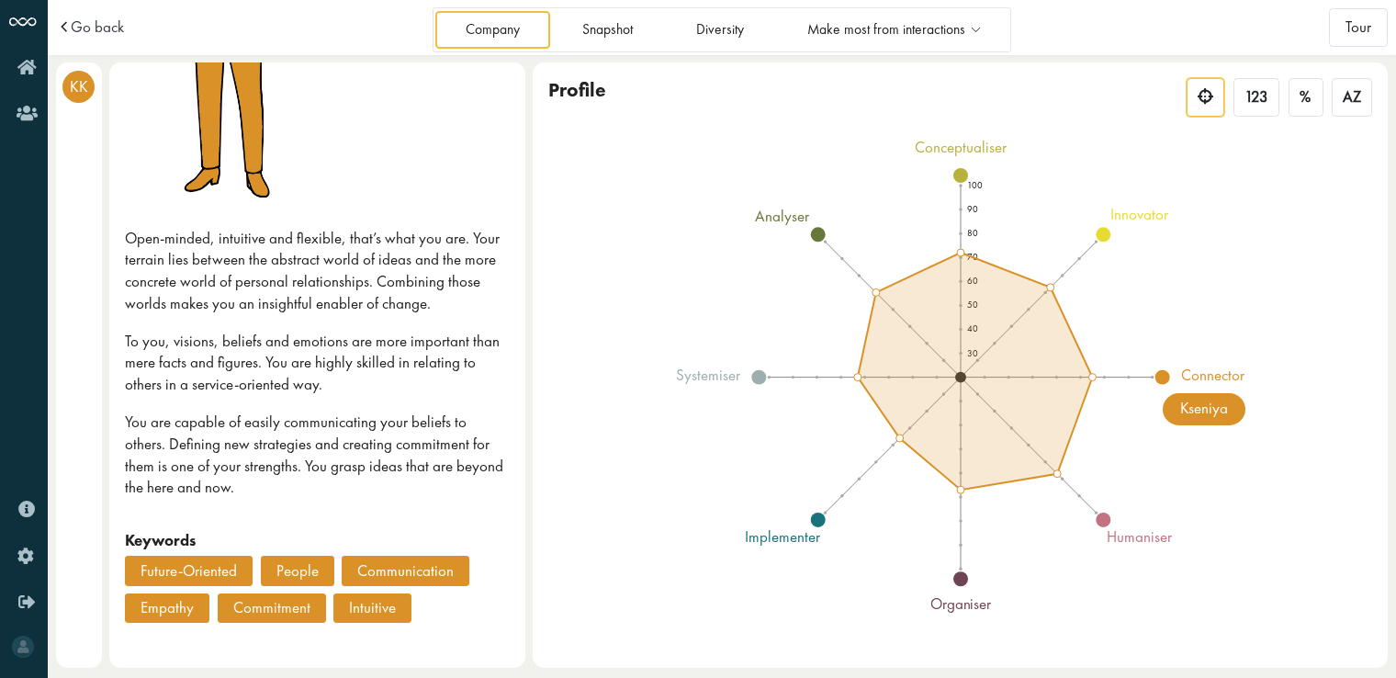
scroll to position [321, 0]
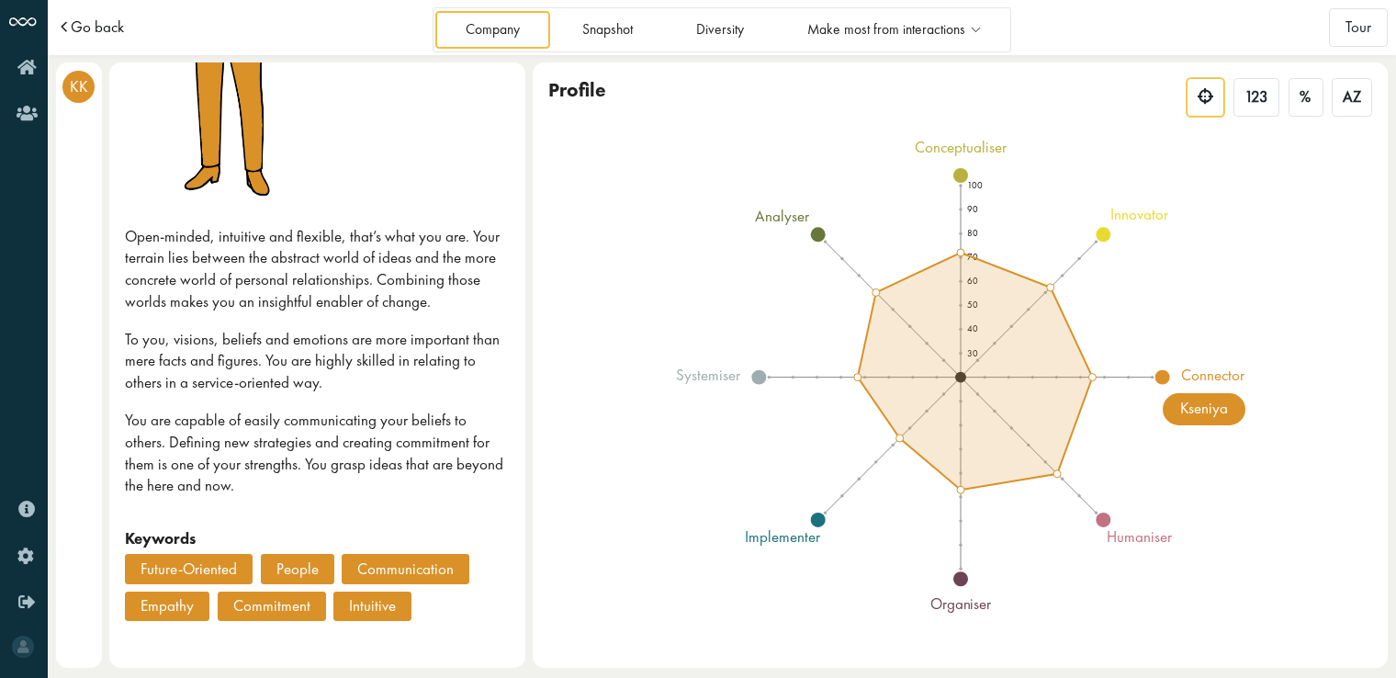
click at [77, 24] on span "Go back" at bounding box center [97, 27] width 53 height 16
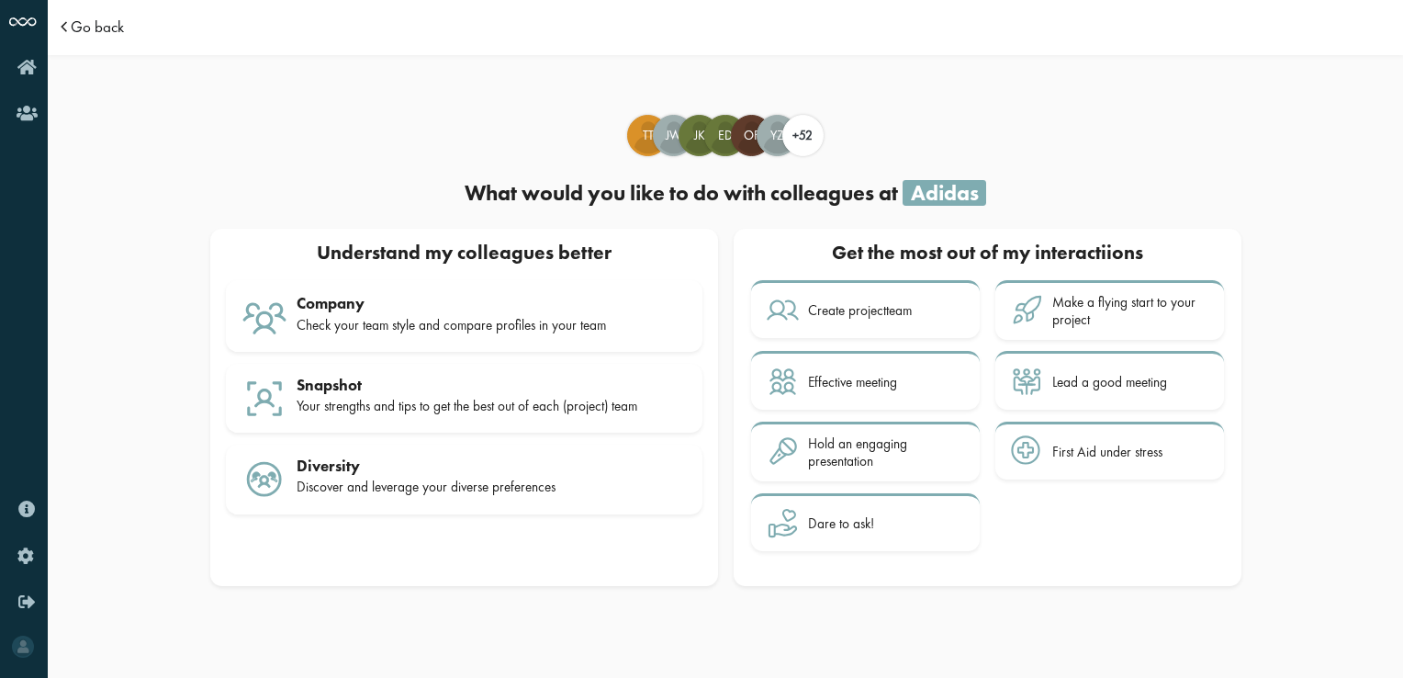
click at [70, 26] on span at bounding box center [66, 27] width 19 height 16
click at [65, 31] on span at bounding box center [66, 27] width 19 height 16
click at [84, 30] on span "Go back" at bounding box center [97, 27] width 53 height 16
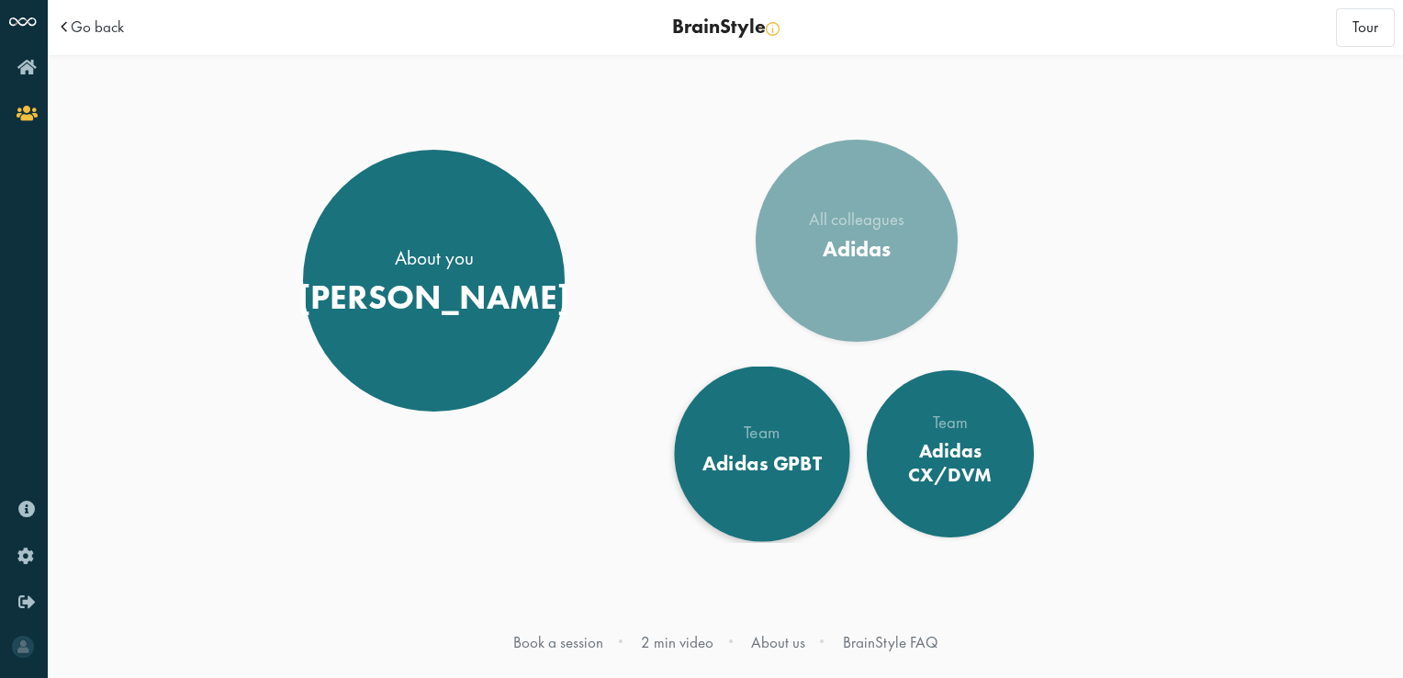
click at [757, 446] on div "Team Adidas GPBT" at bounding box center [762, 453] width 119 height 59
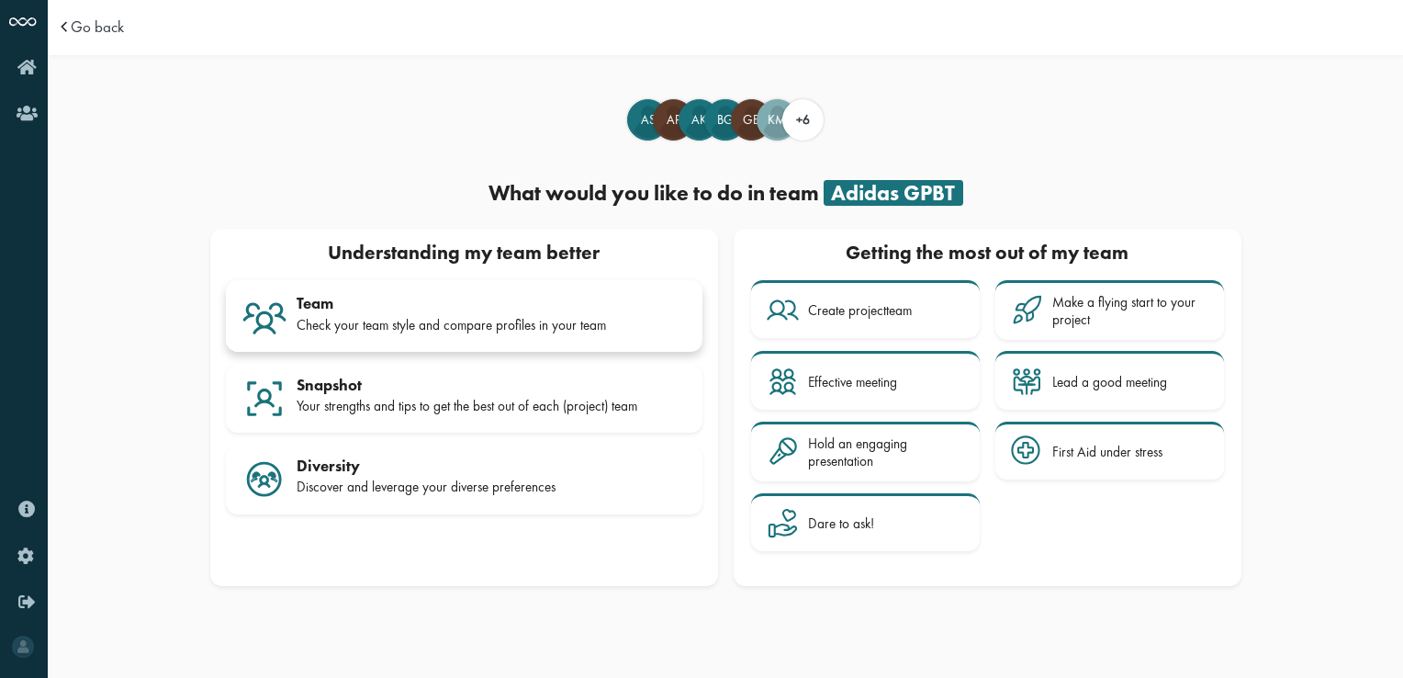
click at [492, 329] on div "Check your team style and compare profiles in your team" at bounding box center [492, 325] width 390 height 17
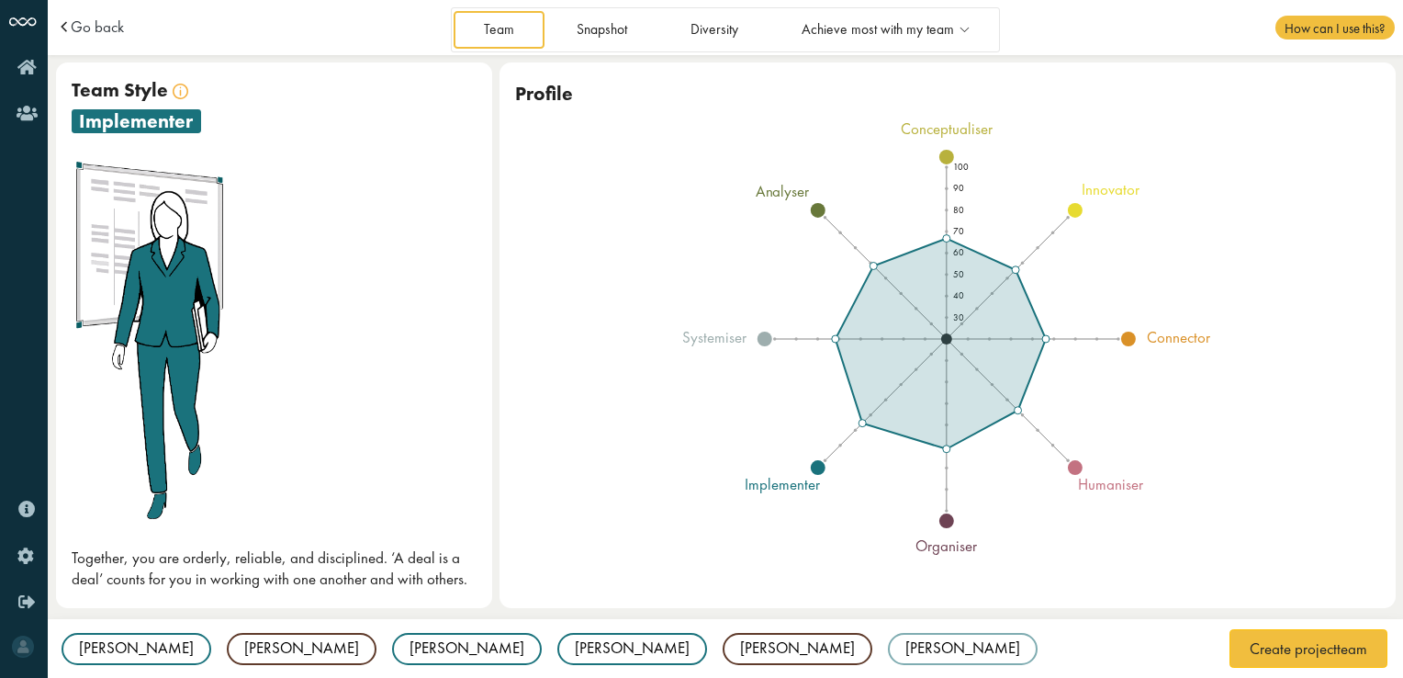
click at [700, 51] on div "Team Snapshot Diversity Achieve most with my team Create projectteam Make a fly…" at bounding box center [725, 29] width 549 height 44
click at [709, 34] on link "Diversity" at bounding box center [713, 30] width 107 height 38
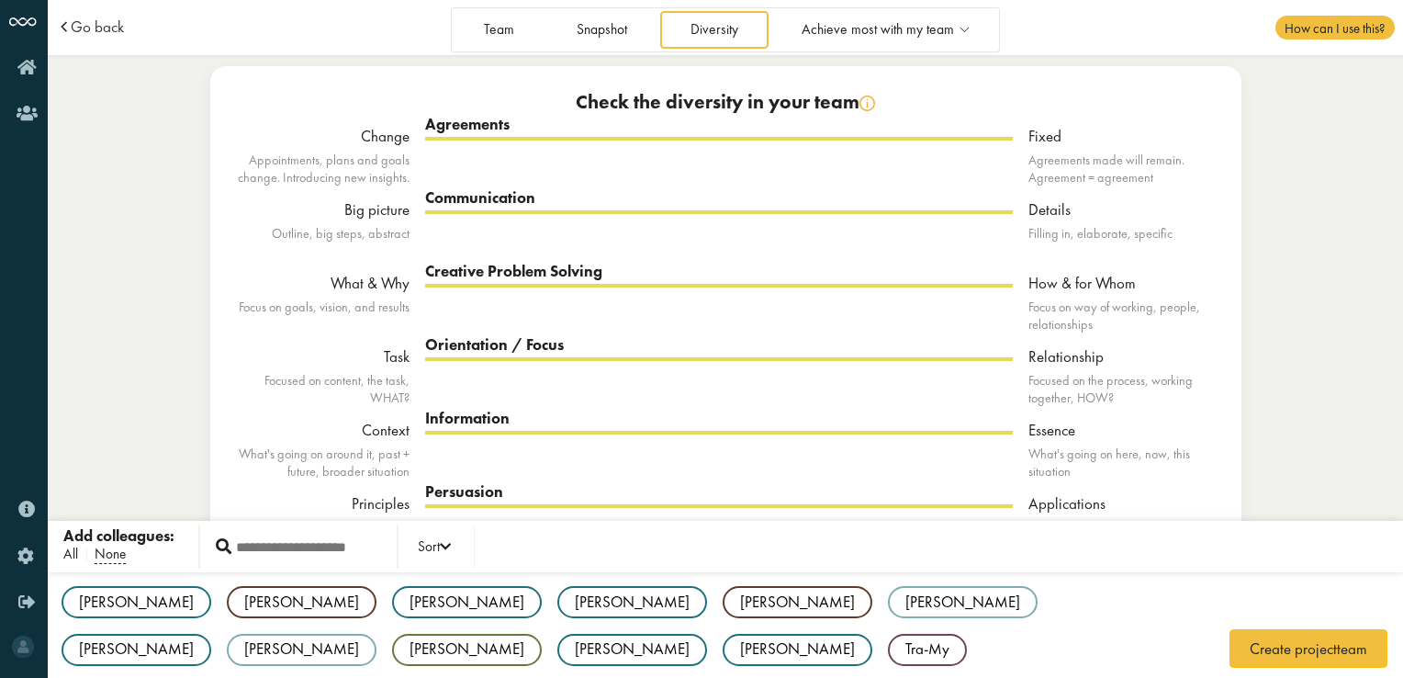
click at [64, 556] on span "All" at bounding box center [70, 554] width 15 height 19
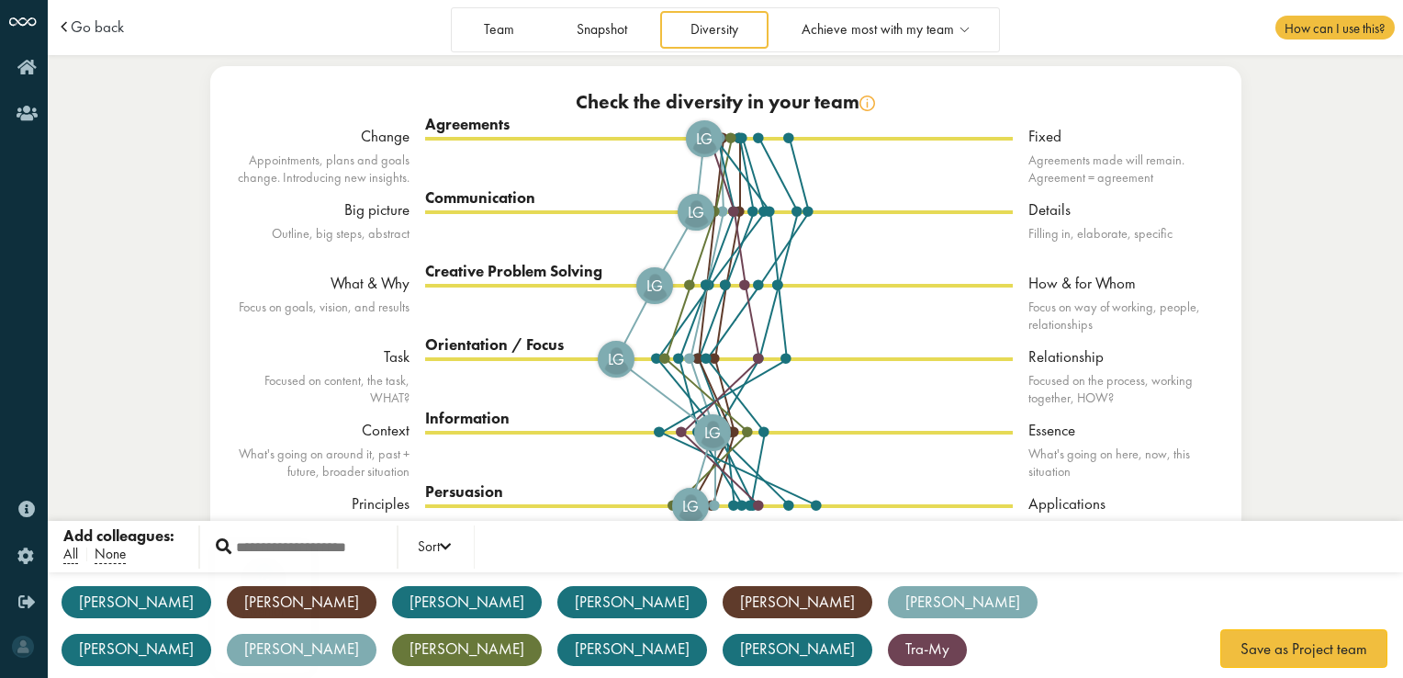
click at [377, 634] on div "[PERSON_NAME]" at bounding box center [302, 650] width 150 height 32
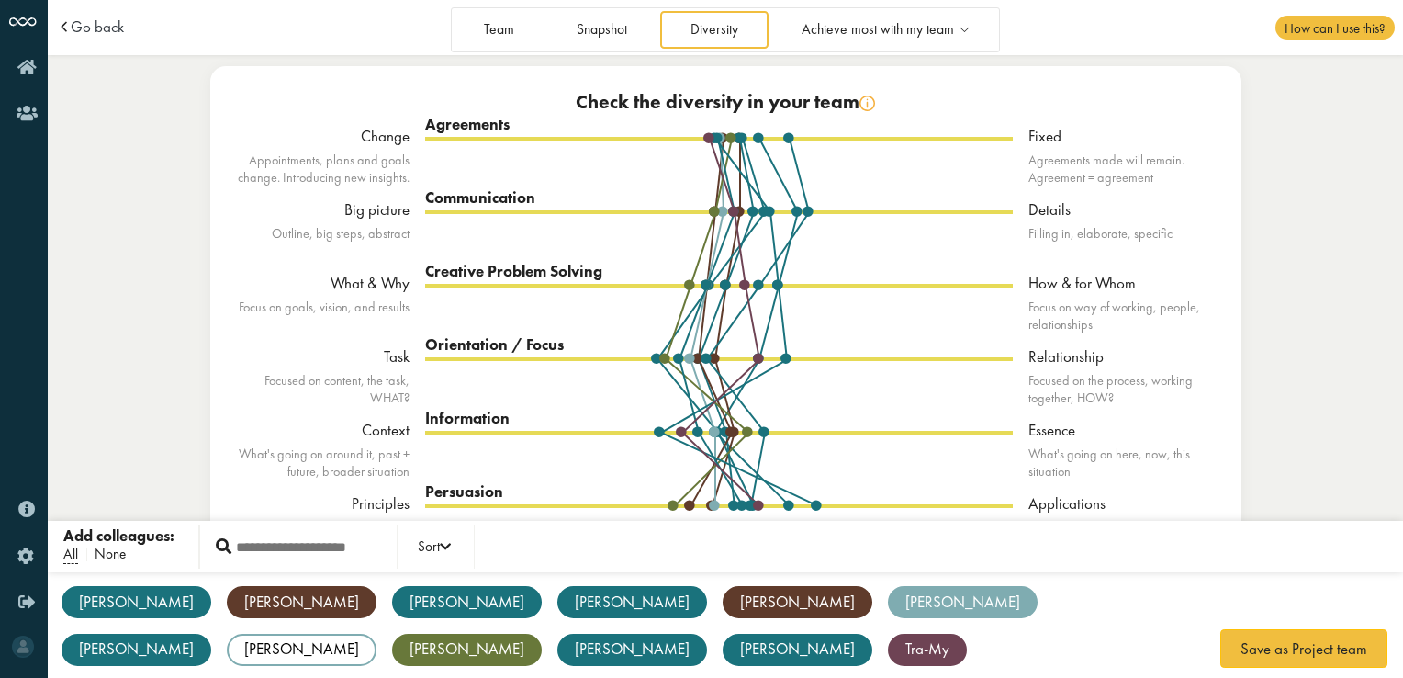
click at [108, 556] on span "None" at bounding box center [110, 554] width 31 height 19
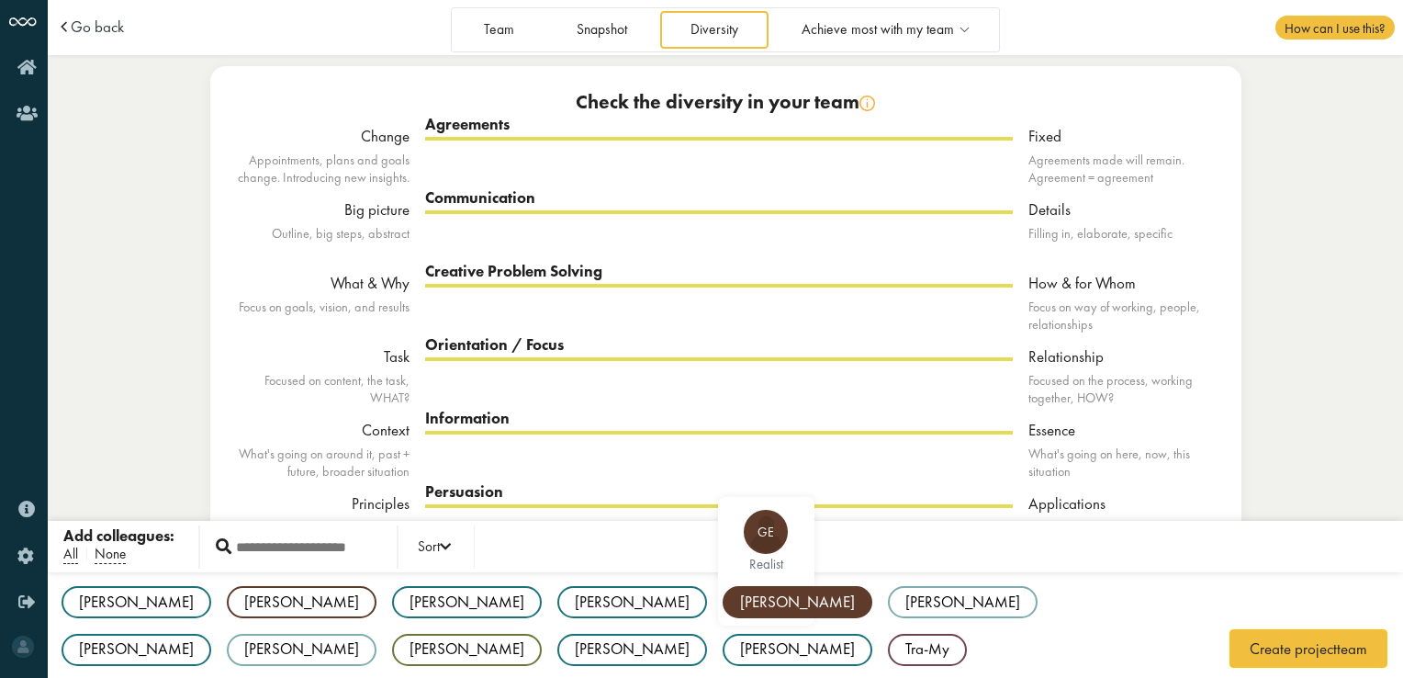
click at [723, 608] on div "[PERSON_NAME]" at bounding box center [798, 602] width 150 height 32
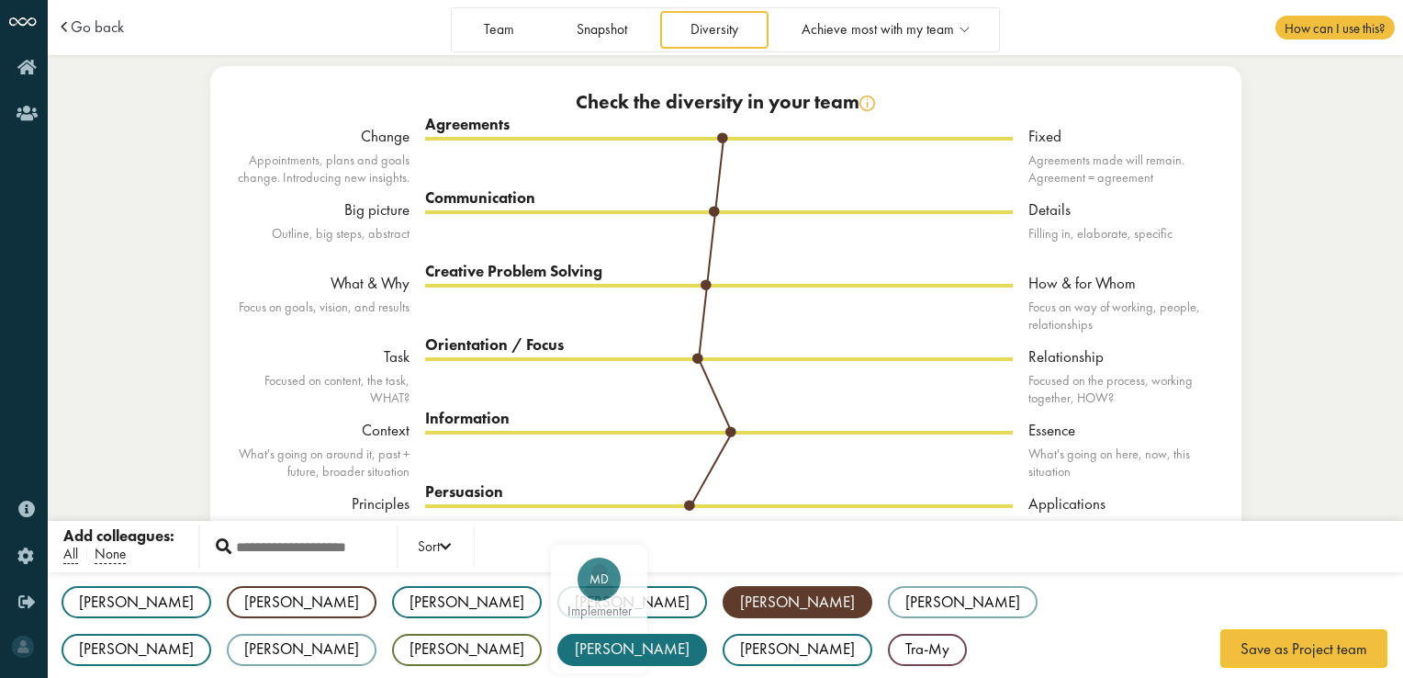
click at [707, 634] on div "[PERSON_NAME]" at bounding box center [632, 650] width 150 height 32
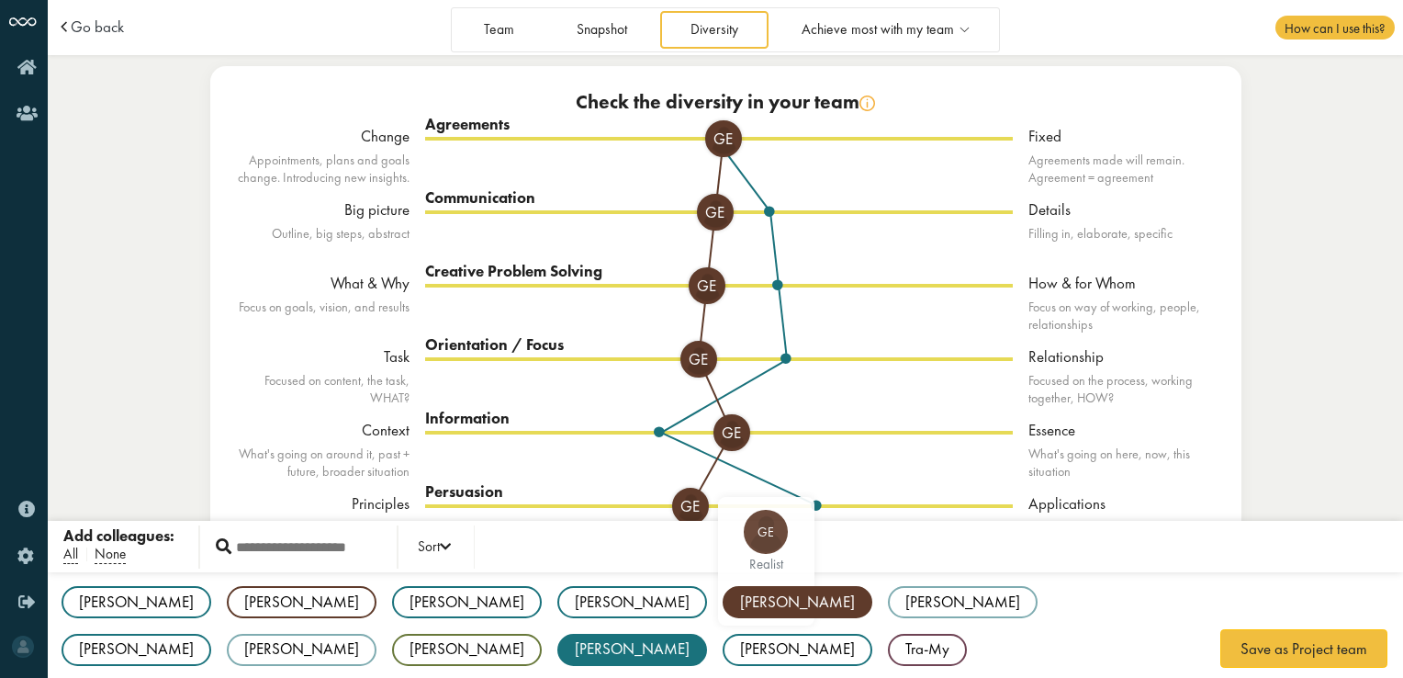
click at [723, 601] on div "[PERSON_NAME]" at bounding box center [798, 602] width 150 height 32
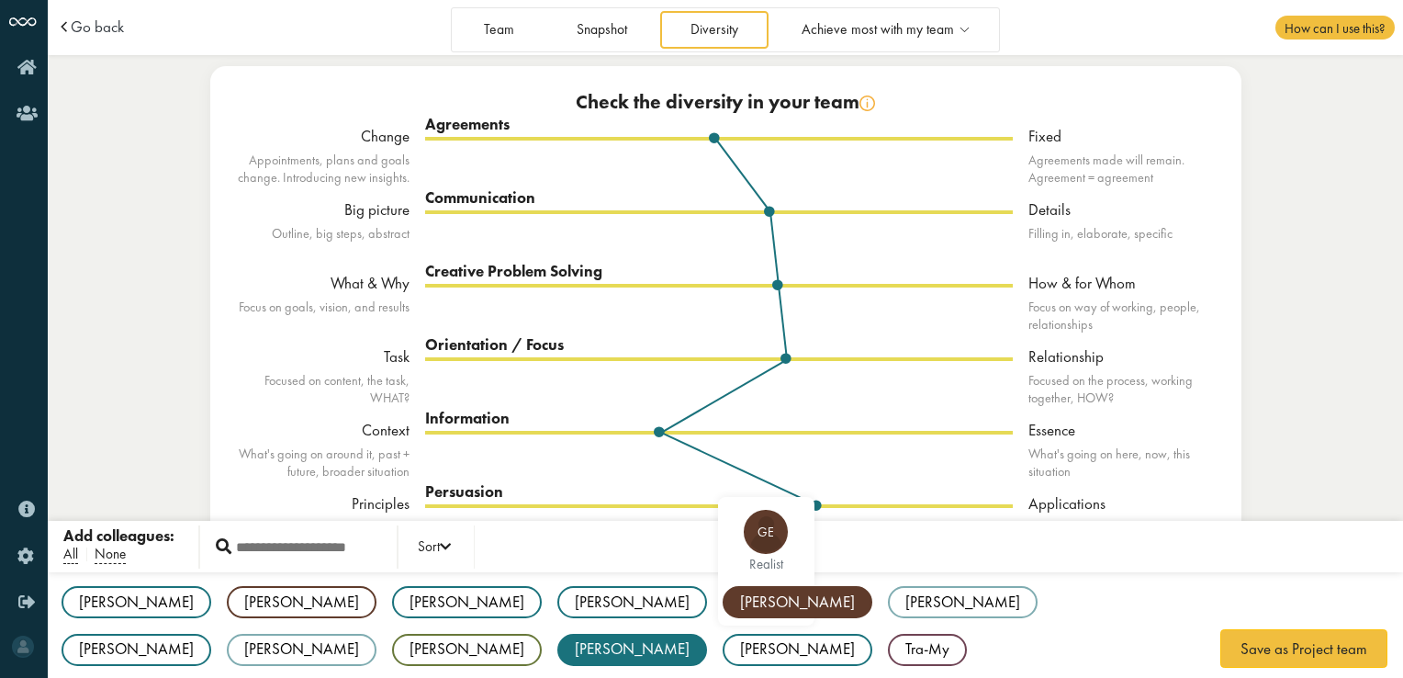
click at [723, 605] on div "[PERSON_NAME]" at bounding box center [798, 602] width 150 height 32
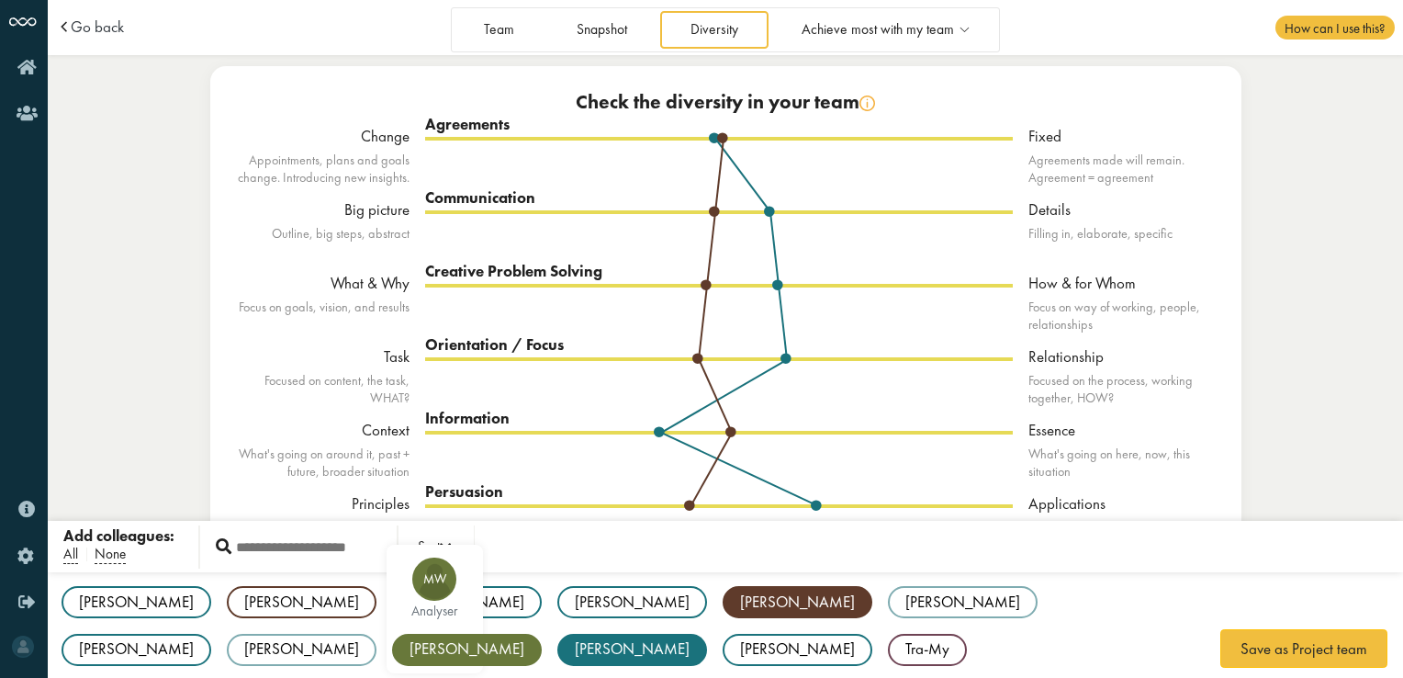
click at [542, 634] on div "[PERSON_NAME]" at bounding box center [467, 650] width 150 height 32
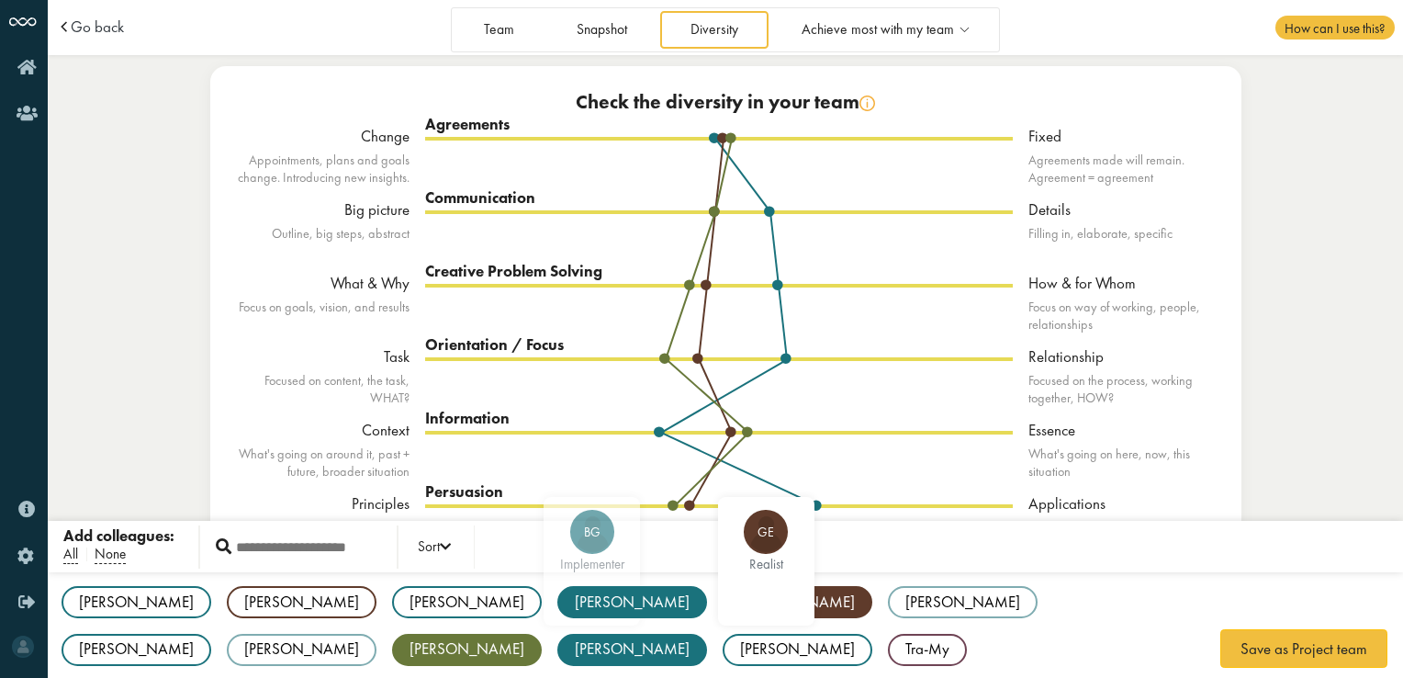
click at [557, 610] on div "[PERSON_NAME]" at bounding box center [632, 602] width 150 height 32
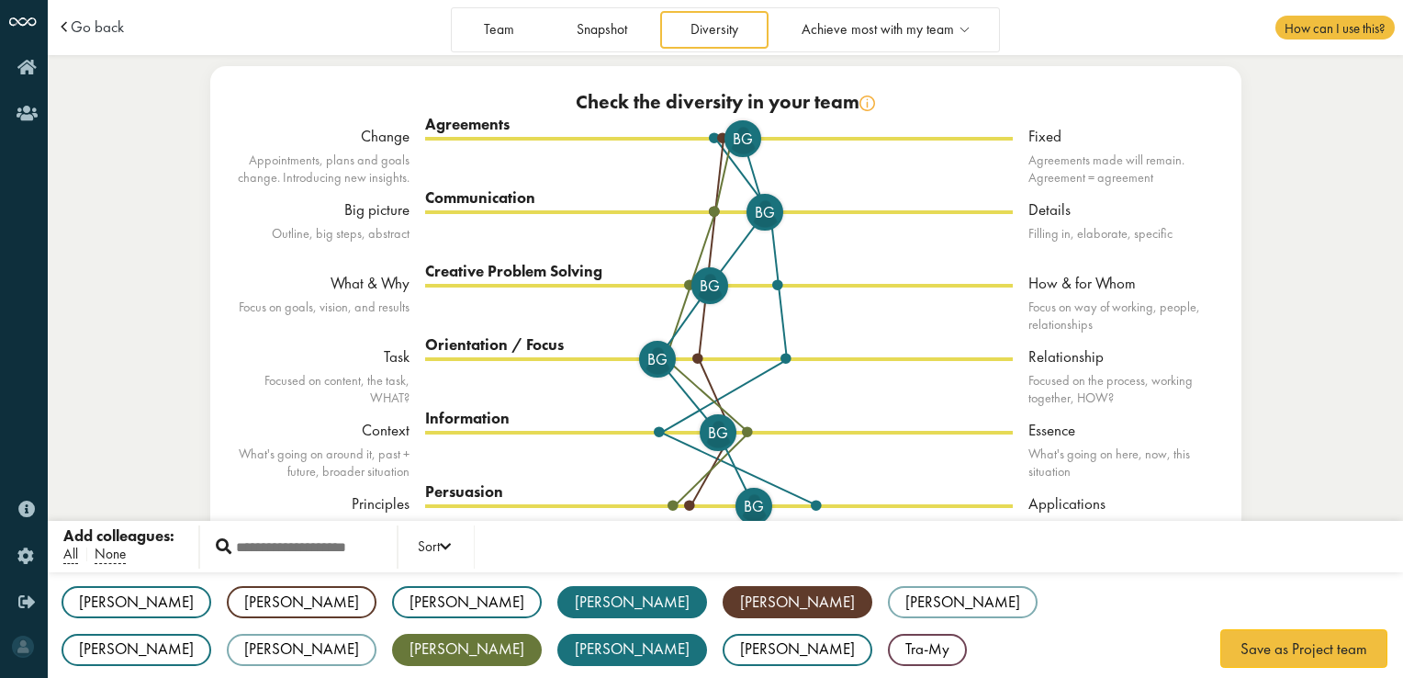
click at [557, 604] on div "[PERSON_NAME]" at bounding box center [632, 602] width 150 height 32
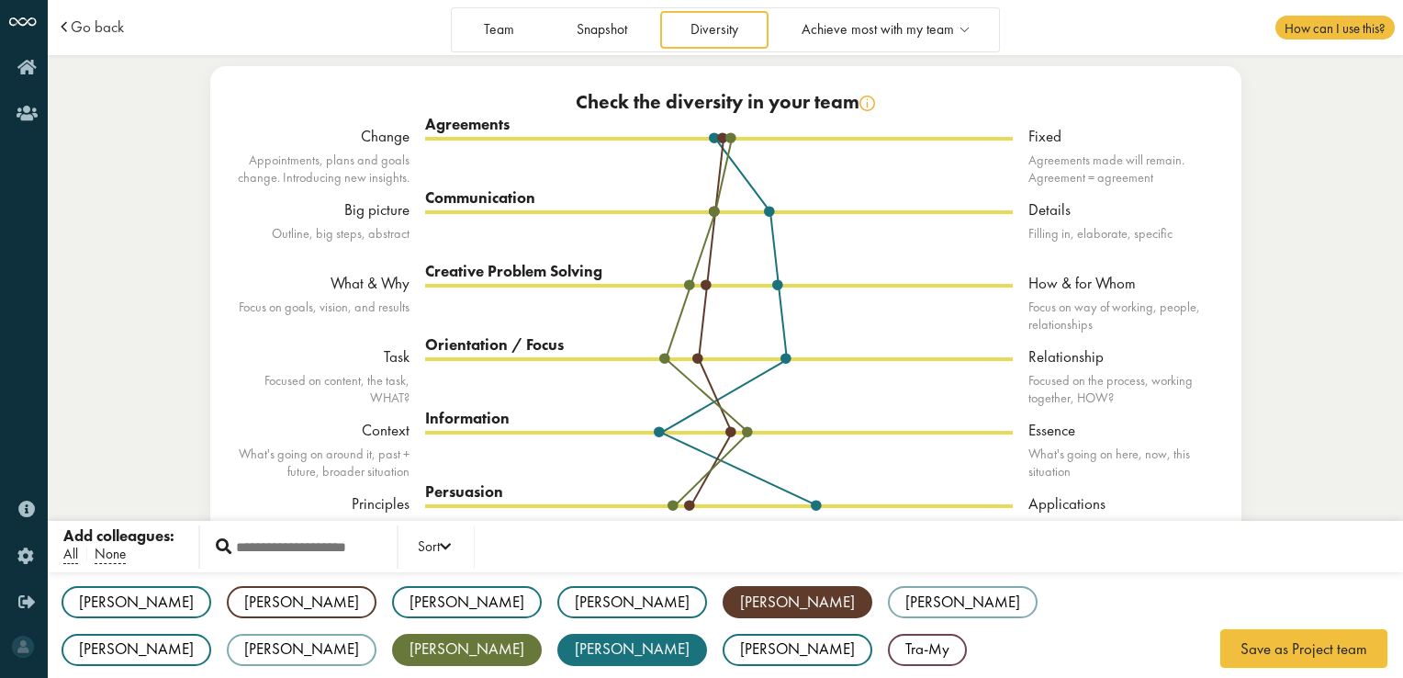
drag, startPoint x: 927, startPoint y: 608, endPoint x: 912, endPoint y: 630, distance: 26.5
click at [912, 630] on div "Aleksandra AS implementer Anne AP realist Archit AK implementer Bruno BG implem…" at bounding box center [725, 626] width 1355 height 108
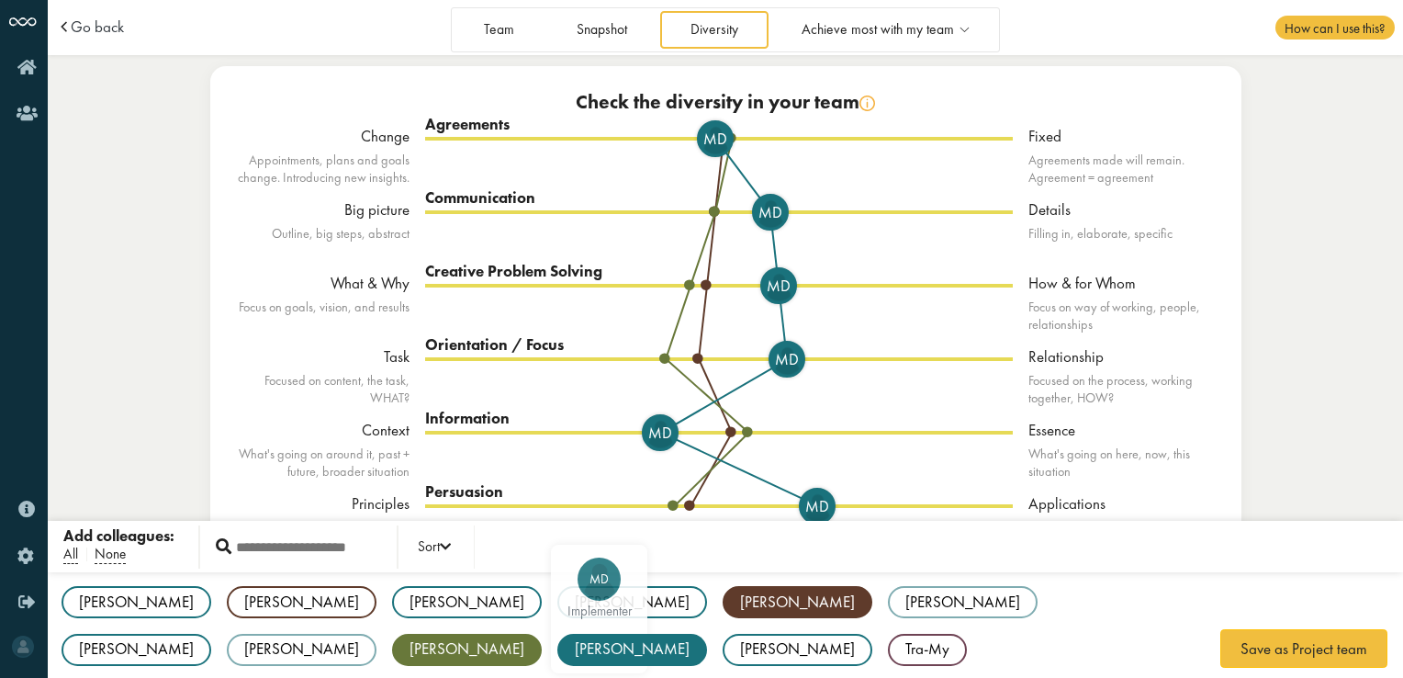
click at [707, 634] on div "[PERSON_NAME]" at bounding box center [632, 650] width 150 height 32
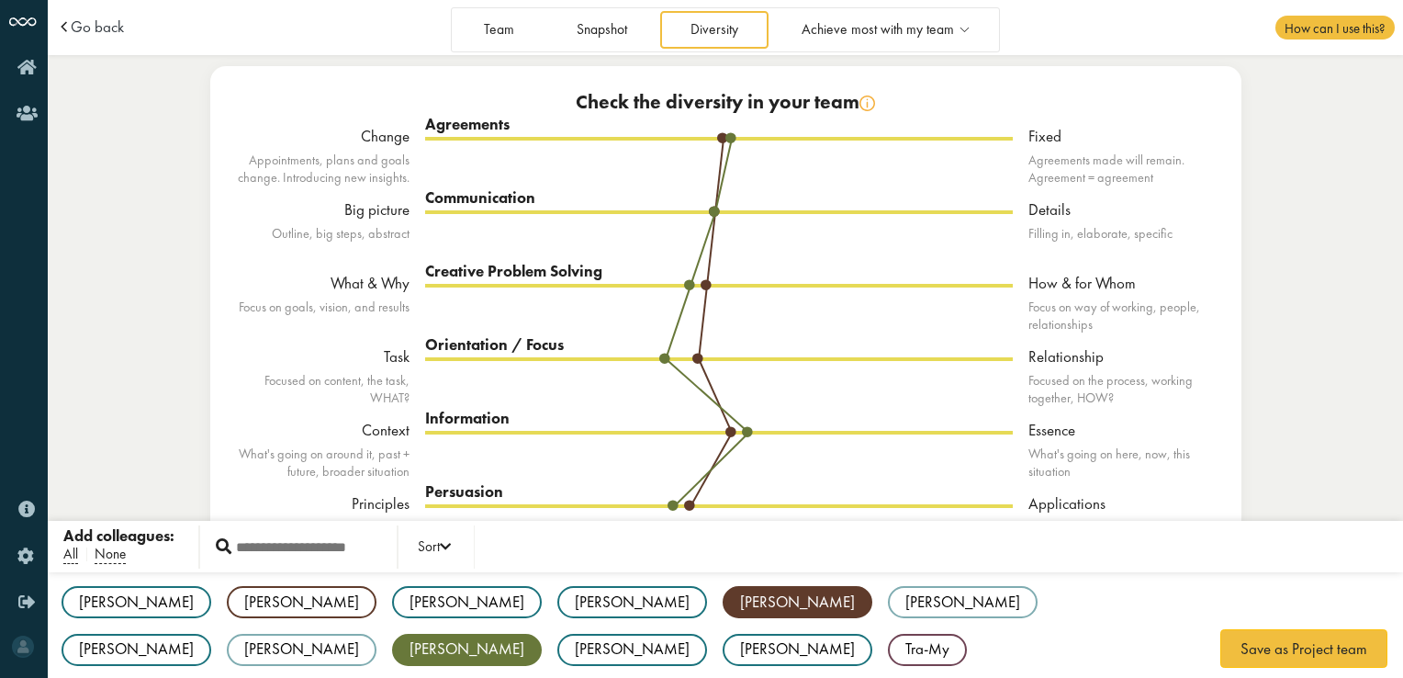
click at [500, 635] on div "Aleksandra AS implementer Anne AP realist Archit AK implementer Bruno BG implem…" at bounding box center [725, 626] width 1355 height 108
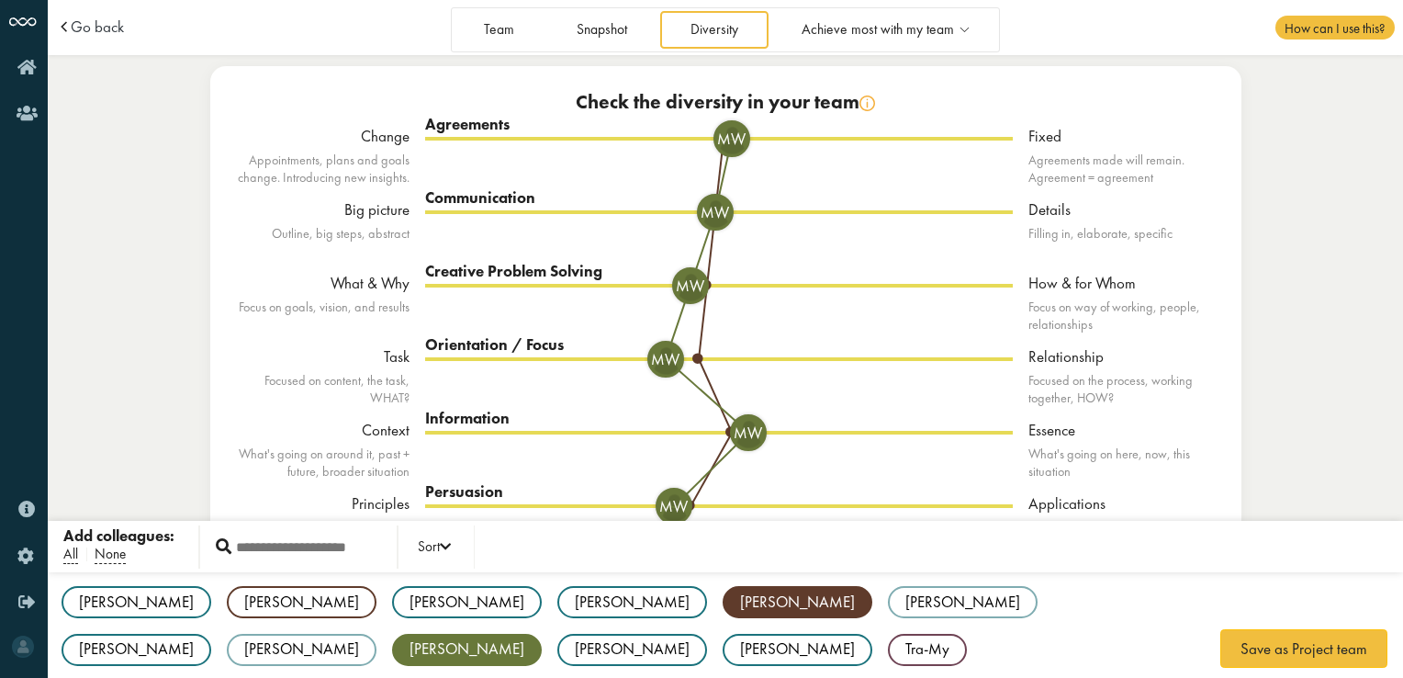
click at [542, 634] on div "[PERSON_NAME]" at bounding box center [467, 650] width 150 height 32
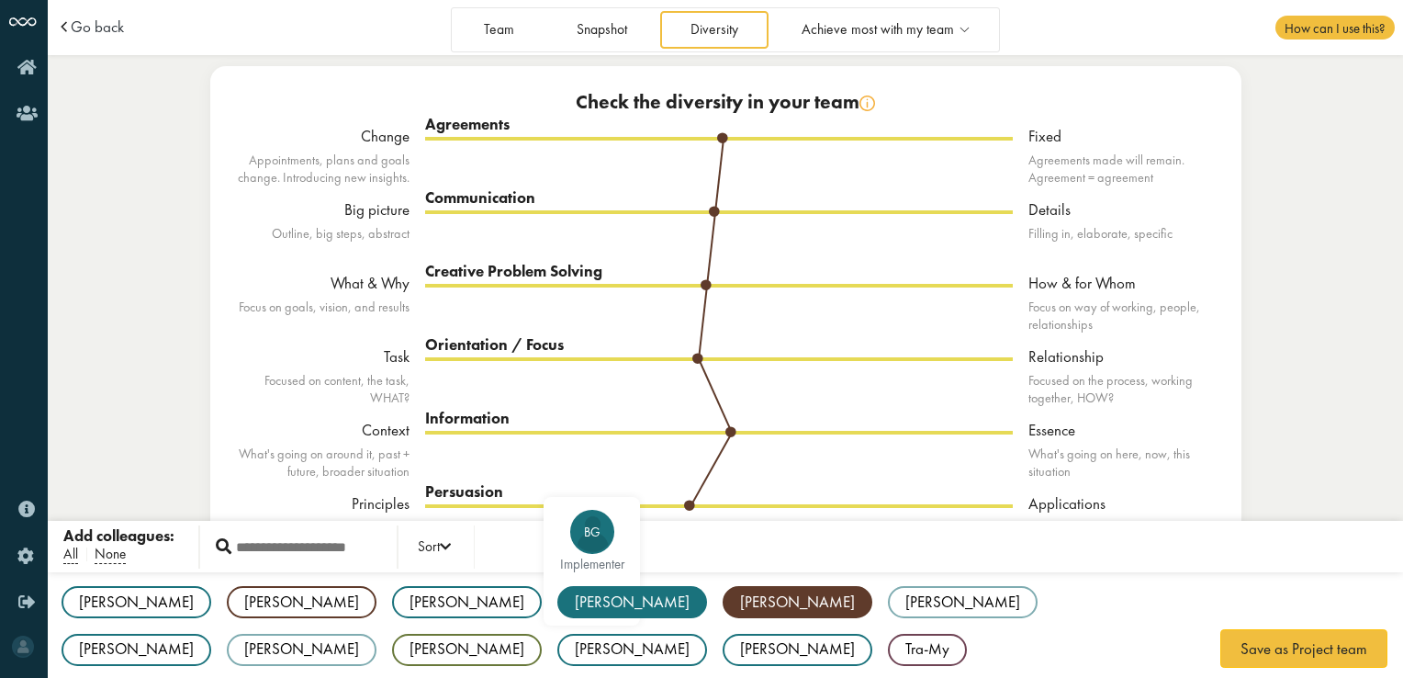
click at [557, 595] on div "[PERSON_NAME]" at bounding box center [632, 602] width 150 height 32
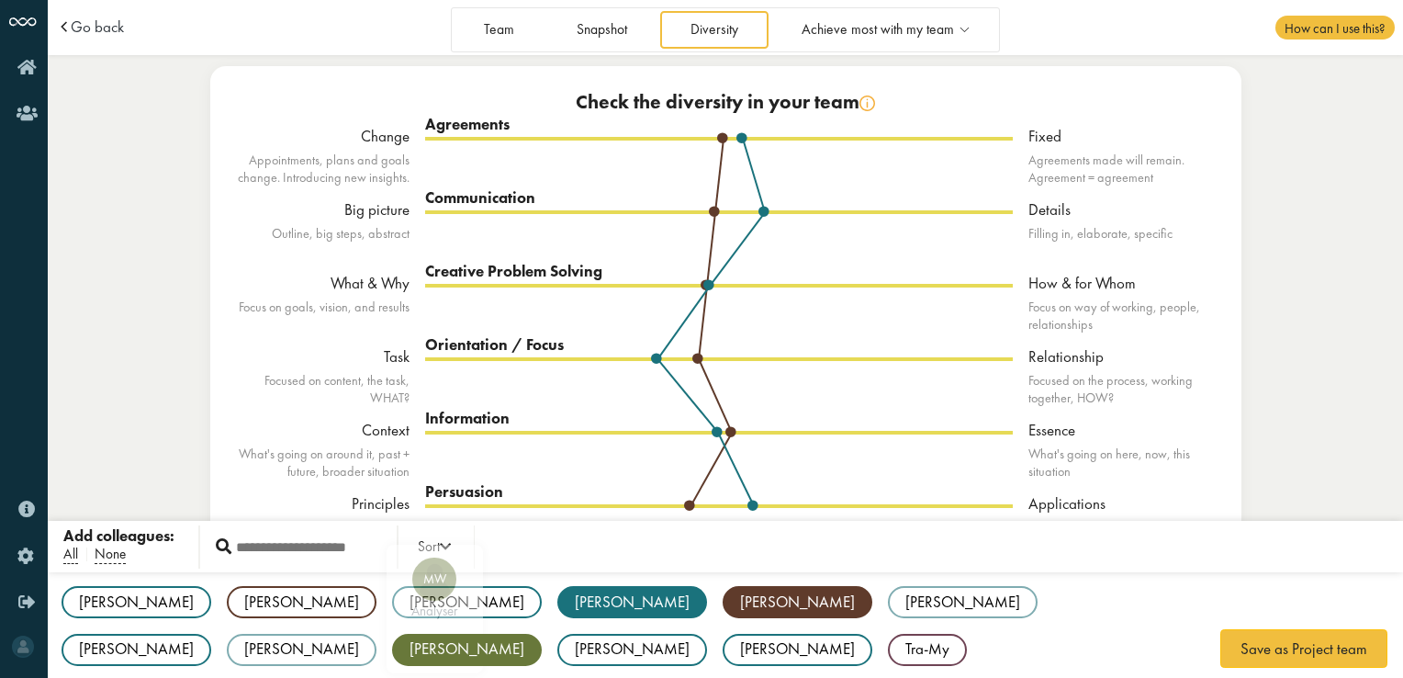
click at [542, 634] on div "[PERSON_NAME]" at bounding box center [467, 650] width 150 height 32
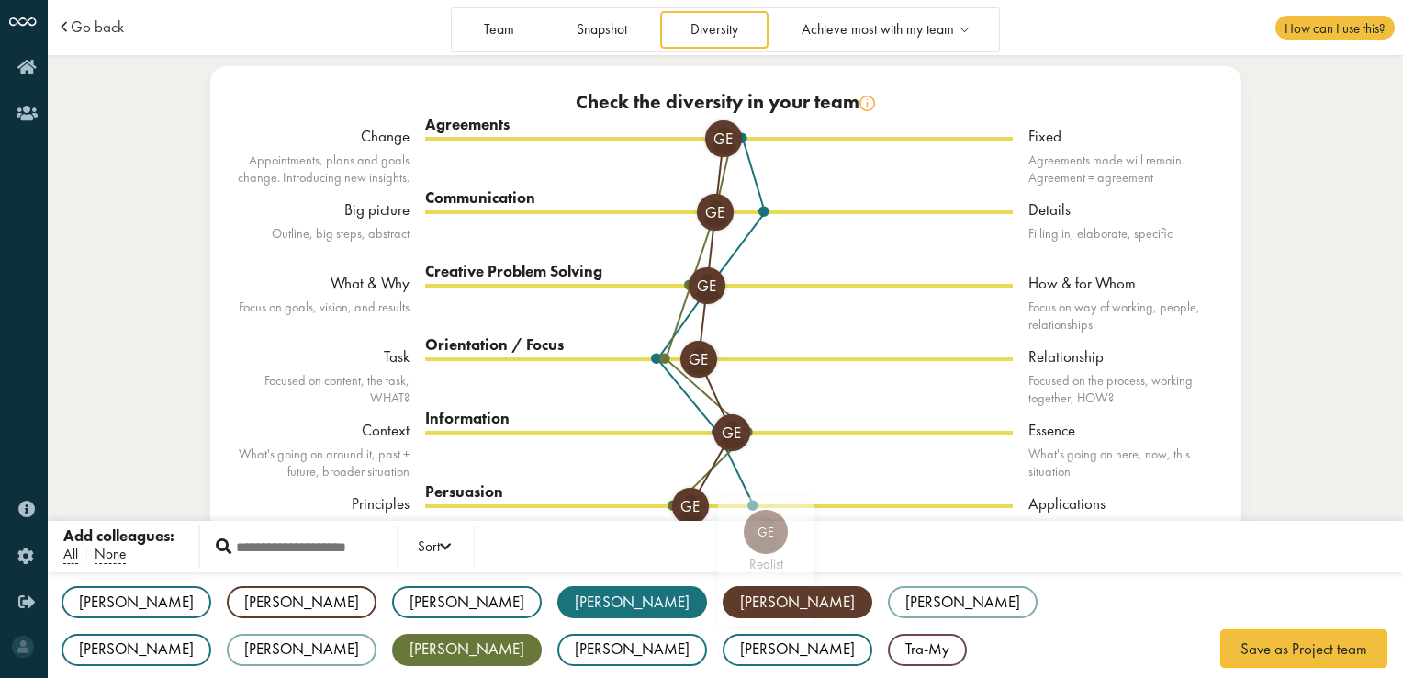
click at [723, 594] on div "[PERSON_NAME]" at bounding box center [798, 602] width 150 height 32
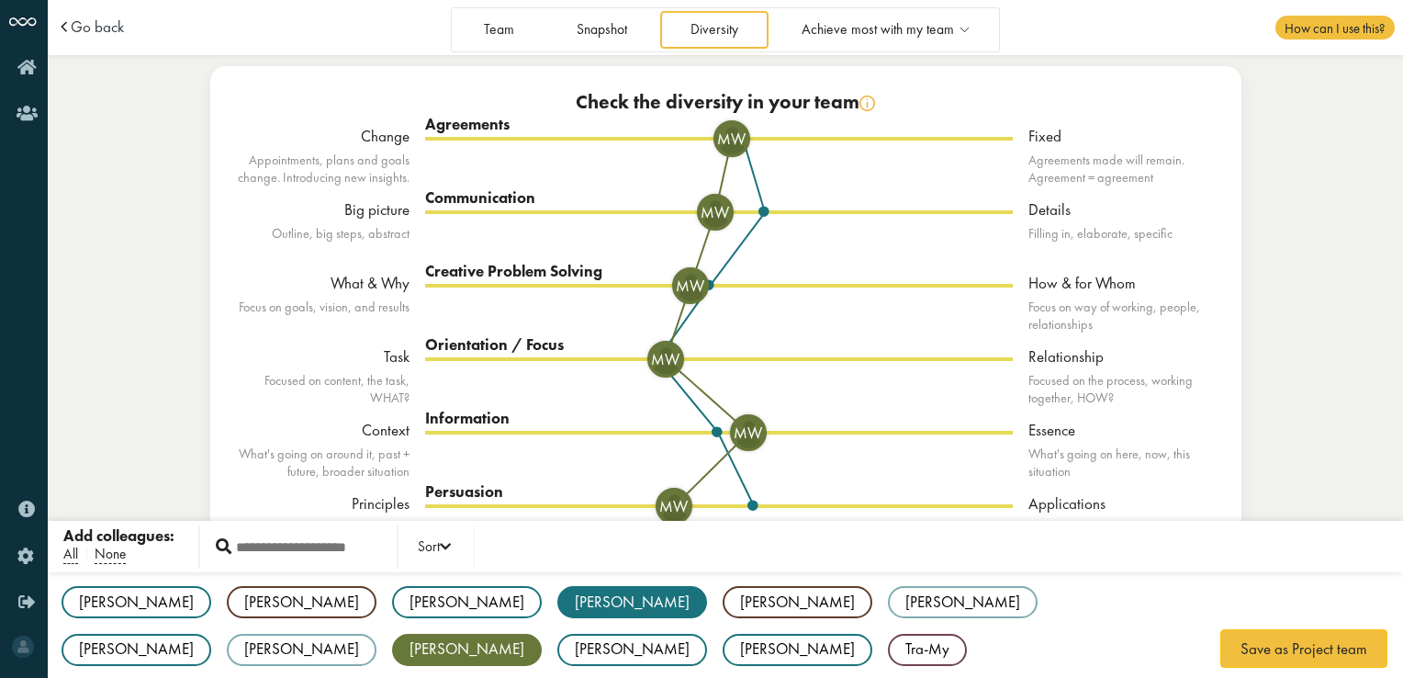
click at [542, 634] on div "[PERSON_NAME]" at bounding box center [467, 650] width 150 height 32
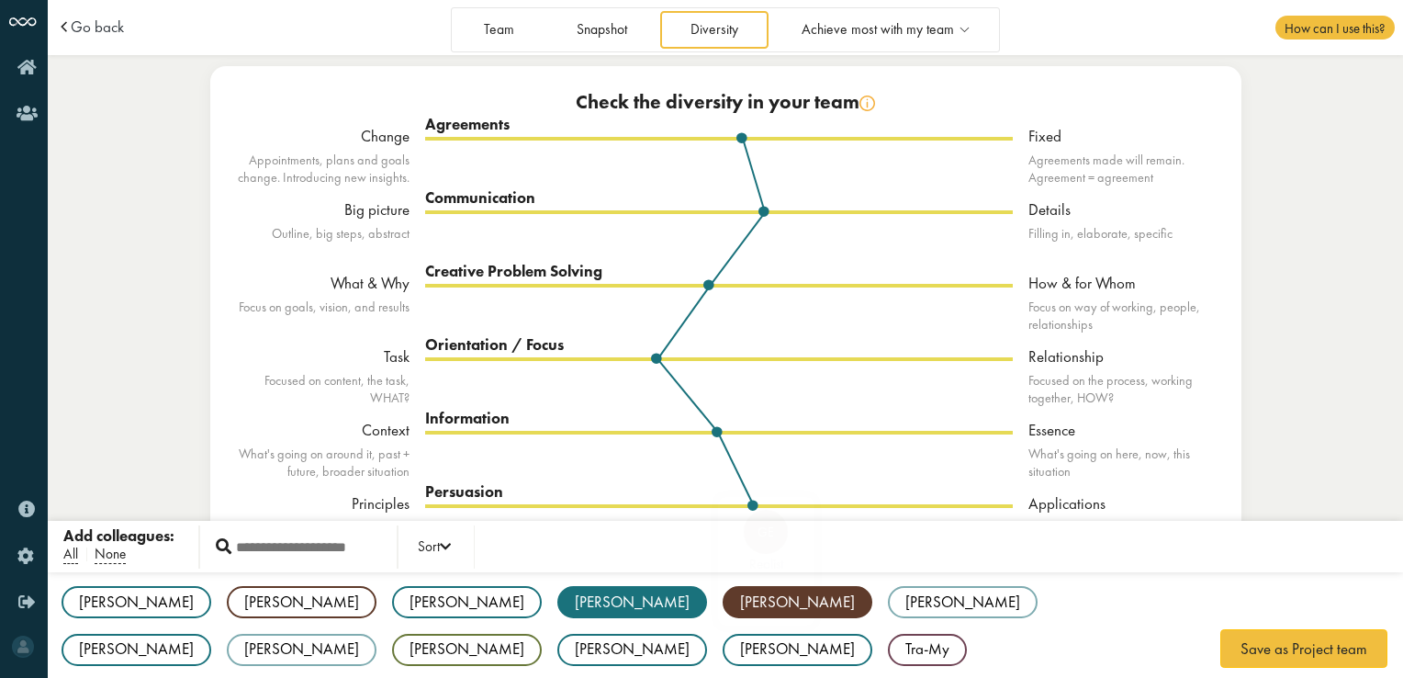
click at [723, 600] on div "[PERSON_NAME]" at bounding box center [798, 602] width 150 height 32
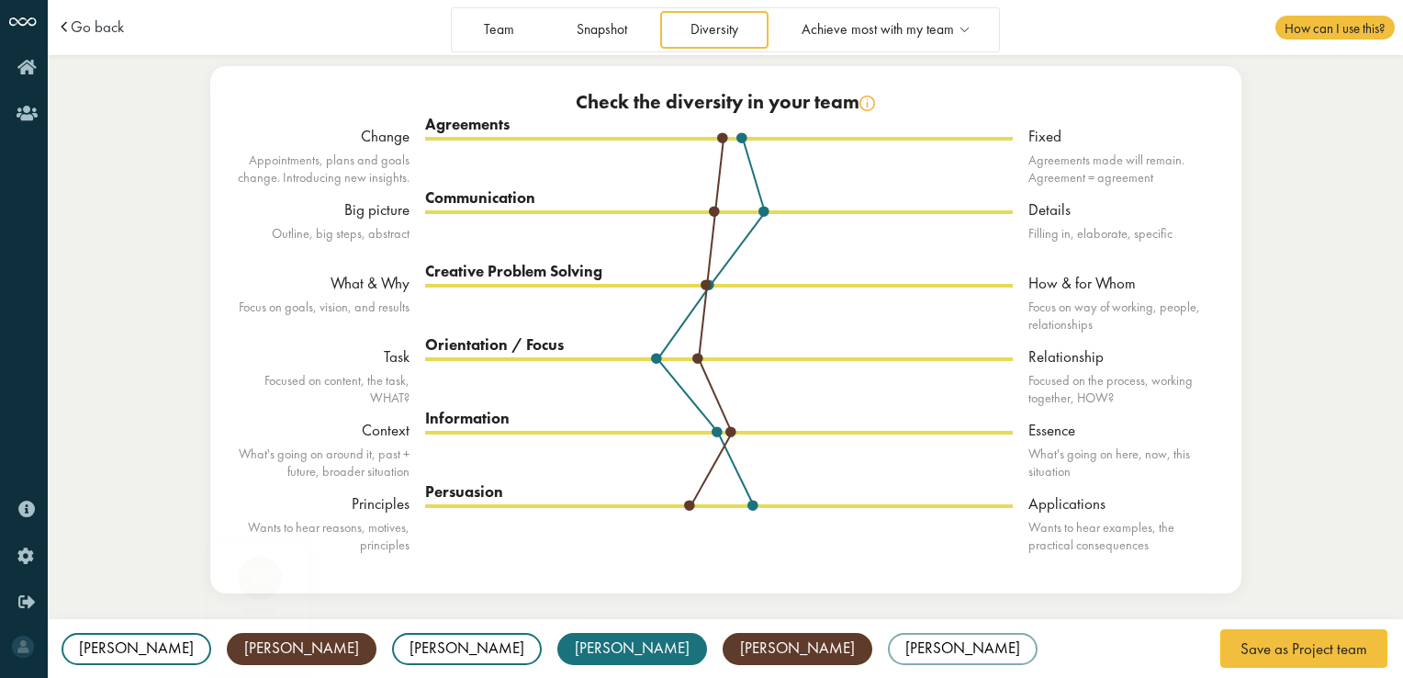
click at [230, 639] on div "Anne AP realist" at bounding box center [302, 649] width 150 height 32
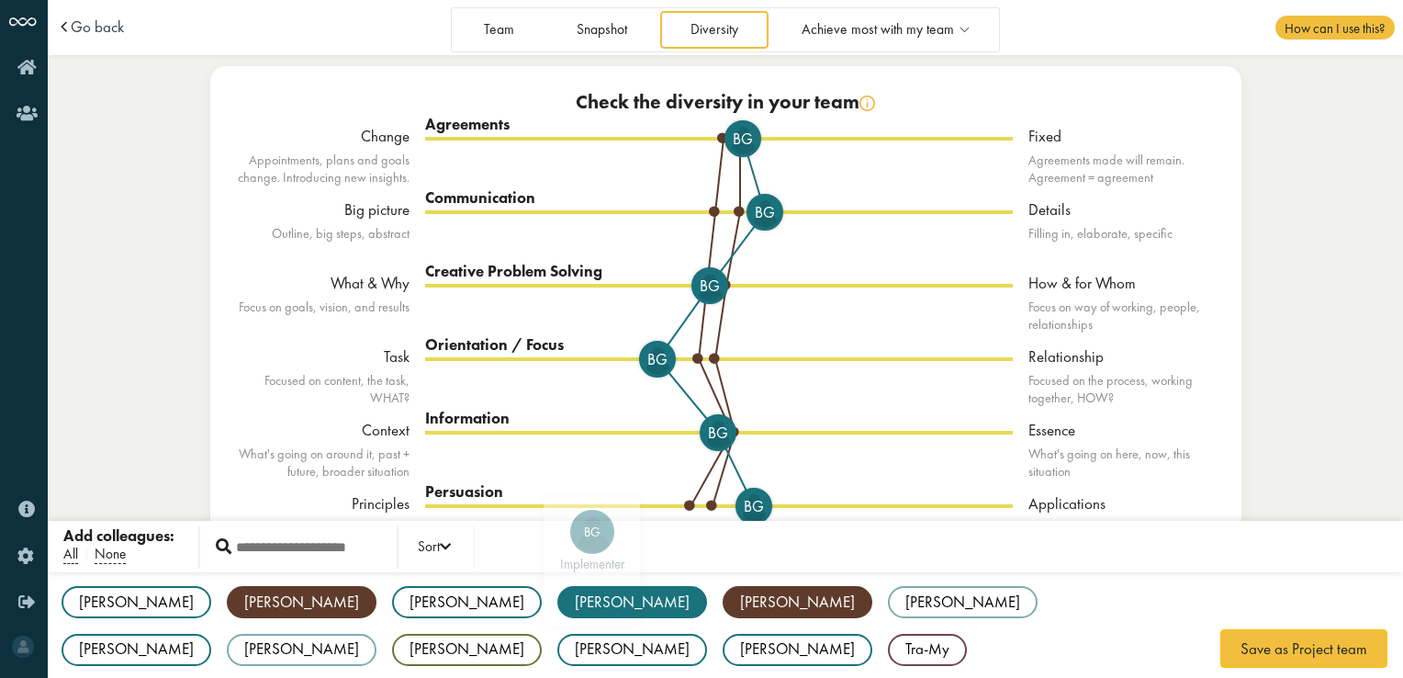
click at [557, 601] on div "[PERSON_NAME]" at bounding box center [632, 602] width 150 height 32
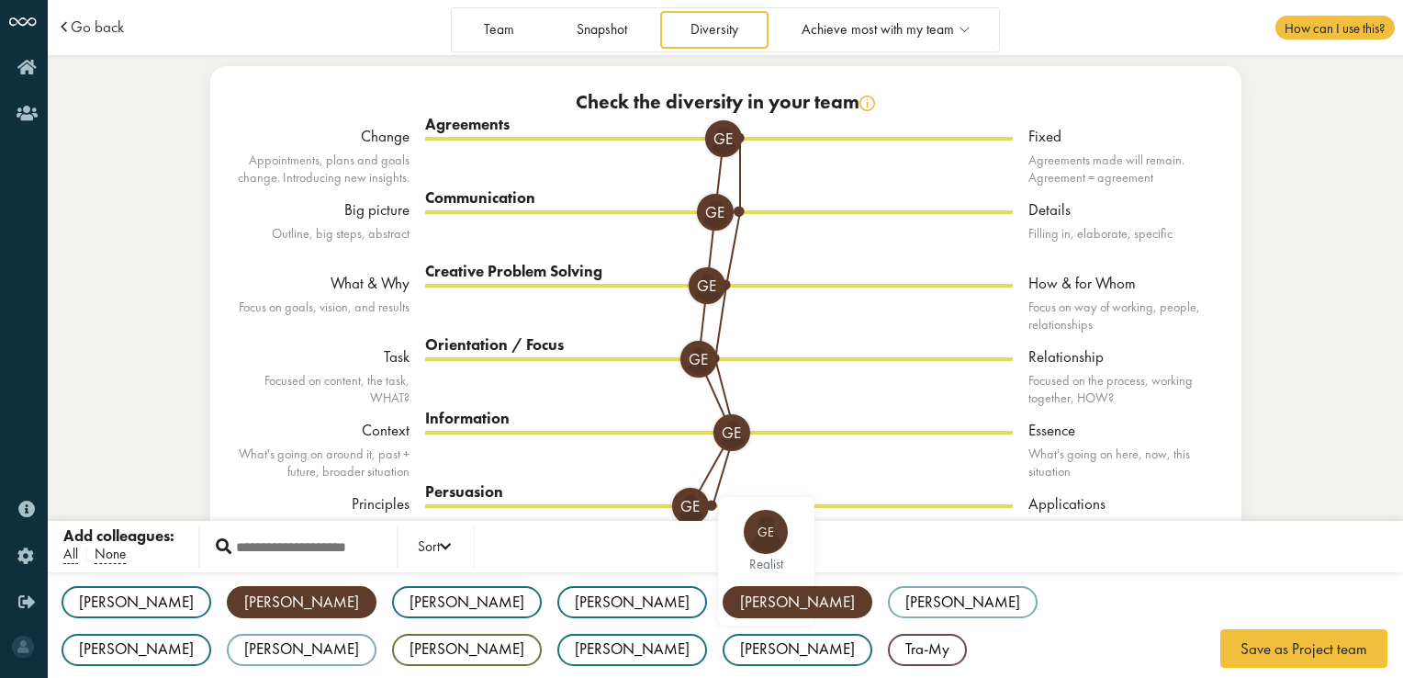
click at [723, 610] on div "[PERSON_NAME]" at bounding box center [798, 602] width 150 height 32
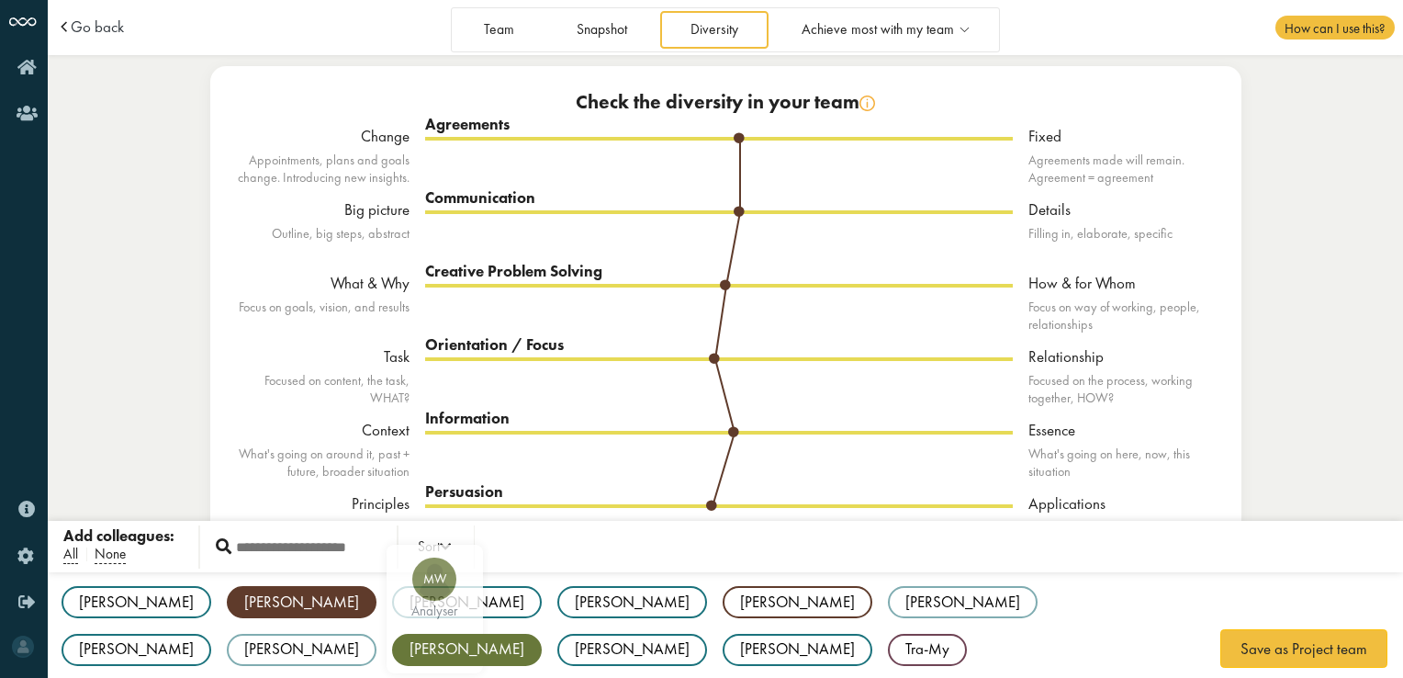
click at [542, 634] on div "[PERSON_NAME]" at bounding box center [467, 650] width 150 height 32
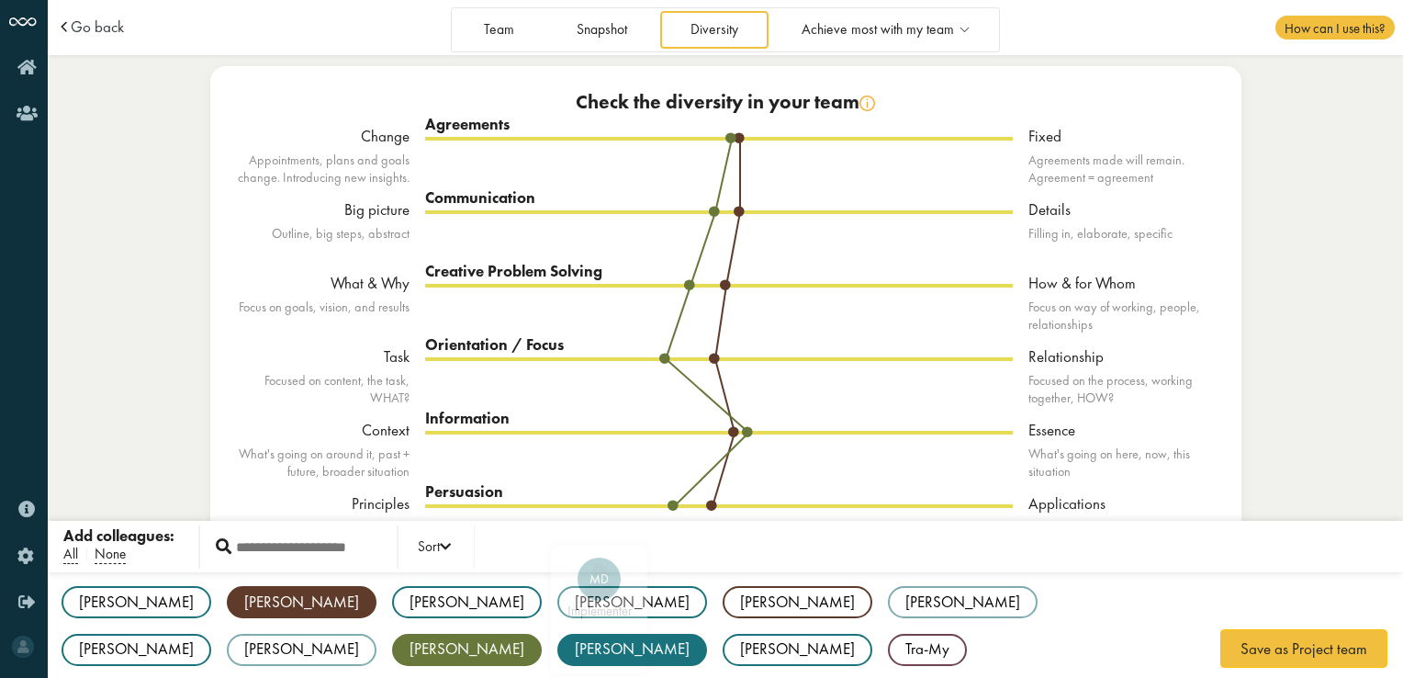
click at [707, 634] on div "[PERSON_NAME]" at bounding box center [632, 650] width 150 height 32
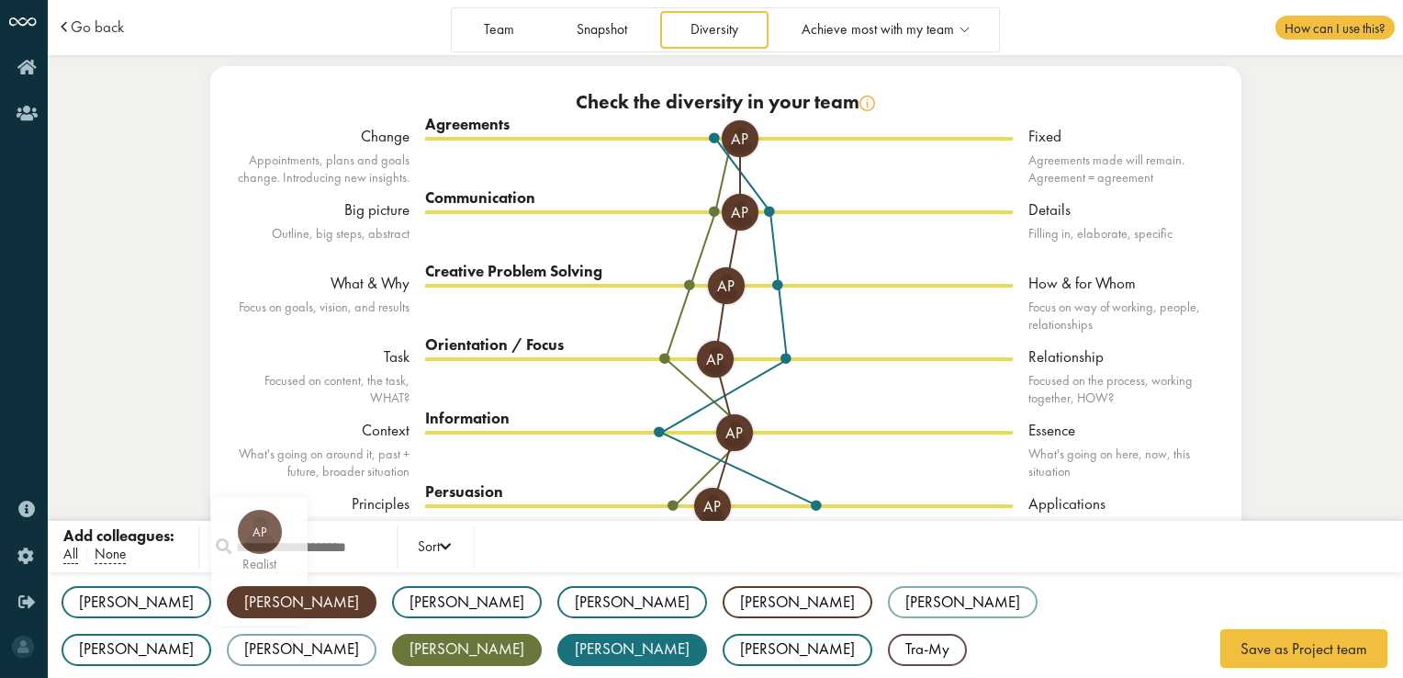
click at [227, 606] on div "[PERSON_NAME]" at bounding box center [302, 602] width 150 height 32
